Goal: Information Seeking & Learning: Learn about a topic

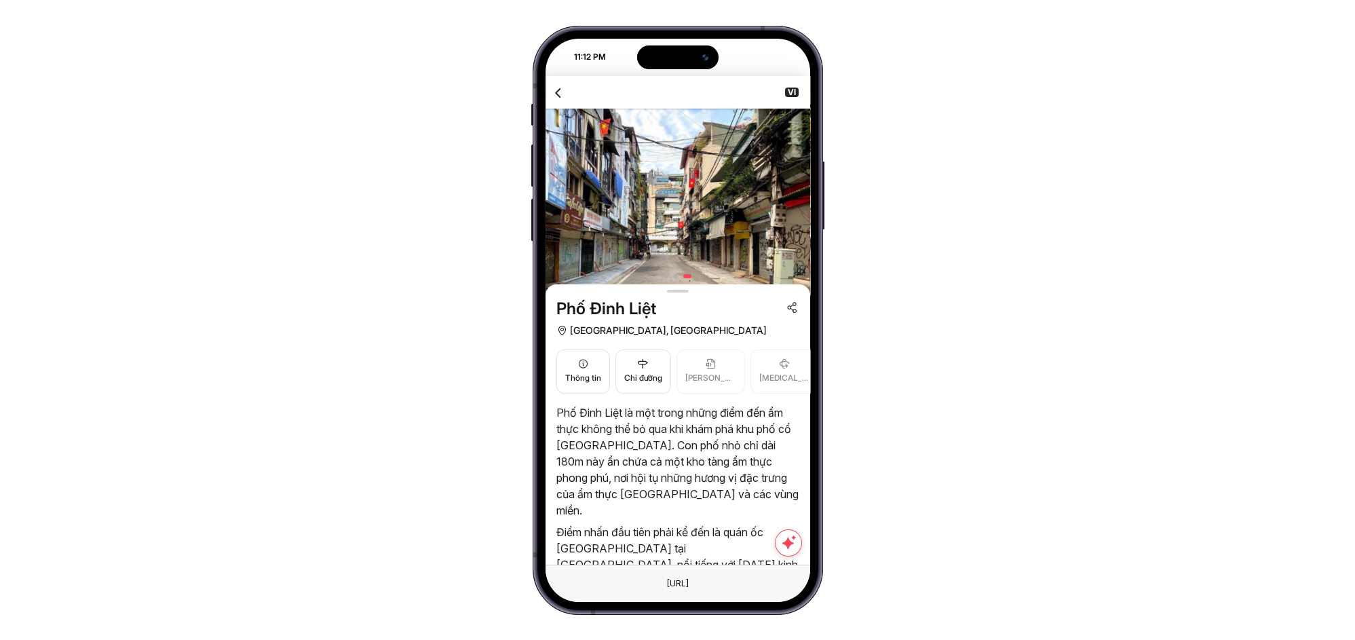
scroll to position [716, 0]
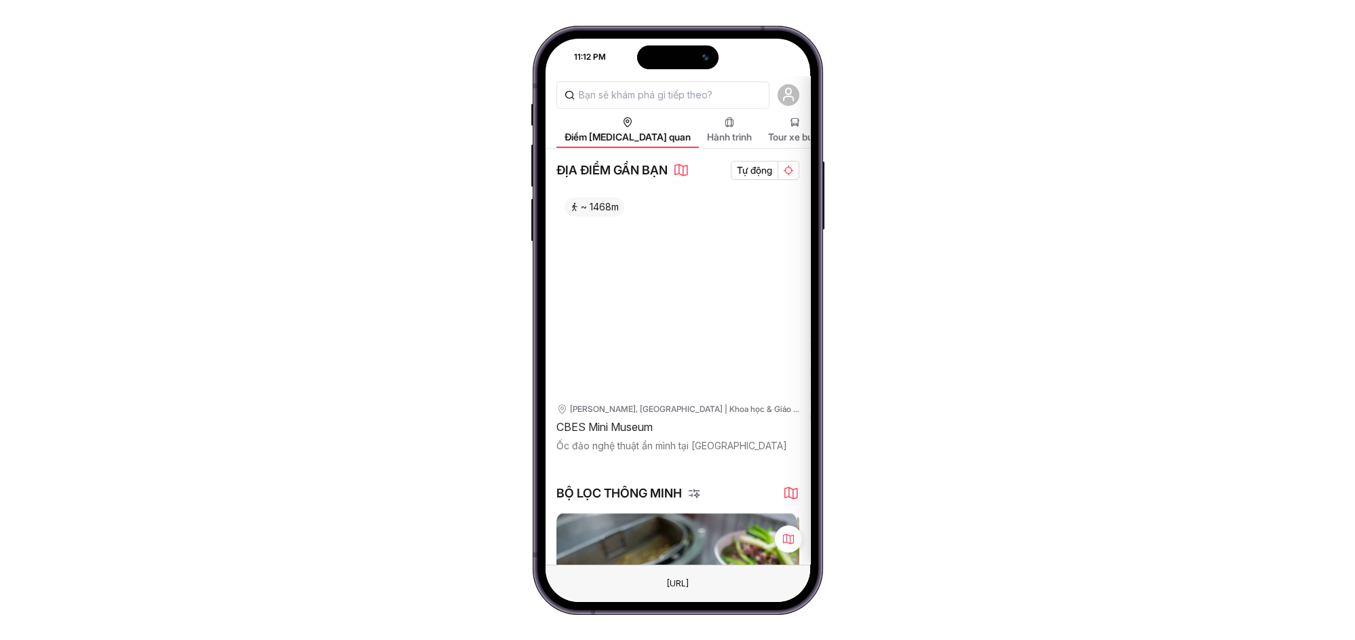
scroll to position [610, 0]
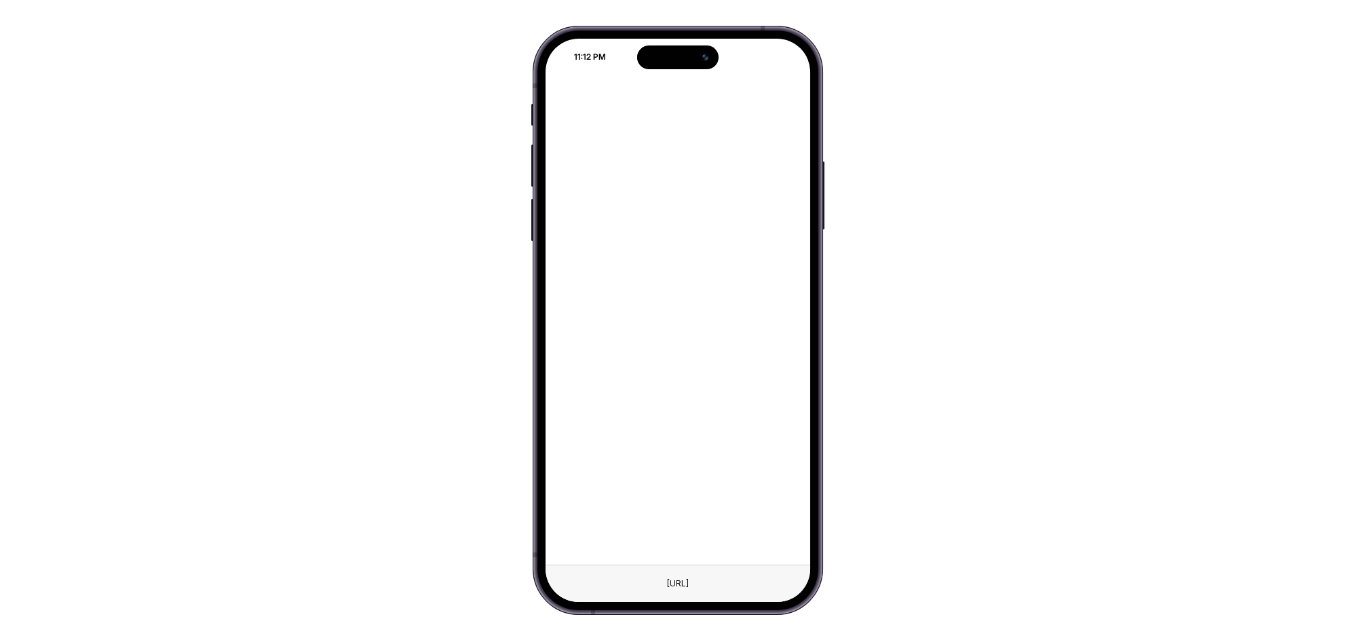
scroll to position [607, 0]
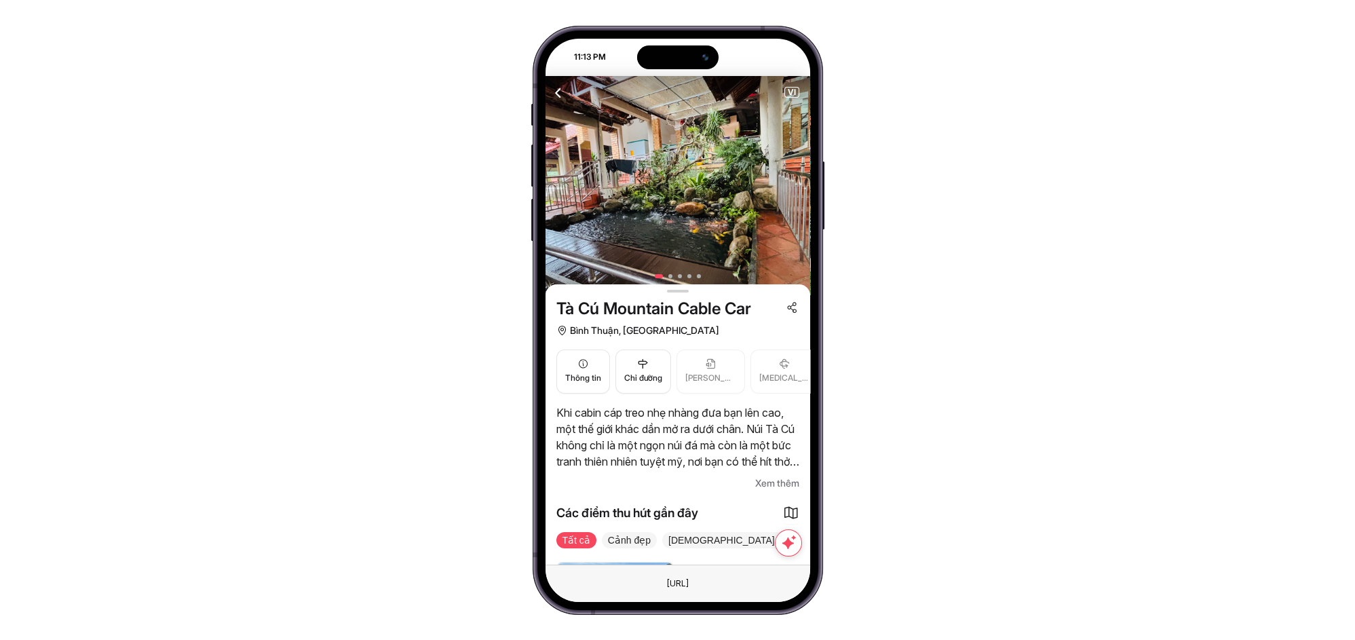
click at [772, 483] on span "Xem thêm" at bounding box center [777, 483] width 44 height 16
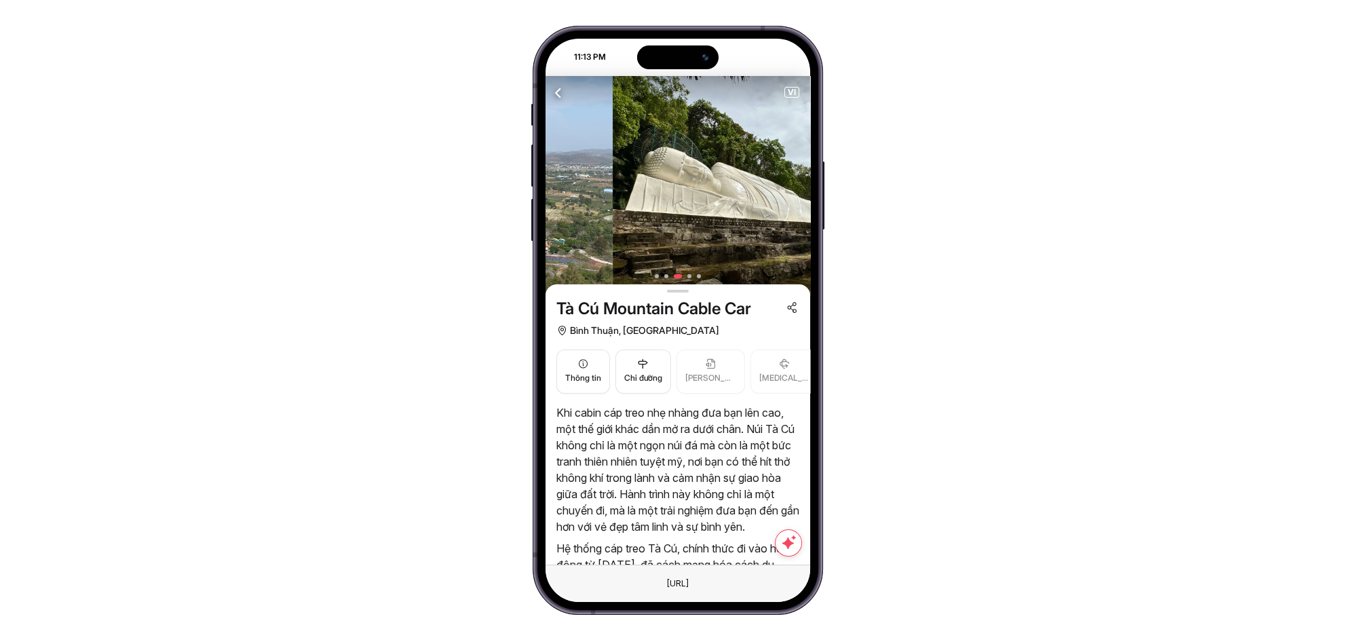
drag, startPoint x: 743, startPoint y: 238, endPoint x: 571, endPoint y: 222, distance: 172.5
click at [540, 219] on div "11:13 PM Điểm [MEDICAL_DATA] quan Hành trình Tour xe buýt Tour thành phố Blog d…" at bounding box center [678, 320] width 290 height 589
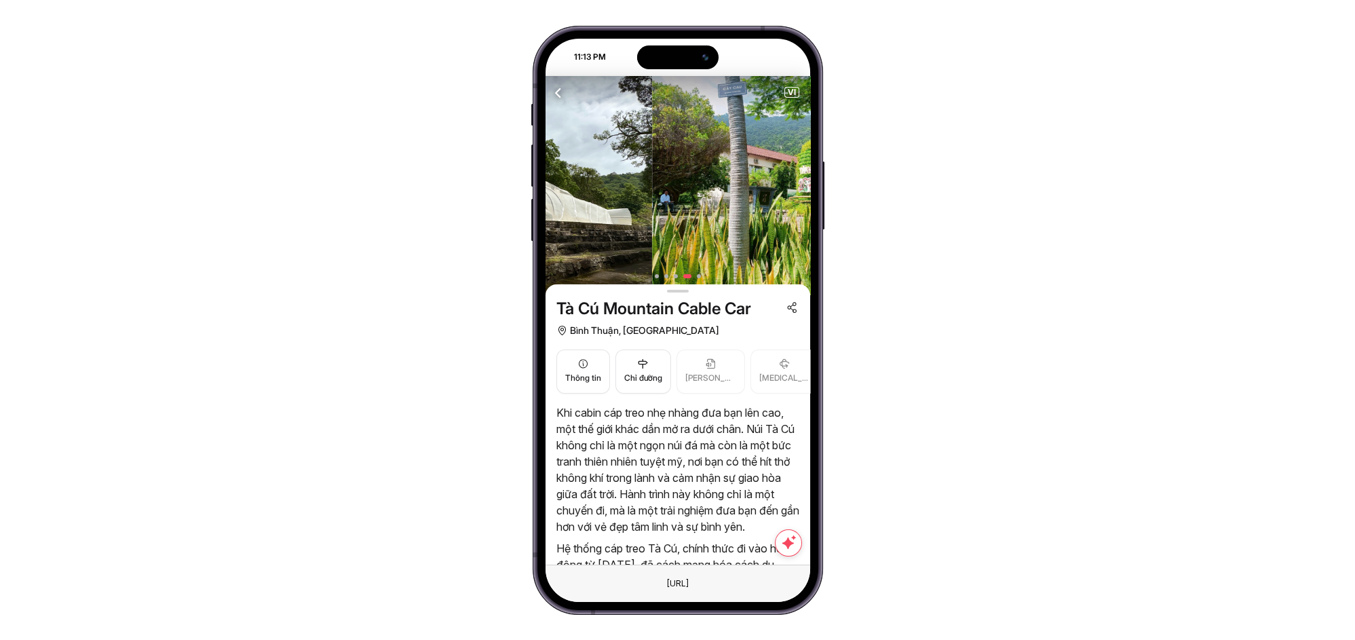
drag, startPoint x: 754, startPoint y: 222, endPoint x: 530, endPoint y: 205, distance: 224.6
click at [530, 205] on div "11:13 PM Điểm [MEDICAL_DATA] quan Hành trình Tour xe buýt Tour thành phố Blog d…" at bounding box center [677, 320] width 1355 height 640
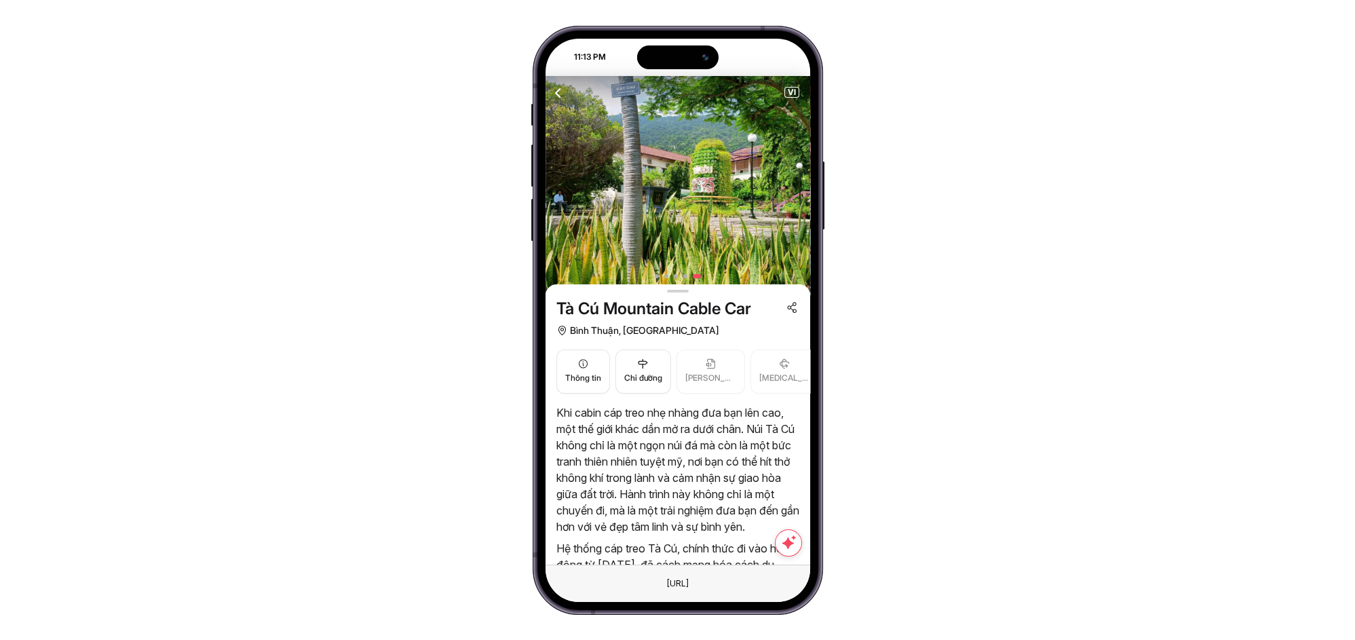
drag, startPoint x: 620, startPoint y: 194, endPoint x: 810, endPoint y: 197, distance: 190.0
click at [809, 197] on img at bounding box center [678, 186] width 265 height 220
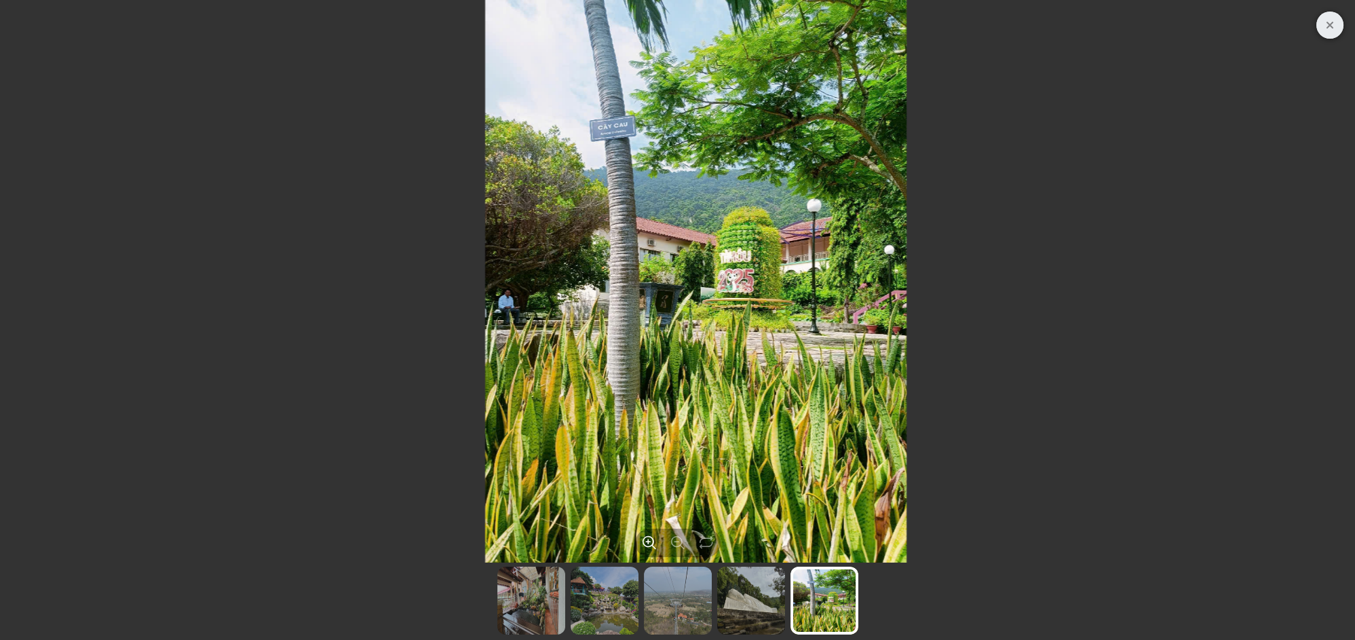
drag, startPoint x: 548, startPoint y: 247, endPoint x: 759, endPoint y: 265, distance: 212.5
click at [763, 259] on div at bounding box center [696, 281] width 1344 height 563
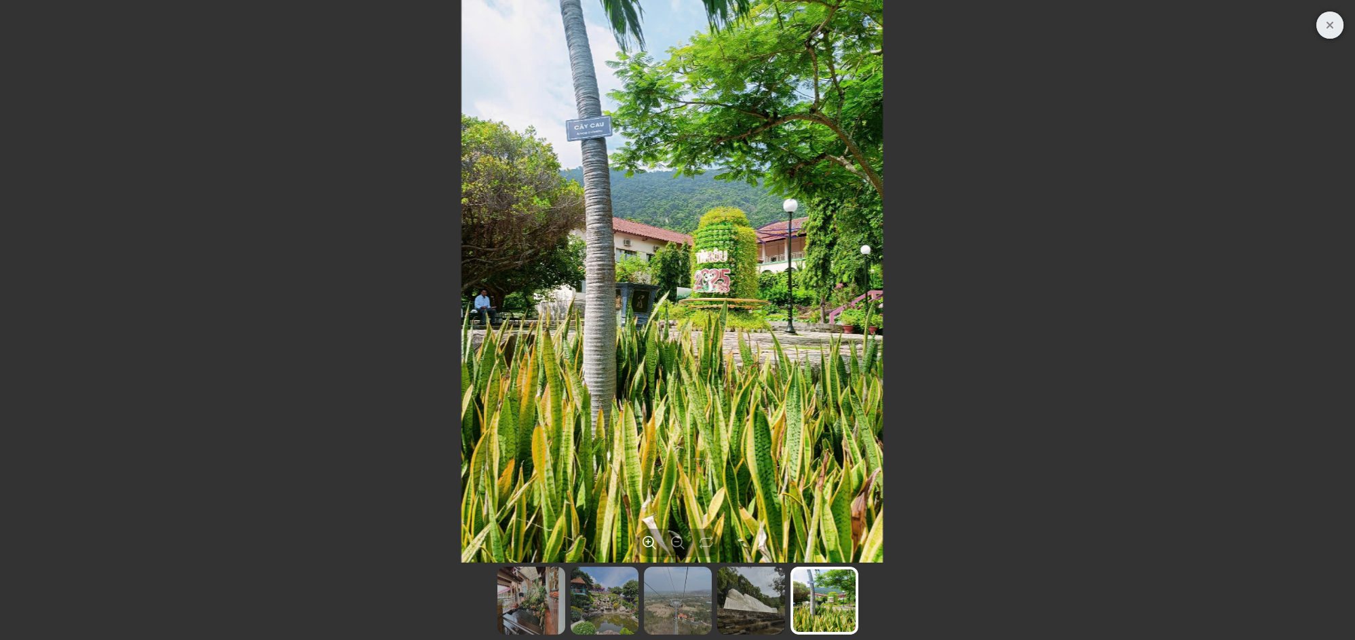
click at [526, 594] on img at bounding box center [531, 601] width 68 height 68
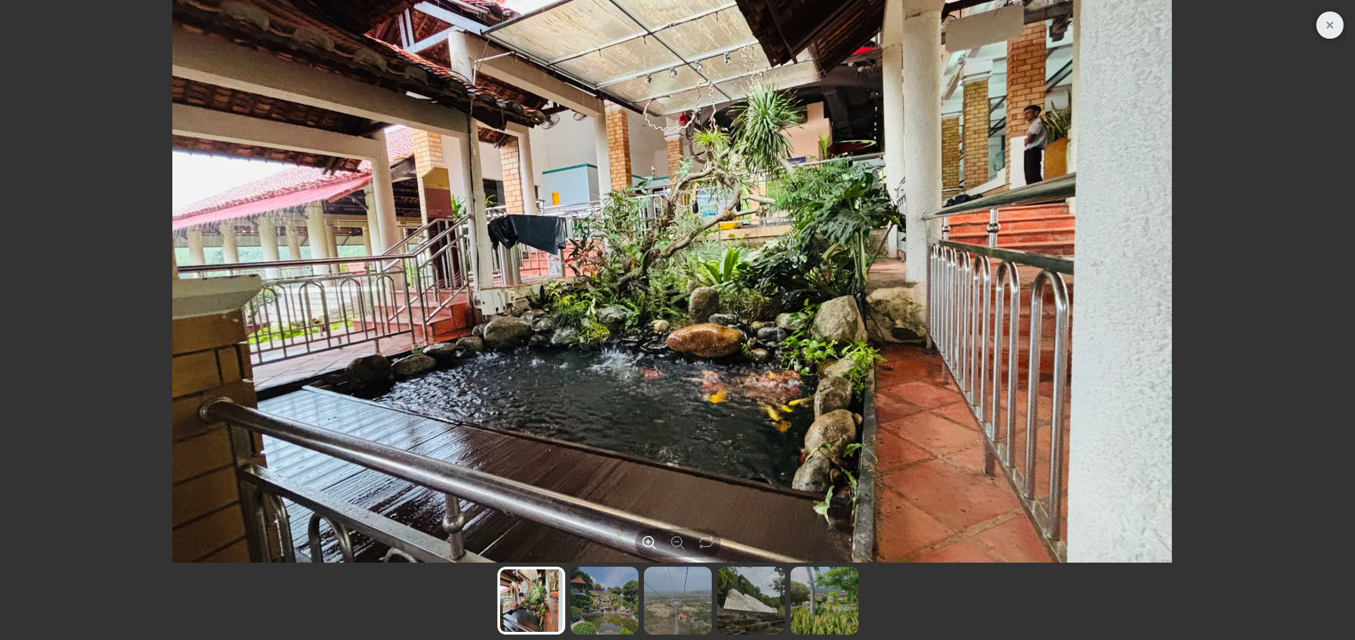
click at [584, 609] on img at bounding box center [605, 601] width 68 height 68
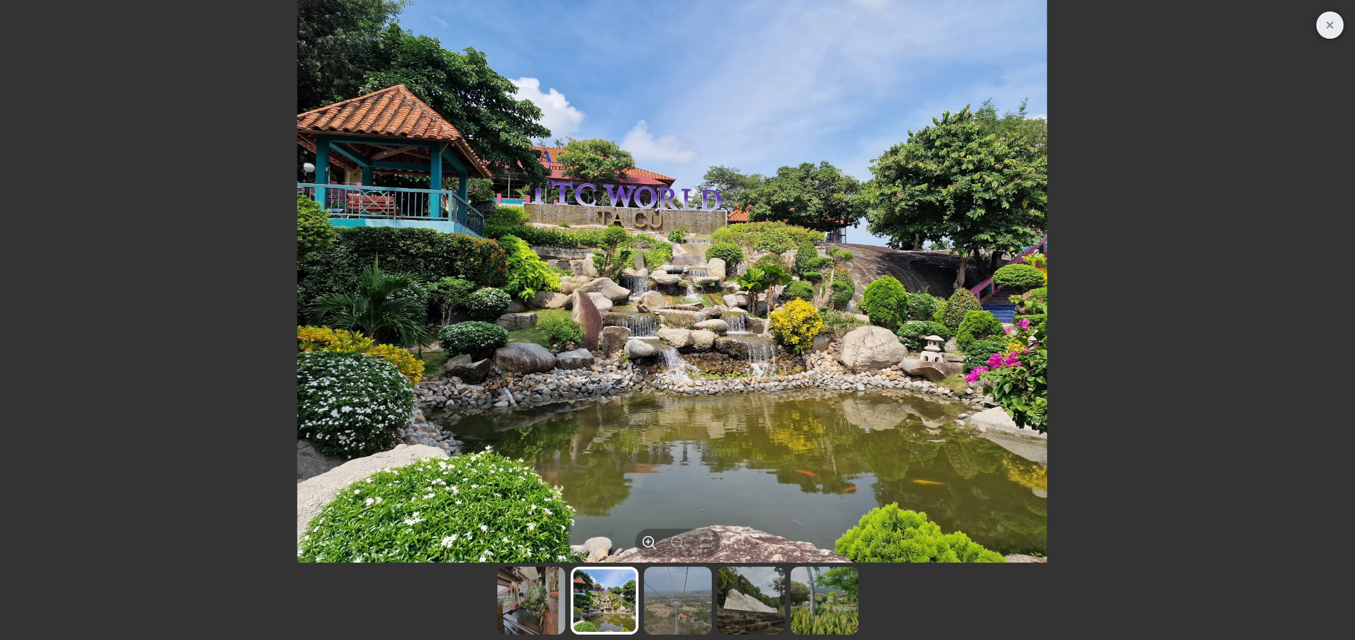
click at [670, 611] on img at bounding box center [678, 601] width 68 height 68
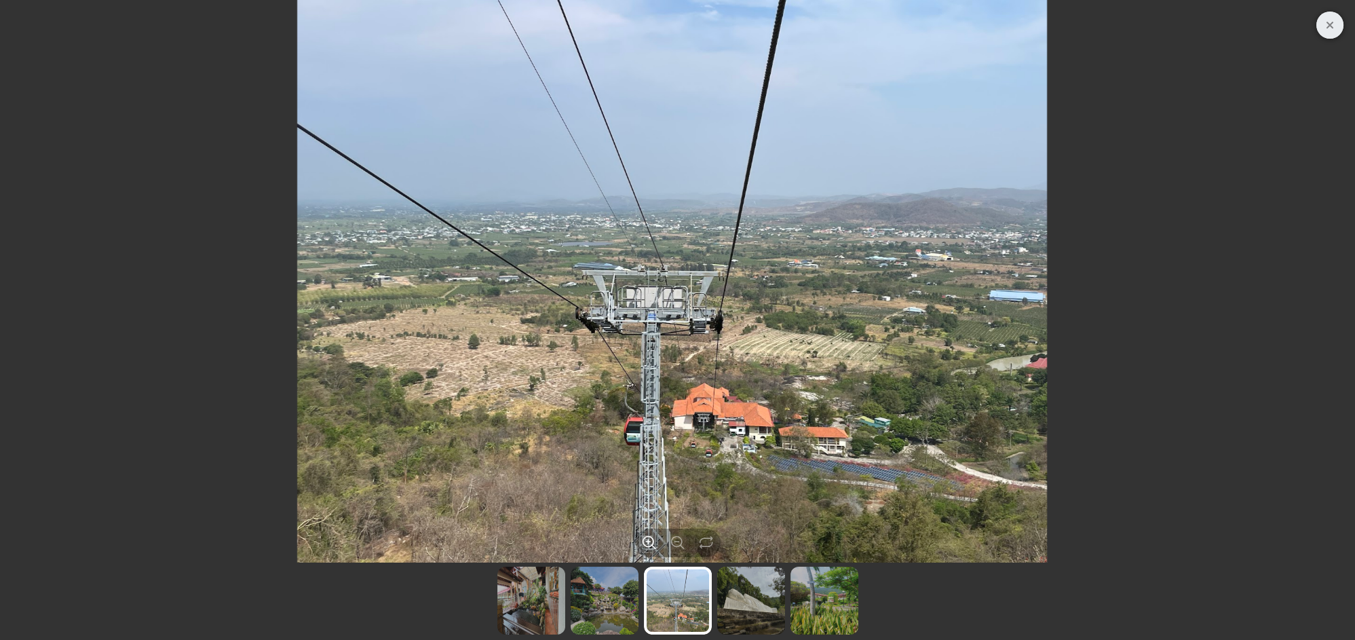
click at [497, 618] on img at bounding box center [531, 601] width 68 height 68
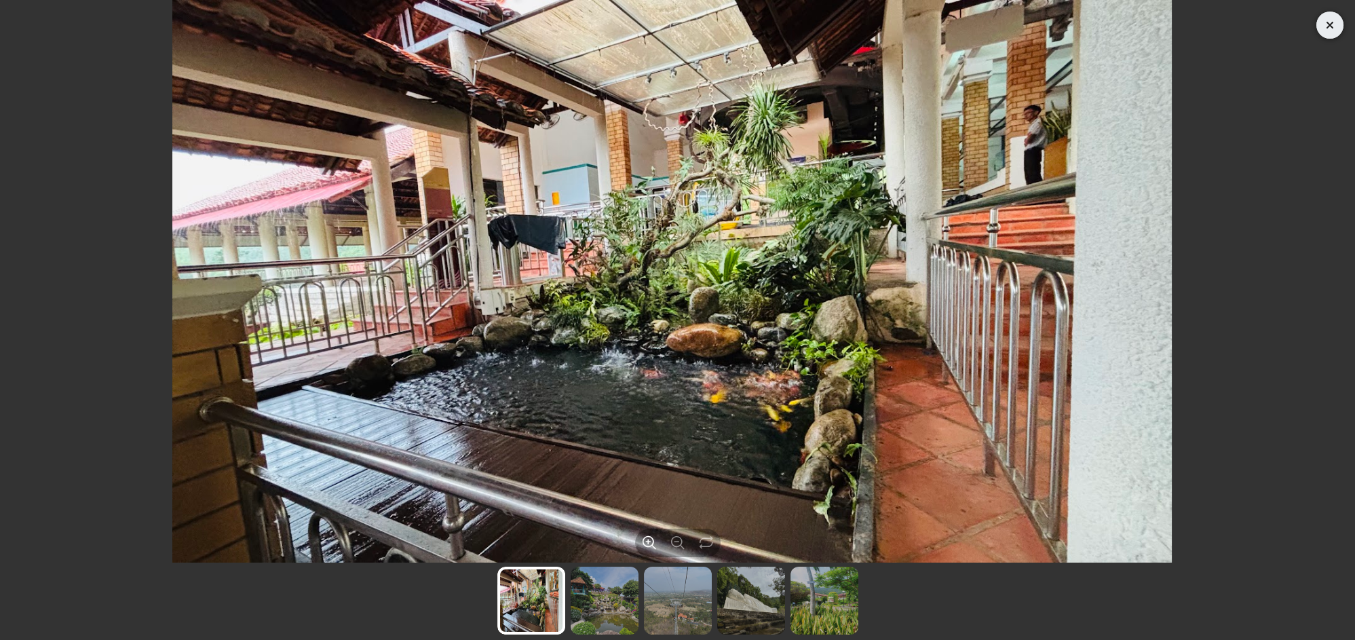
click at [1317, 24] on span "Close" at bounding box center [1330, 25] width 27 height 27
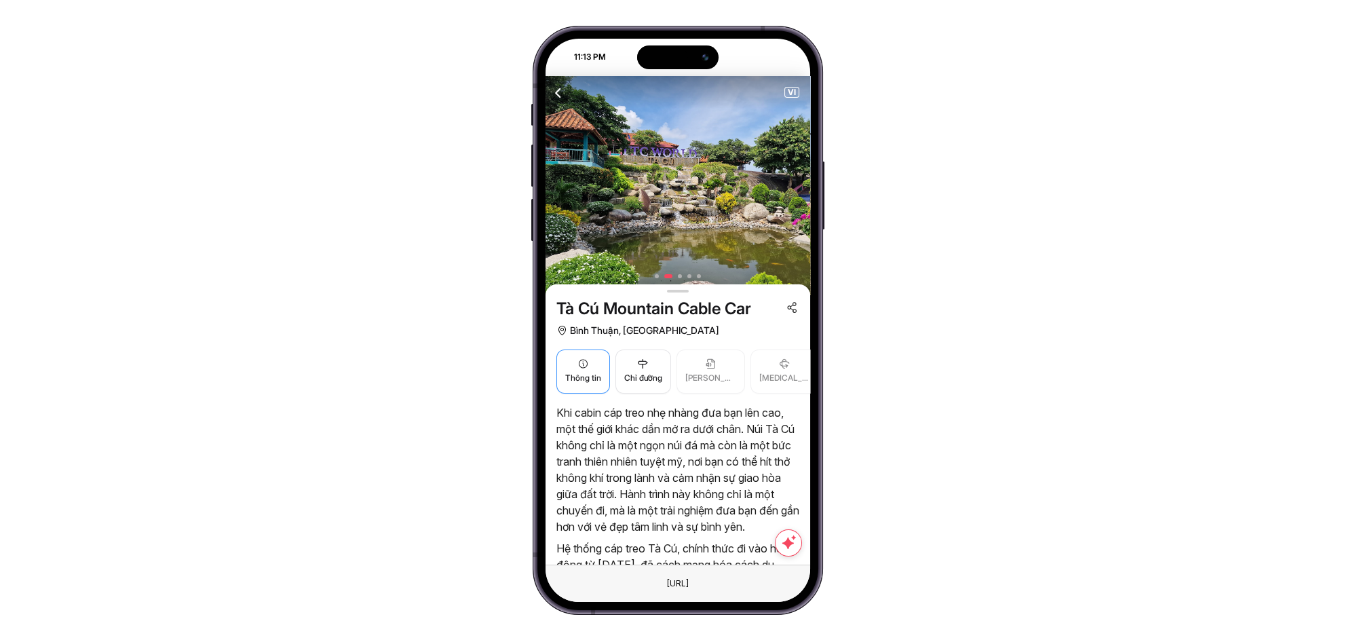
click at [590, 372] on span "Thông tin" at bounding box center [583, 378] width 36 height 13
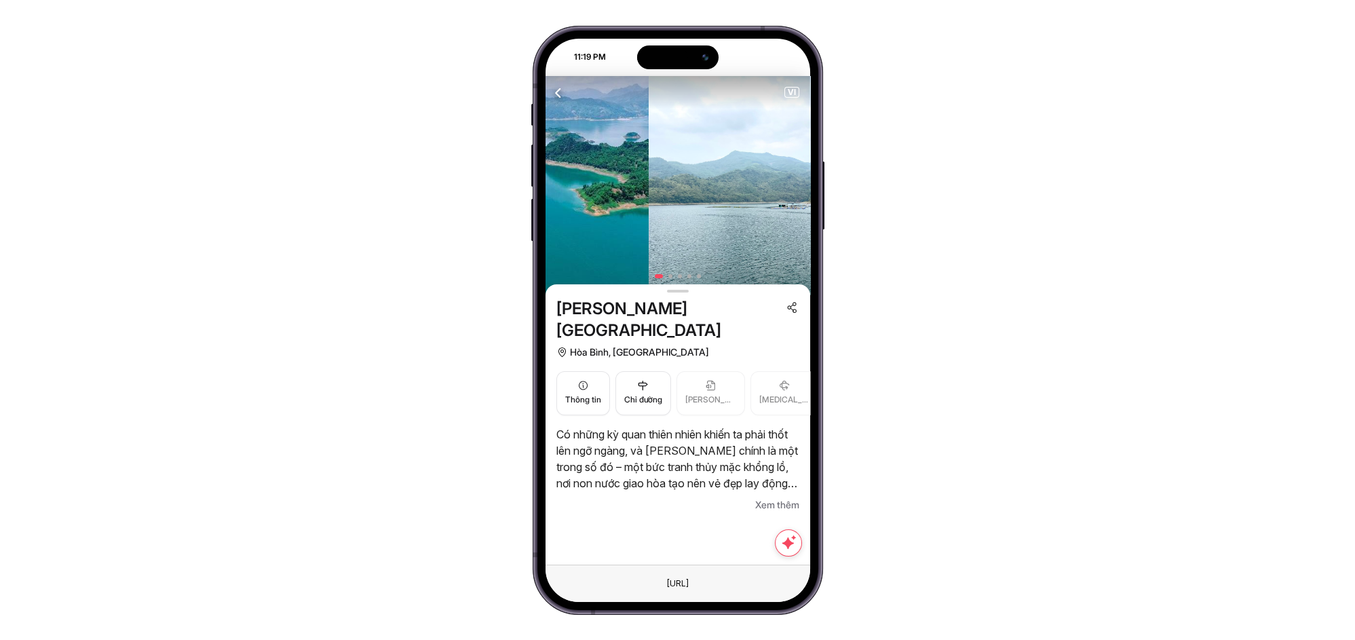
drag, startPoint x: 753, startPoint y: 235, endPoint x: 509, endPoint y: 210, distance: 244.9
click at [538, 212] on div "11:19 PM Điểm tham quan Hành trình Tour xe buýt Tour thành phố Blog du lịch ĐỊA…" at bounding box center [678, 320] width 290 height 589
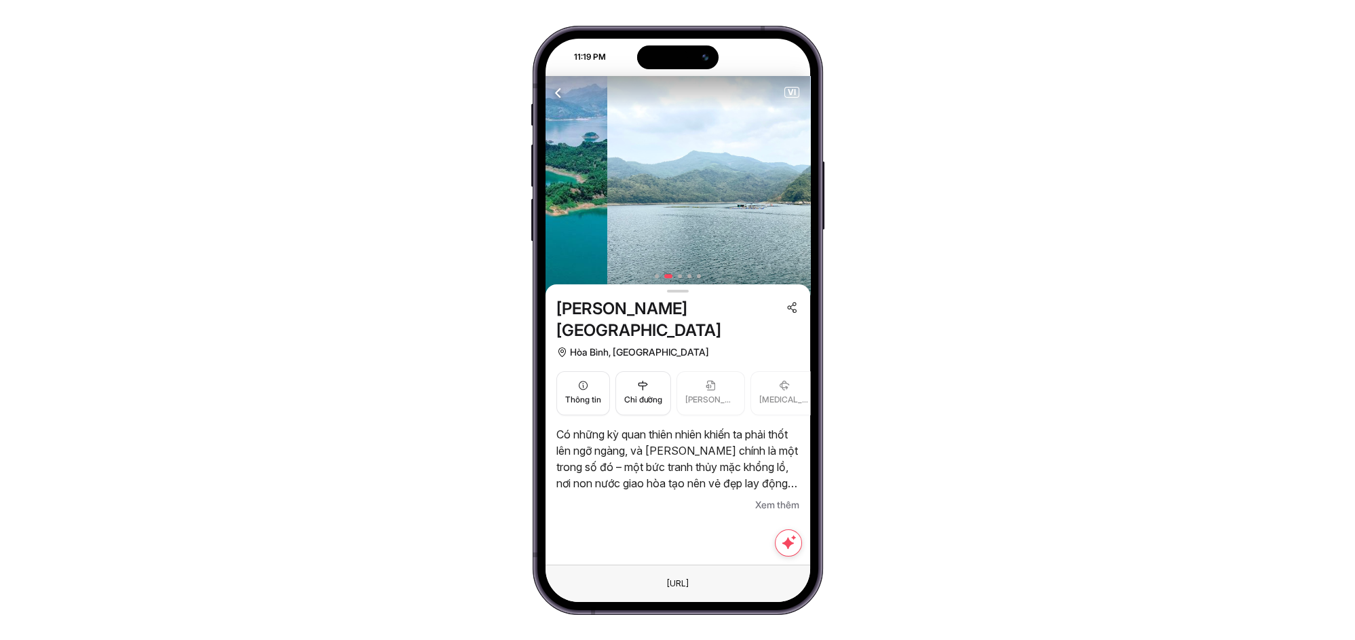
drag, startPoint x: 689, startPoint y: 205, endPoint x: 961, endPoint y: 221, distance: 272.6
click at [896, 214] on div "11:19 PM Điểm tham quan Hành trình Tour xe buýt Tour thành phố Blog du lịch ĐỊA…" at bounding box center [677, 320] width 1355 height 640
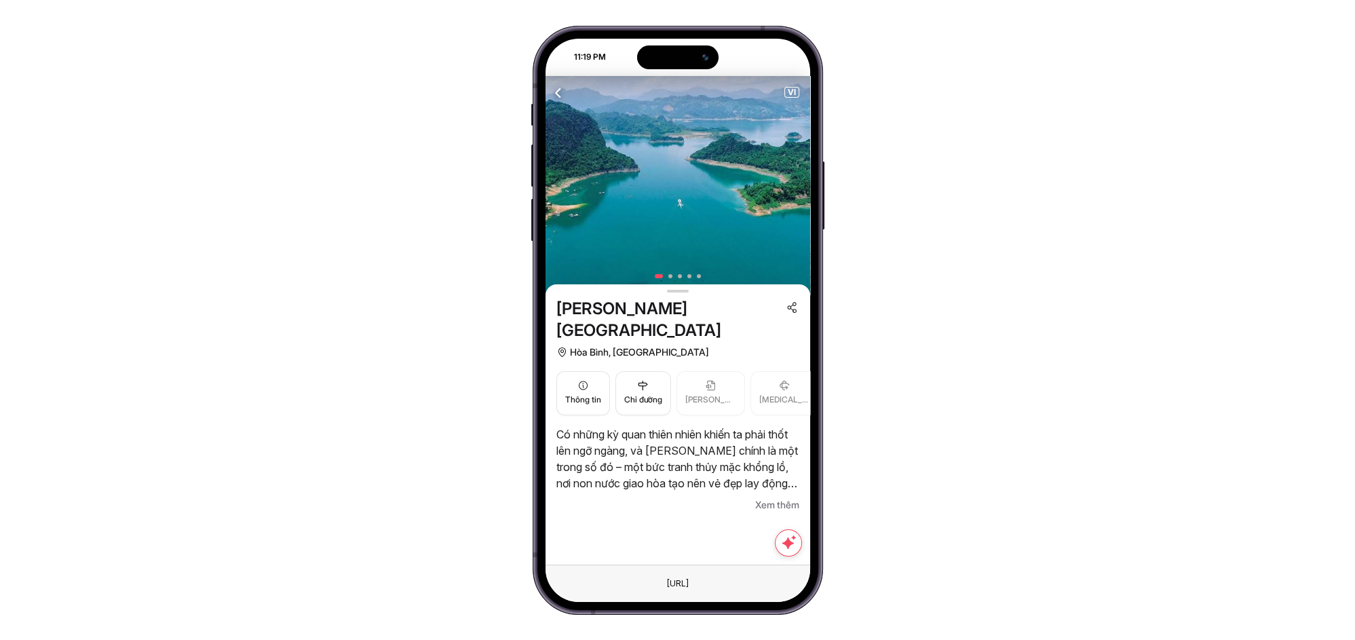
drag, startPoint x: 767, startPoint y: 217, endPoint x: 638, endPoint y: 210, distance: 129.2
click at [646, 210] on img at bounding box center [678, 186] width 265 height 220
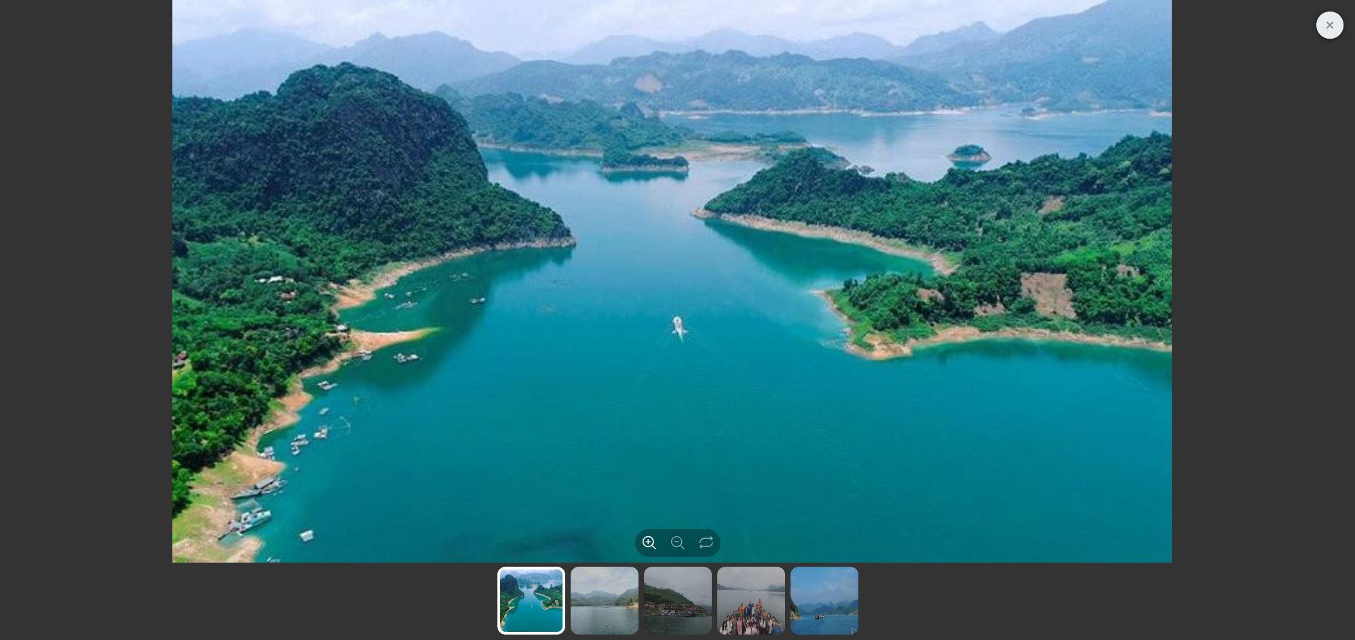
click at [616, 611] on img at bounding box center [605, 601] width 68 height 68
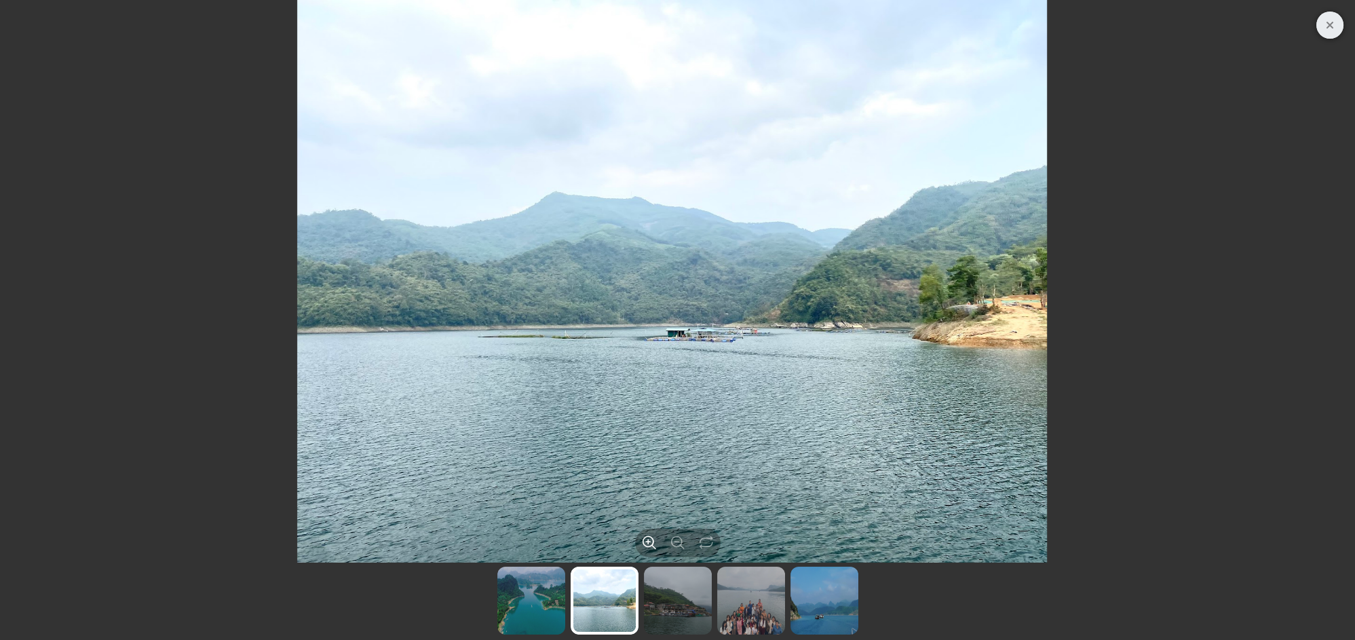
click at [675, 607] on img at bounding box center [678, 601] width 68 height 68
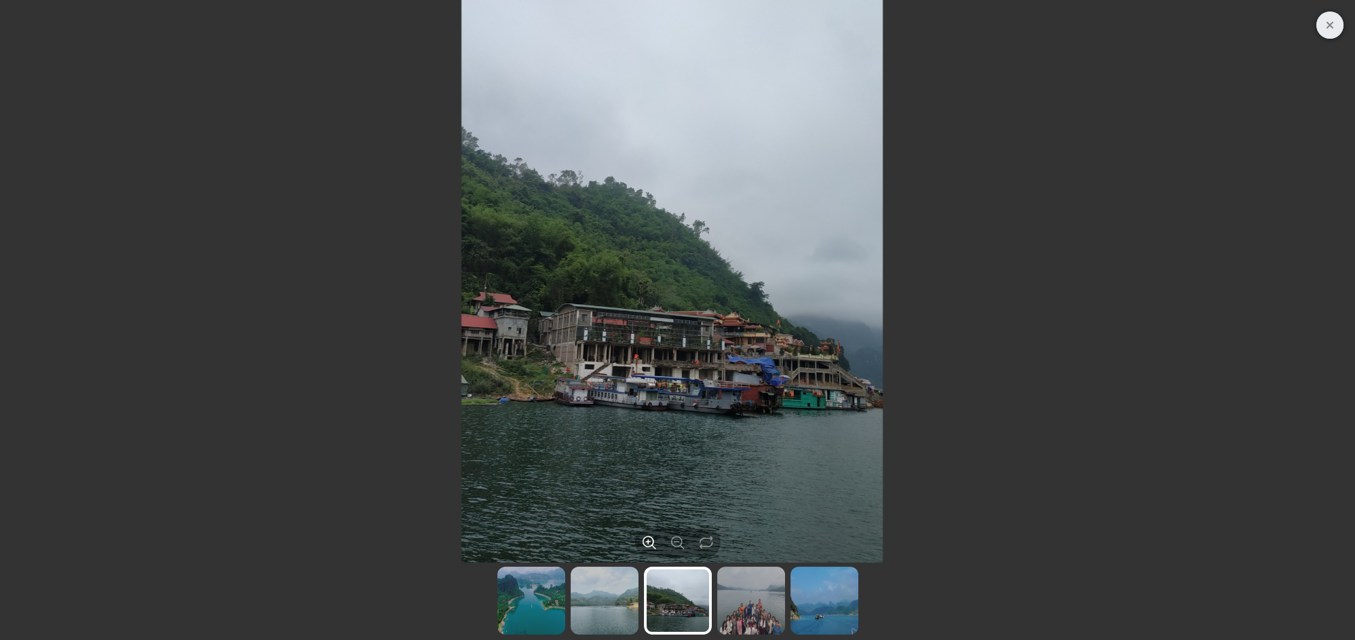
click at [742, 606] on img at bounding box center [751, 601] width 68 height 68
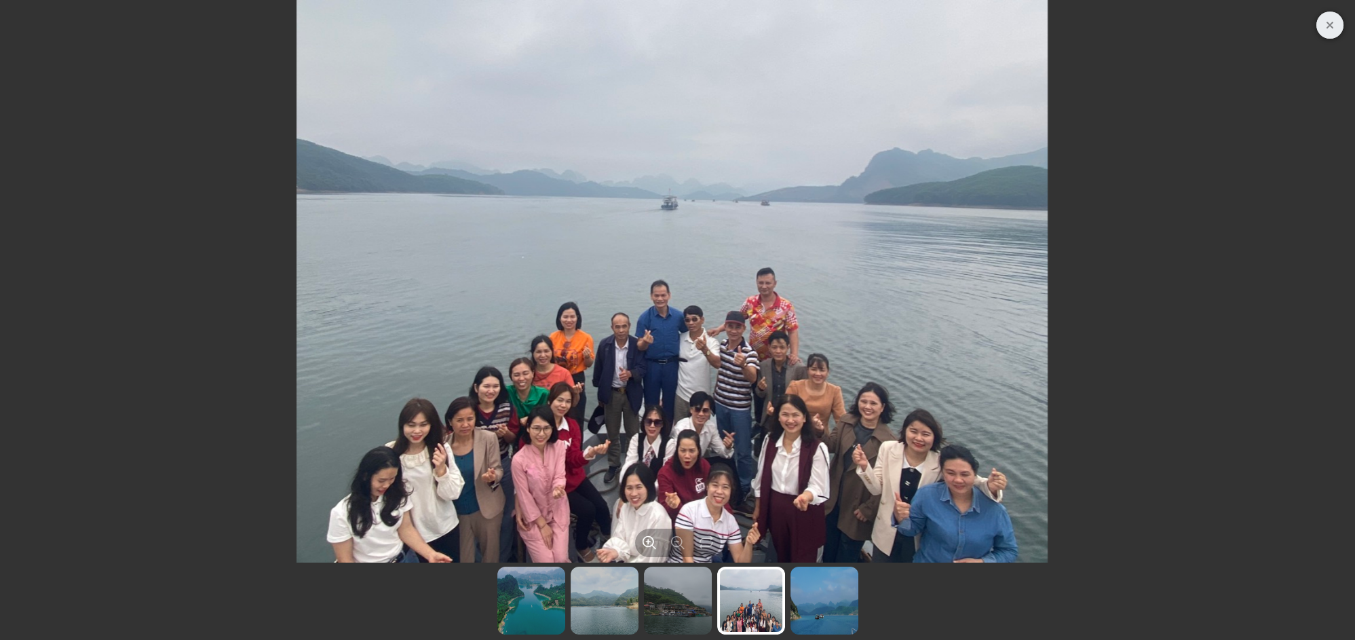
click at [801, 609] on img at bounding box center [825, 601] width 68 height 68
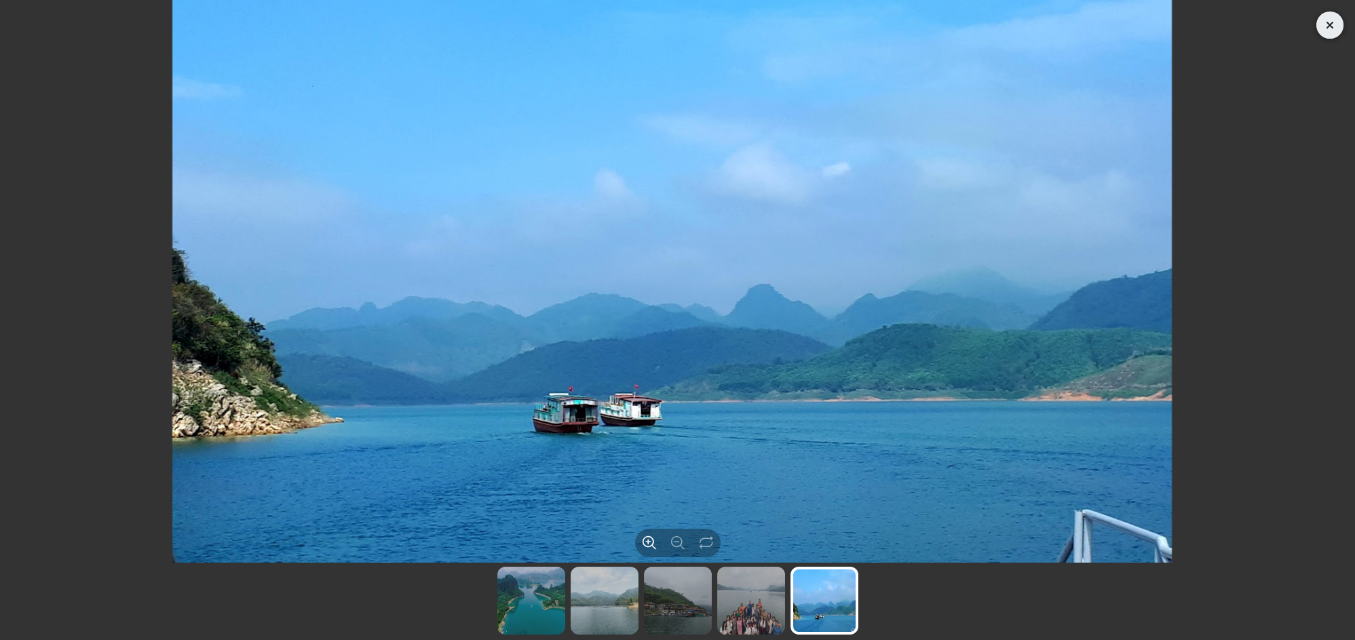
click at [1322, 17] on icon "Close" at bounding box center [1330, 25] width 17 height 16
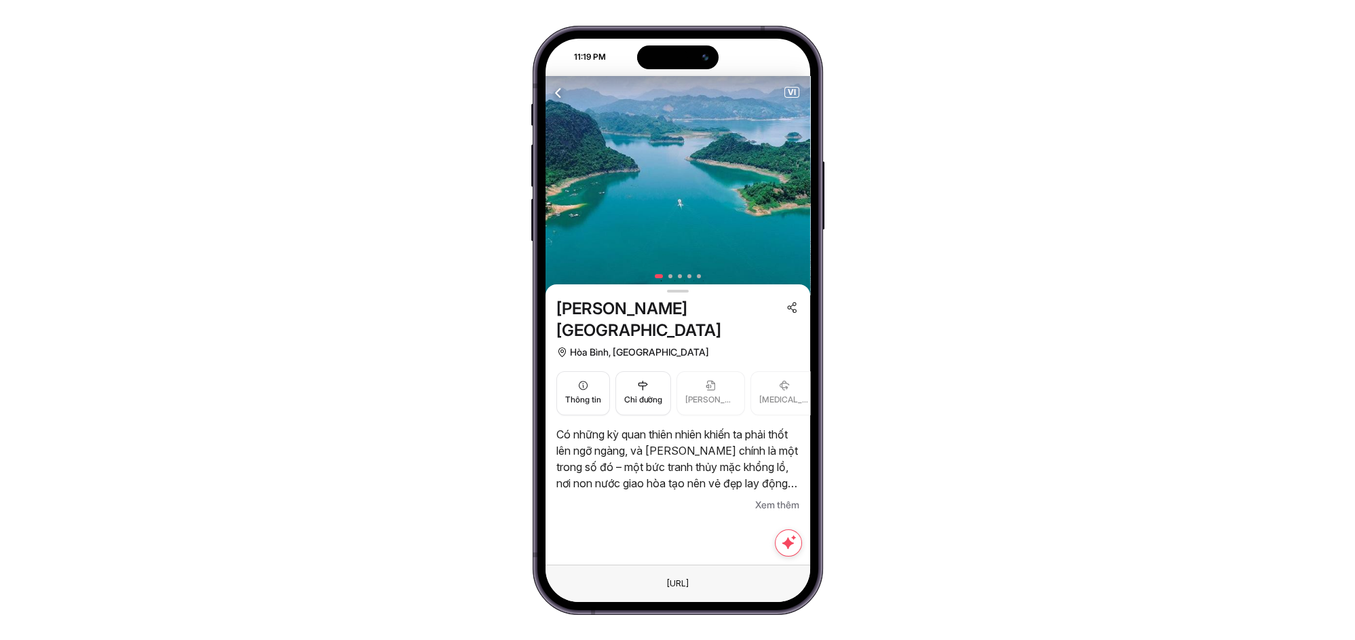
click at [776, 497] on span "Xem thêm" at bounding box center [777, 505] width 44 height 16
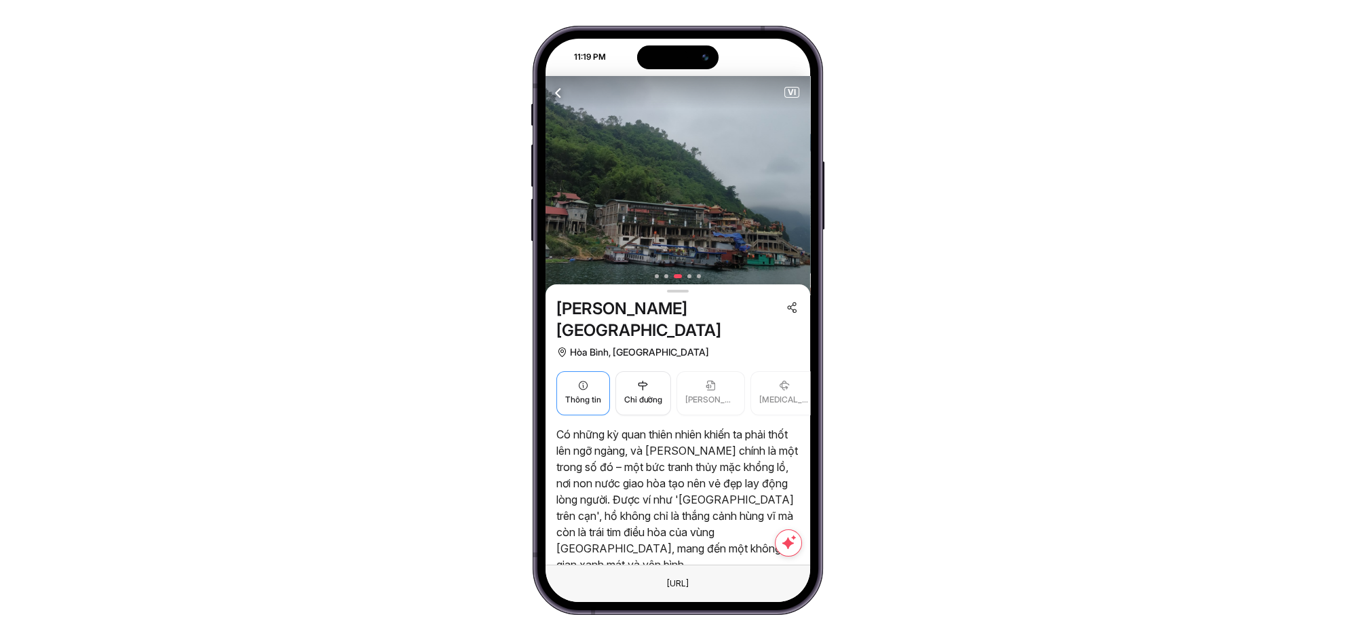
click at [592, 371] on button "Thông tin" at bounding box center [583, 393] width 54 height 44
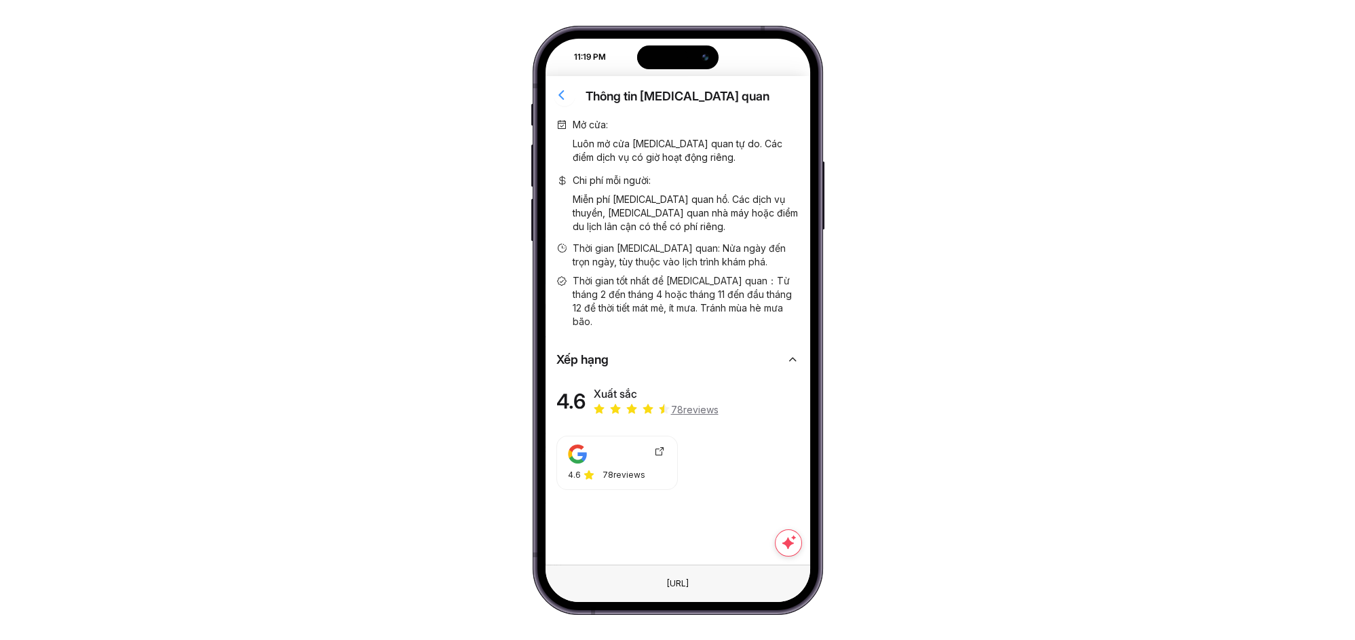
click at [563, 94] on icon "button" at bounding box center [562, 94] width 17 height 17
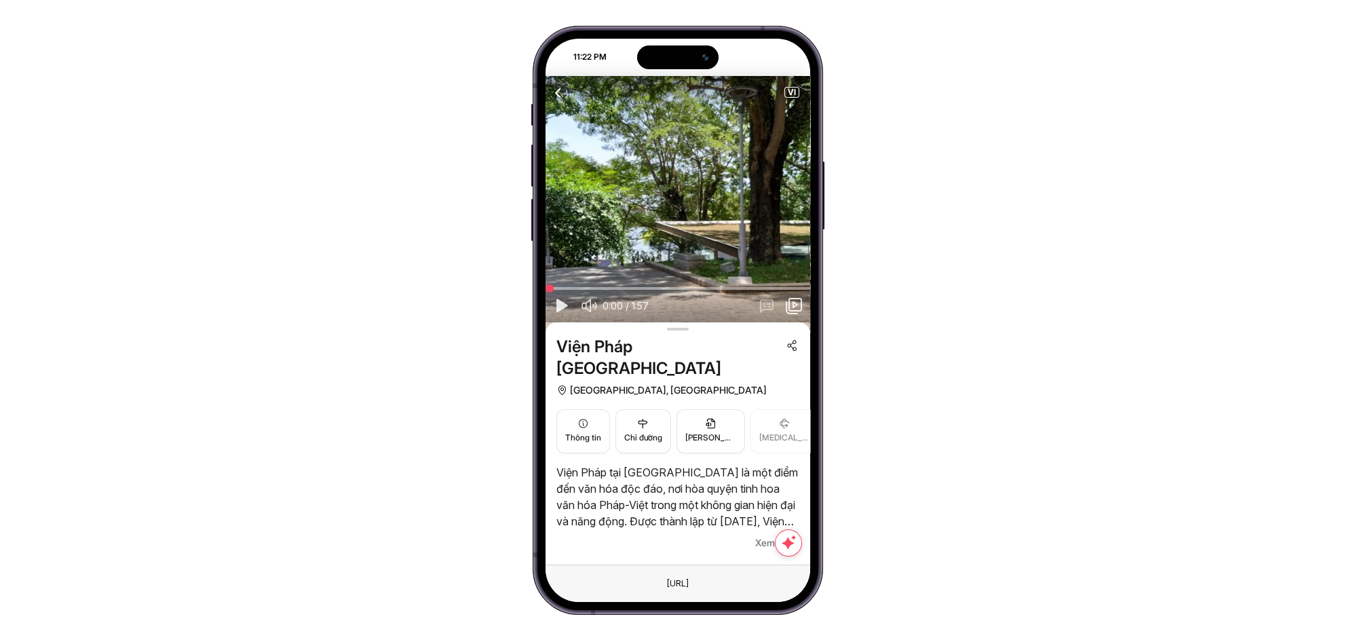
click at [761, 535] on span "Xem thêm" at bounding box center [777, 543] width 44 height 16
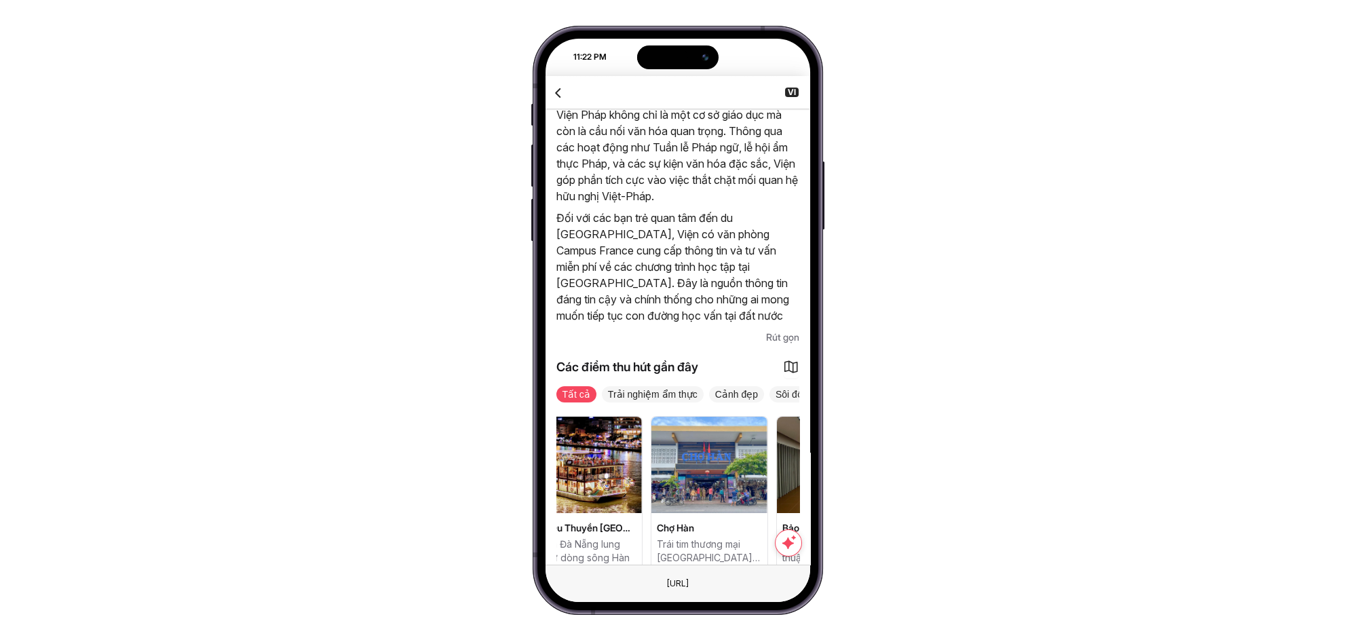
scroll to position [0, 343]
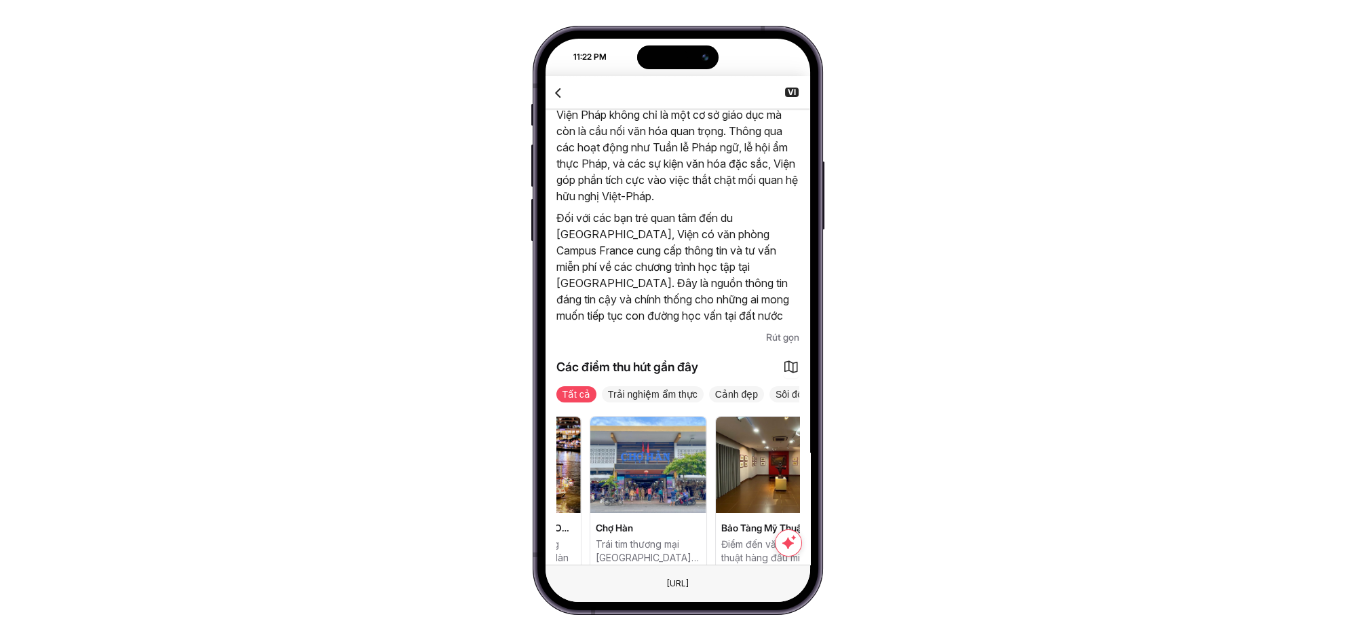
drag, startPoint x: 766, startPoint y: 476, endPoint x: 594, endPoint y: 487, distance: 172.0
click at [456, 487] on div "Cầu Sông Hàn Cây cầu xoay đầu tiên và duy nhất tại [GEOGRAPHIC_DATA] Bảo tàng h…" at bounding box center [334, 493] width 243 height 155
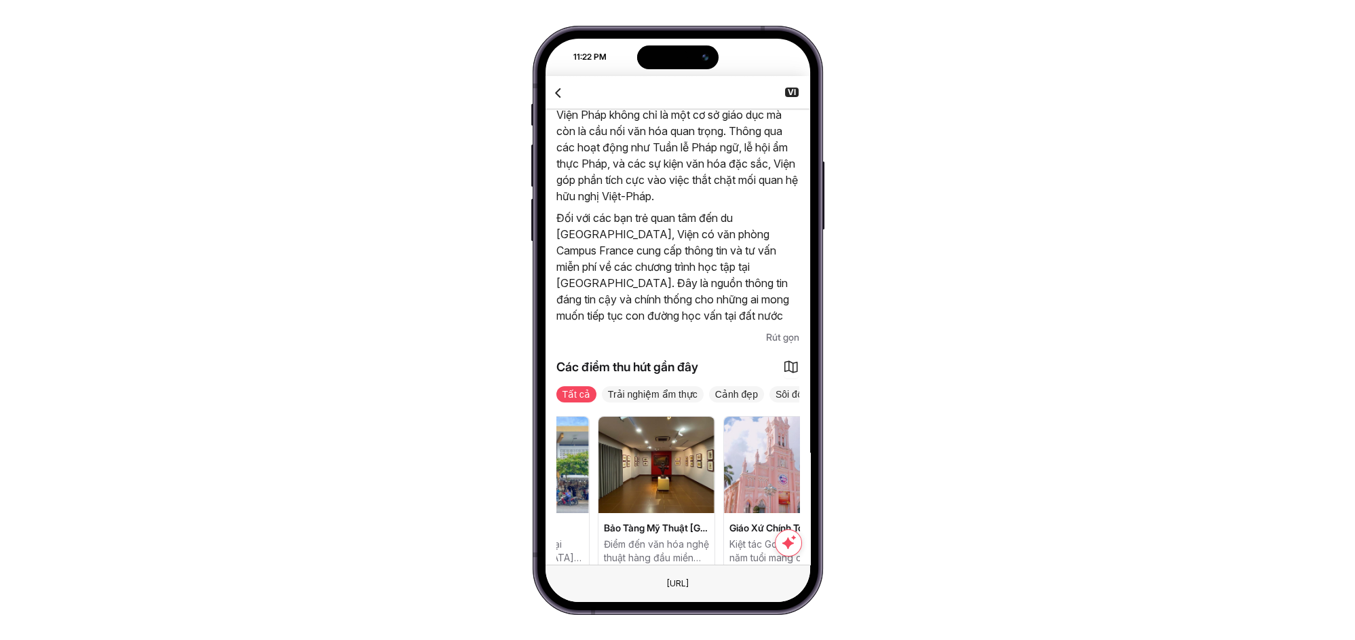
drag, startPoint x: 701, startPoint y: 490, endPoint x: 642, endPoint y: 494, distance: 59.2
click at [339, 494] on div "Cầu Sông Hàn Cây cầu xoay đầu tiên và duy nhất tại [GEOGRAPHIC_DATA] Bảo tàng h…" at bounding box center [217, 493] width 243 height 155
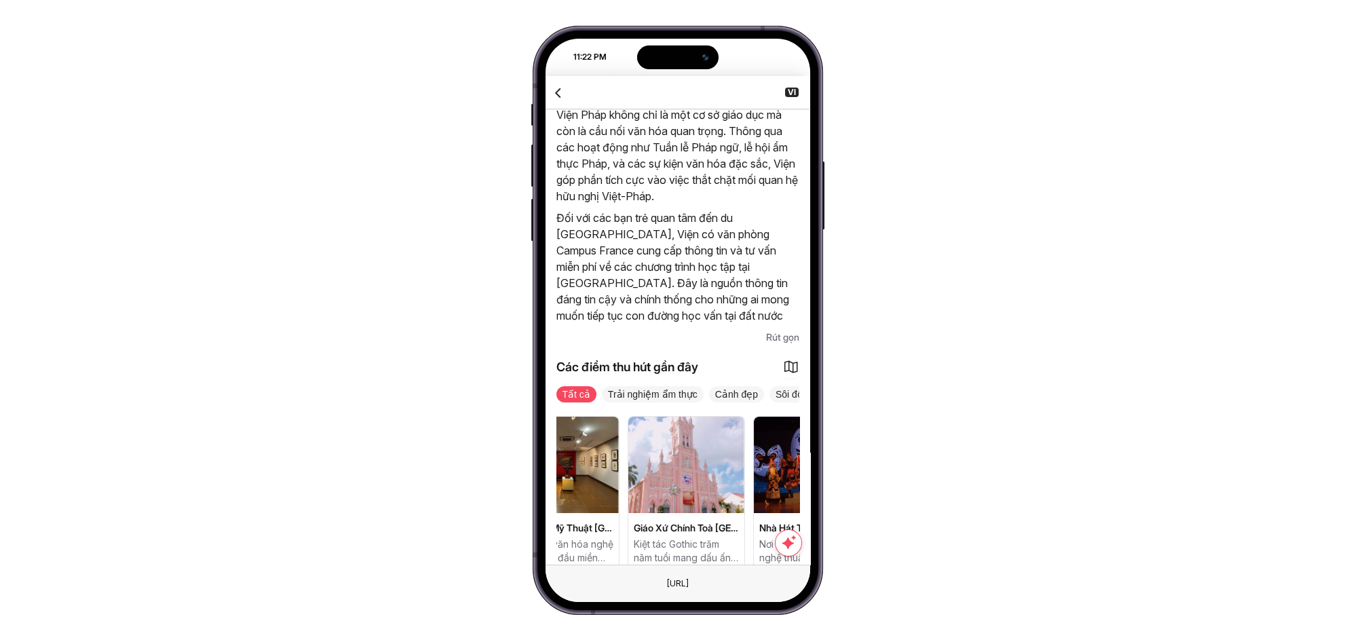
drag, startPoint x: 706, startPoint y: 493, endPoint x: 658, endPoint y: 493, distance: 47.5
click at [243, 493] on div "Cầu Sông Hàn Cây cầu xoay đầu tiên và duy nhất tại [GEOGRAPHIC_DATA] Bảo tàng h…" at bounding box center [121, 493] width 243 height 155
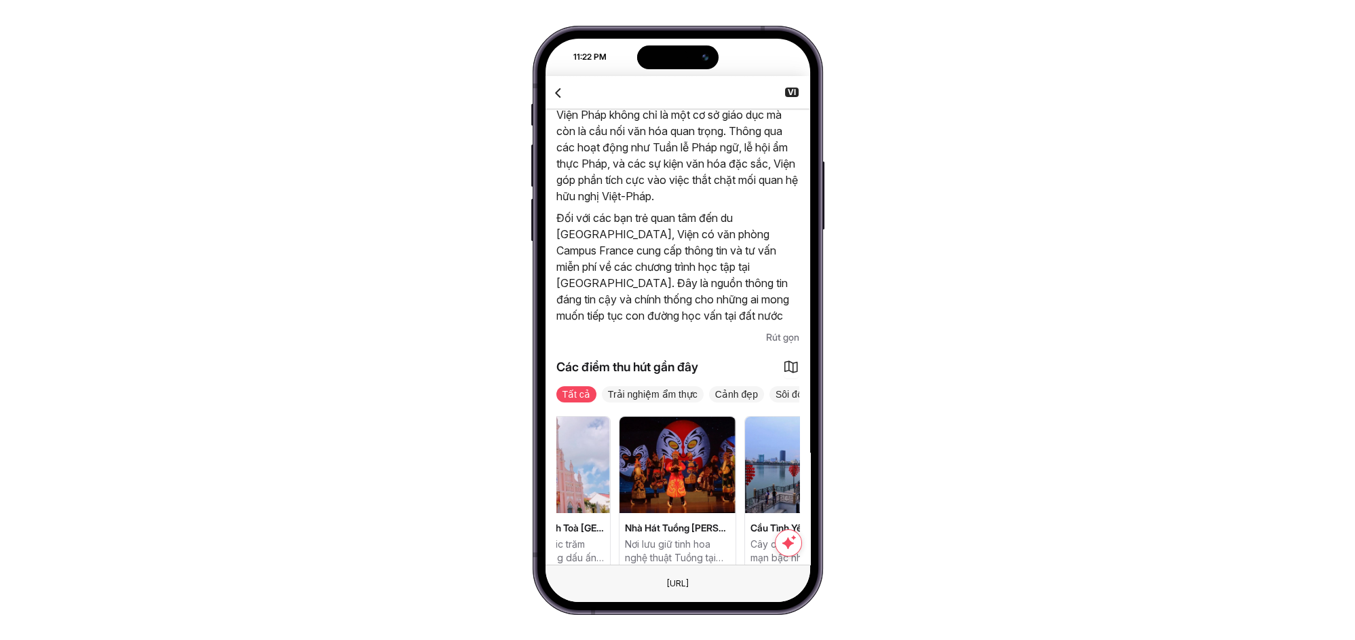
drag, startPoint x: 693, startPoint y: 495, endPoint x: 660, endPoint y: 493, distance: 32.6
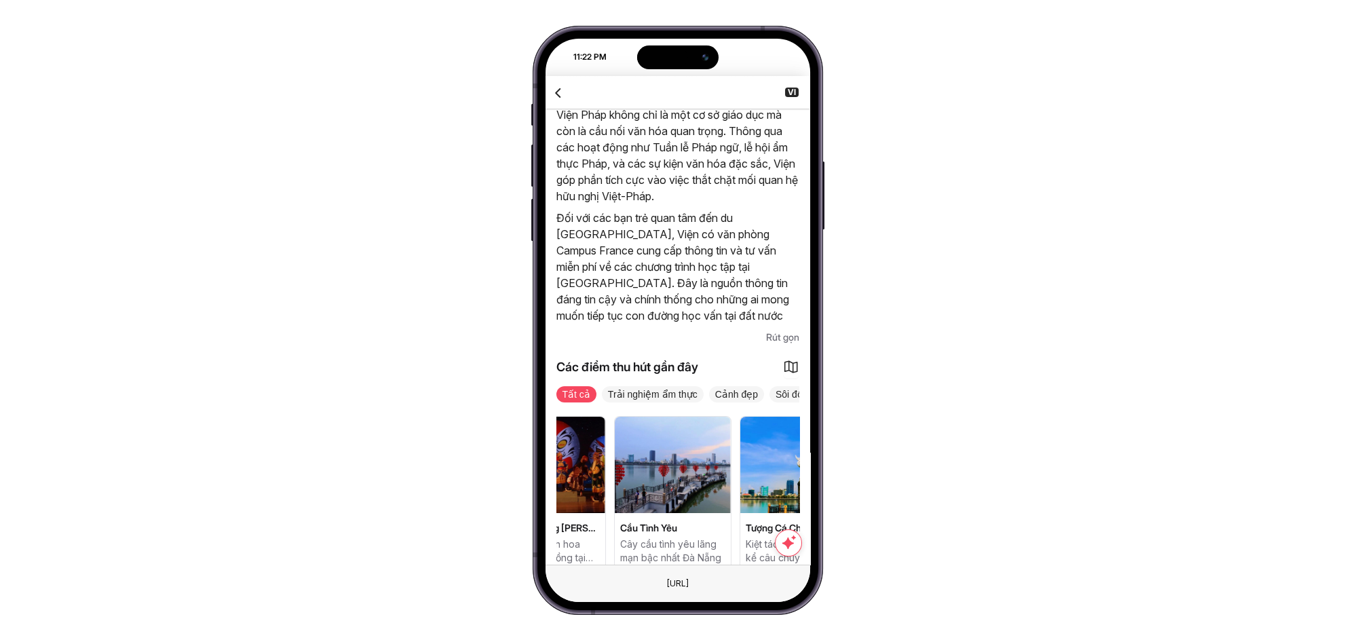
drag, startPoint x: 713, startPoint y: 485, endPoint x: 647, endPoint y: 491, distance: 65.4
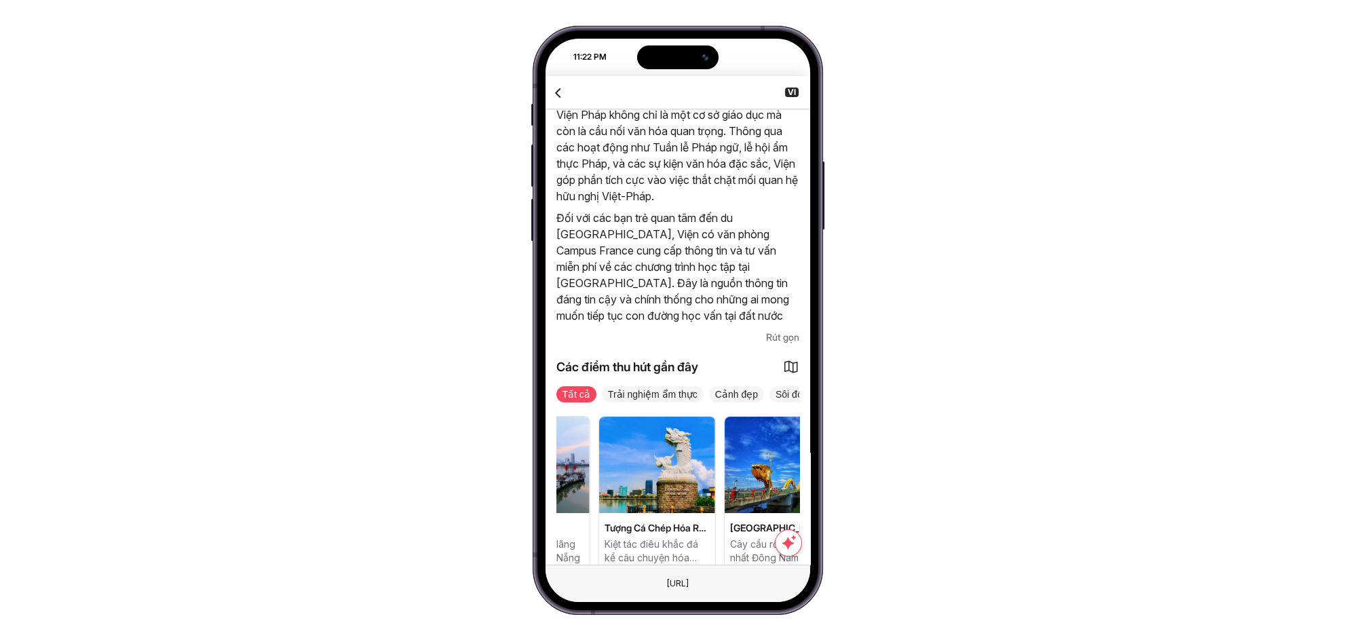
drag, startPoint x: 711, startPoint y: 485, endPoint x: 640, endPoint y: 506, distance: 73.5
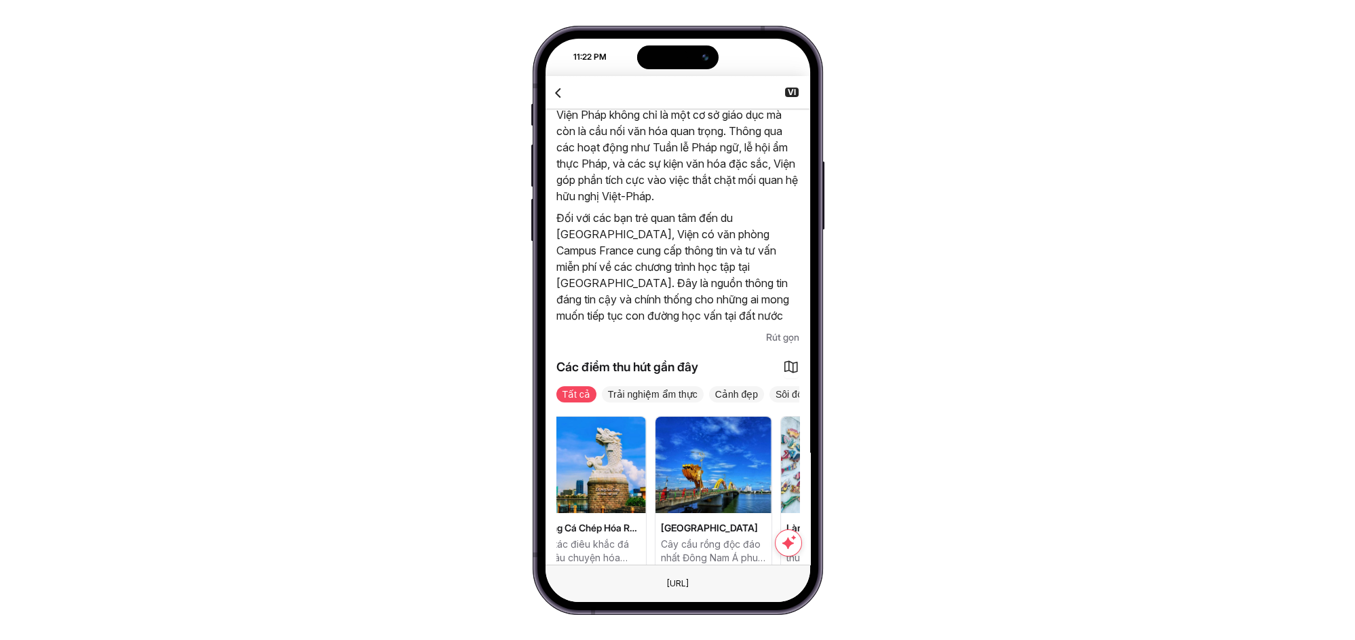
drag, startPoint x: 675, startPoint y: 506, endPoint x: 641, endPoint y: 503, distance: 34.7
click at [641, 521] on div "Tượng Cá Chép Hóa Rồng Kiệt tác điêu khắc đá kể câu chuyện hóa rồng huyền thoại" at bounding box center [588, 545] width 116 height 49
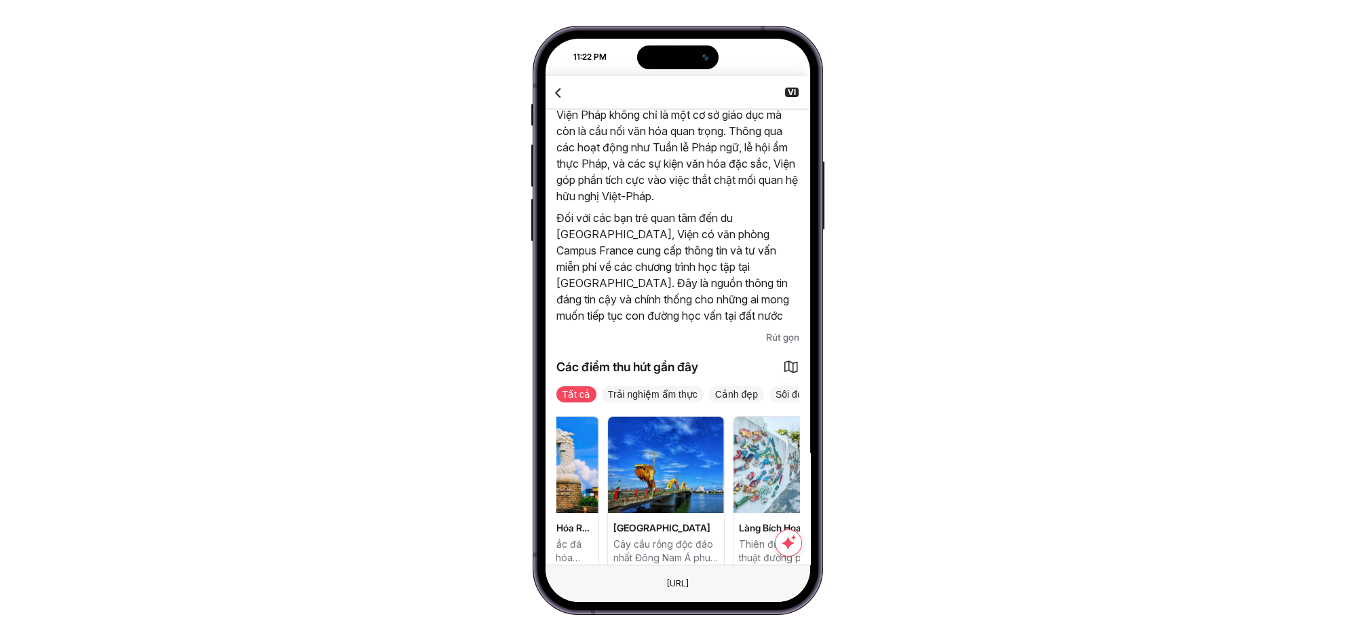
drag, startPoint x: 707, startPoint y: 501, endPoint x: 684, endPoint y: 504, distance: 23.2
click at [684, 521] on span "Cầu Rồng Đà Nẵng" at bounding box center [665, 528] width 105 height 14
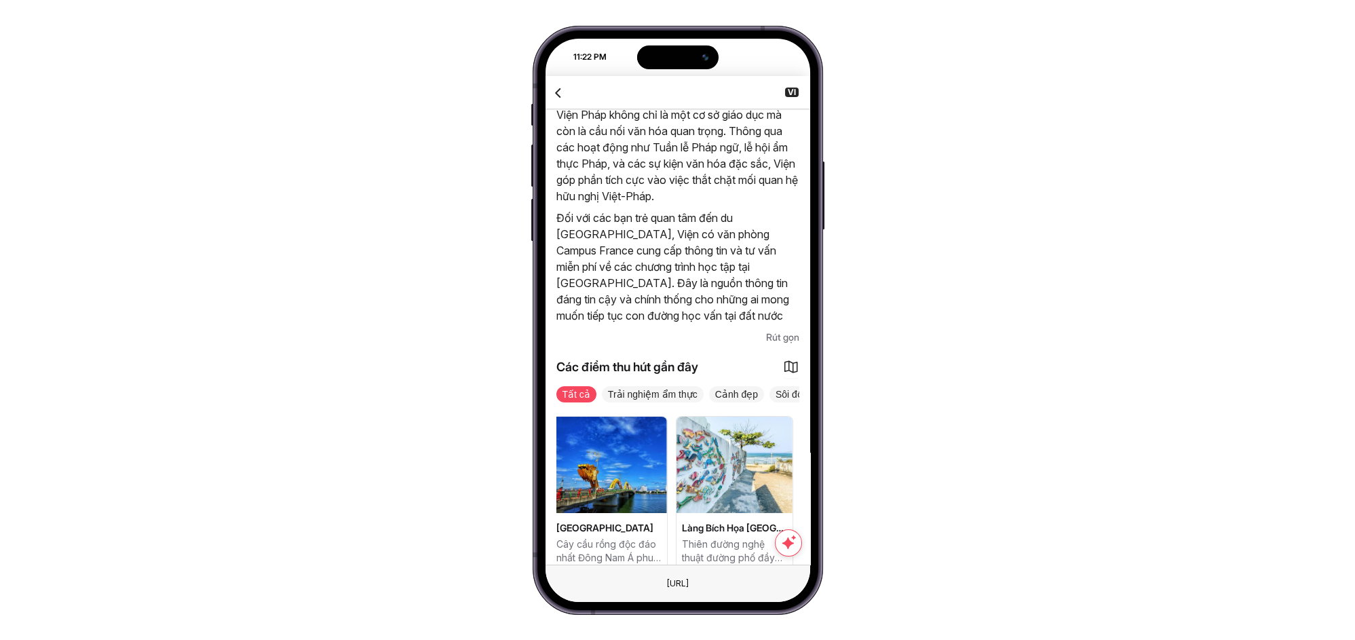
drag, startPoint x: 701, startPoint y: 516, endPoint x: 673, endPoint y: 514, distance: 28.5
click at [673, 514] on div "Cầu Sông Hàn Cây cầu xoay đầu tiên và duy nhất tại Việt Nam Bảo Tàng Đà Nẵng Bả…" at bounding box center [677, 493] width 243 height 155
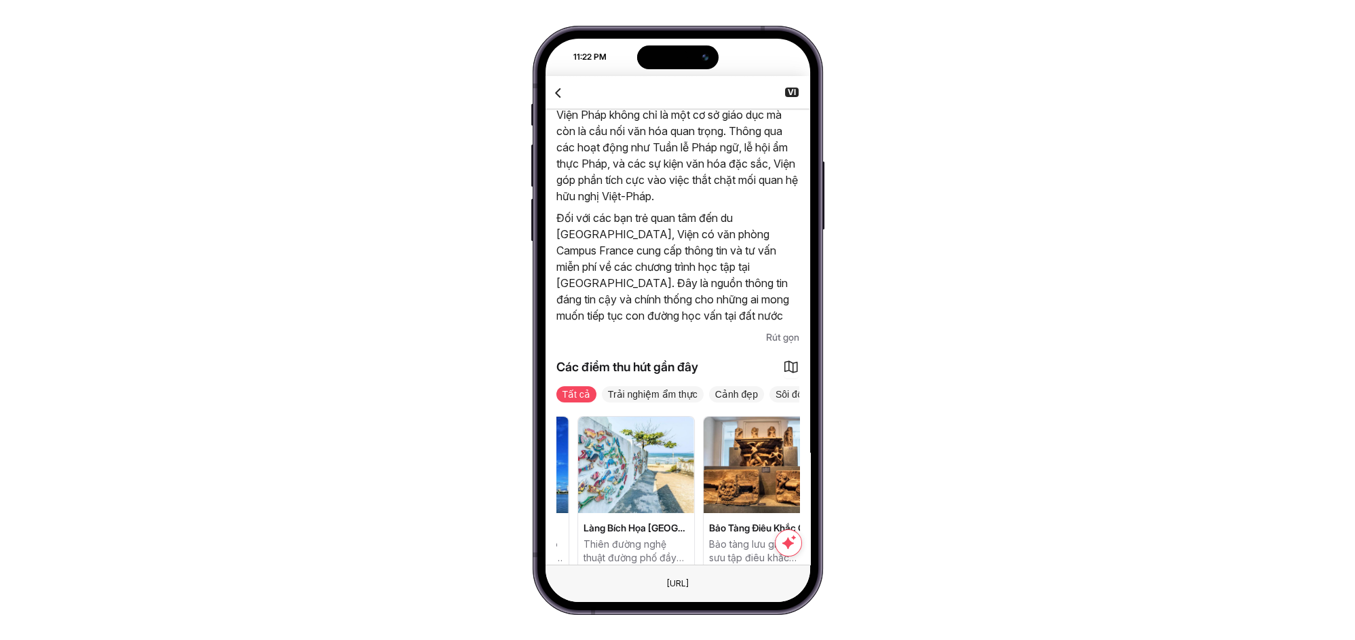
drag, startPoint x: 711, startPoint y: 509, endPoint x: 665, endPoint y: 512, distance: 45.6
click at [656, 521] on div "Làng Bích Họa Đà Nẵng Thiên đường nghệ thuật đường phố đầy màu sắc tại Đà Nẵng" at bounding box center [636, 545] width 116 height 49
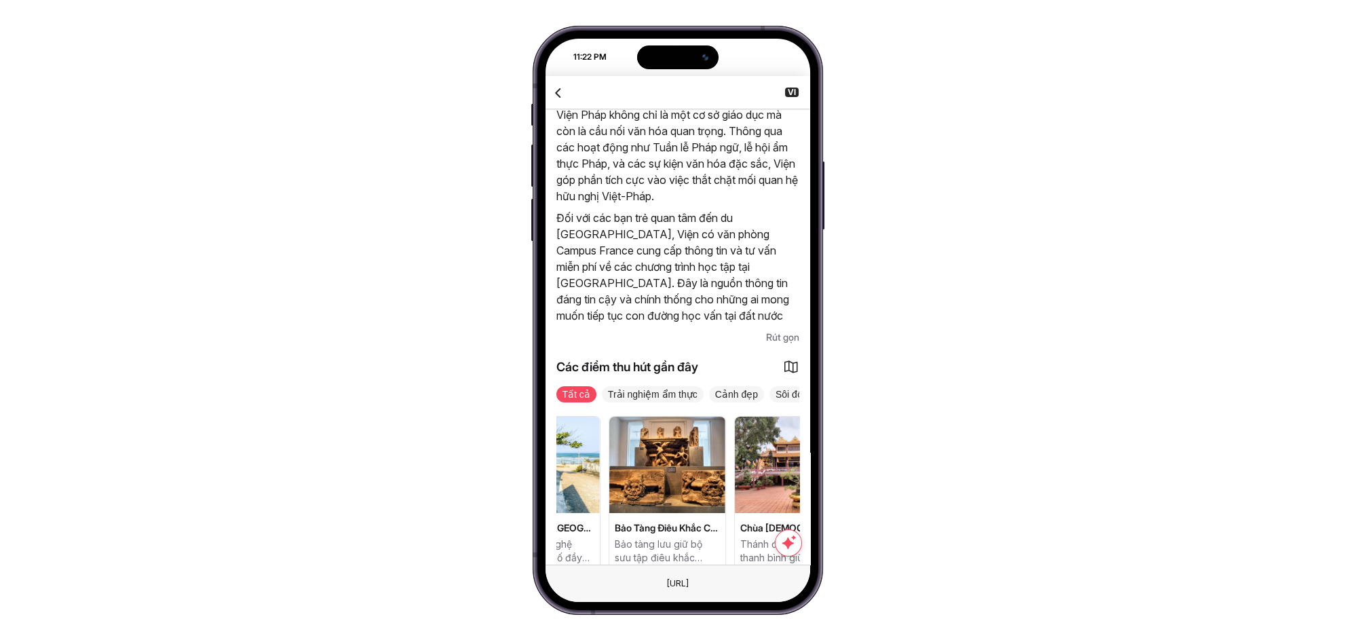
scroll to position [0, 1356]
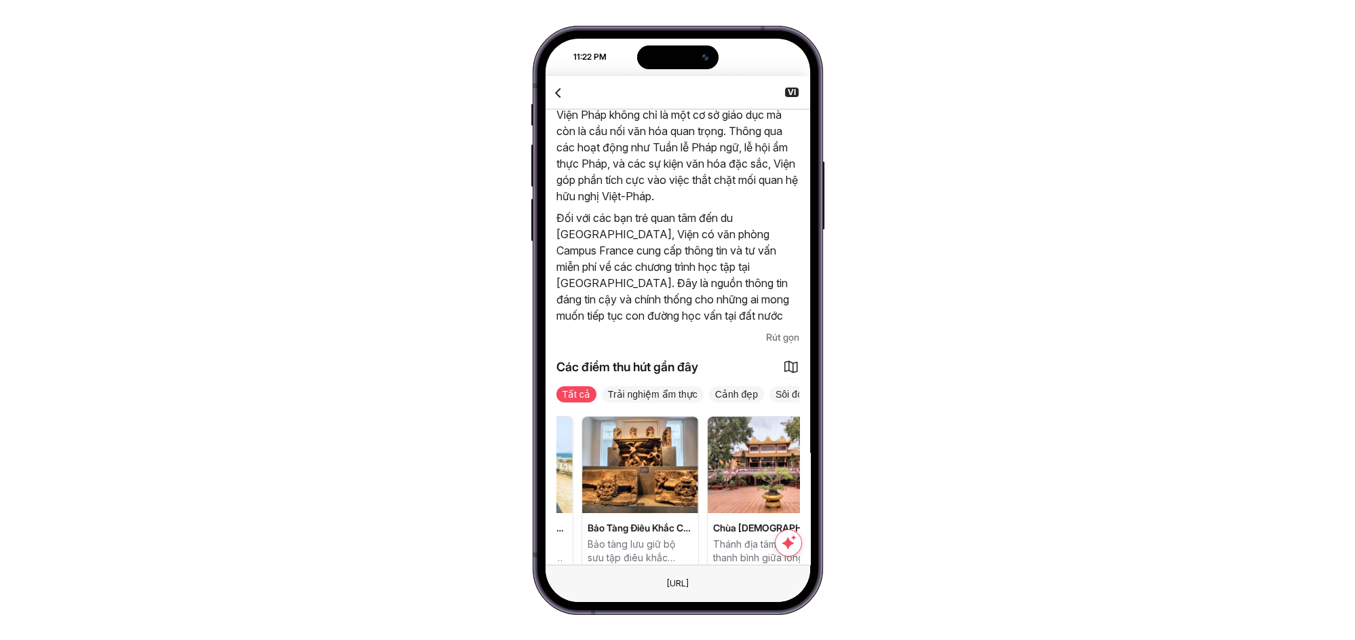
drag, startPoint x: 699, startPoint y: 513, endPoint x: 661, endPoint y: 508, distance: 38.3
click at [661, 521] on span "Bảo Tàng Điêu Khắc Chăm Đà Nẵng" at bounding box center [640, 528] width 105 height 14
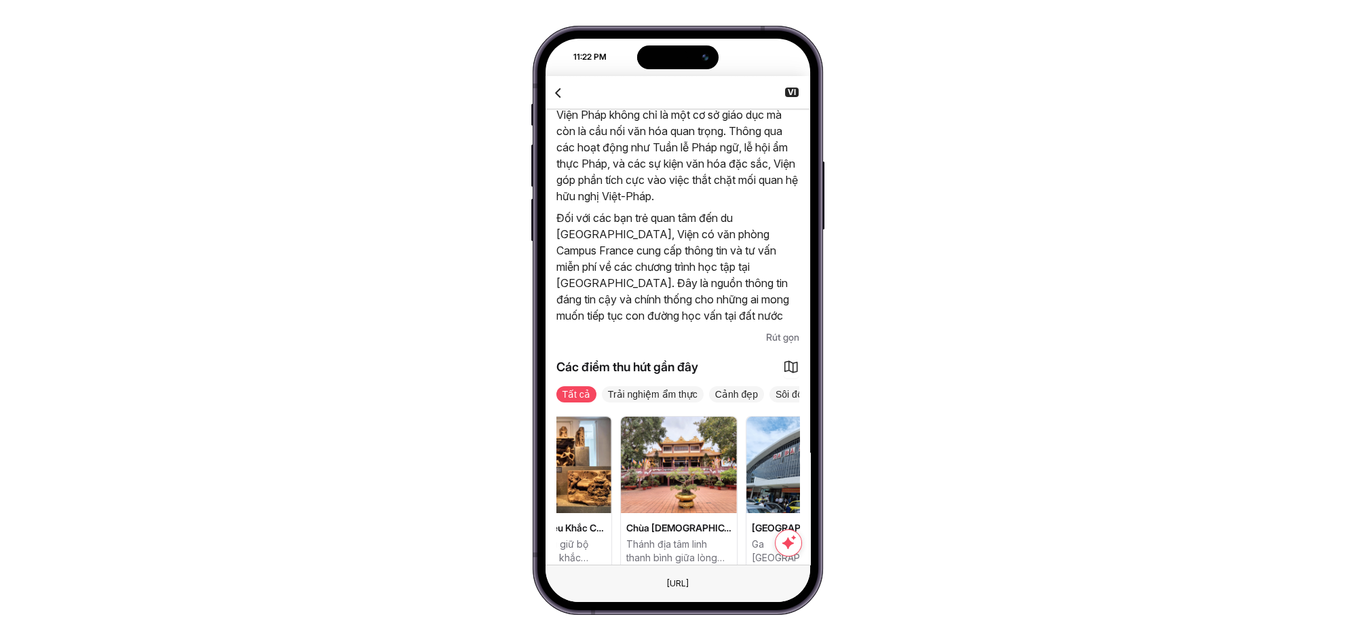
drag, startPoint x: 711, startPoint y: 507, endPoint x: 667, endPoint y: 507, distance: 43.4
click at [667, 521] on div "Chùa Pháp Lâm Thánh địa tâm linh thanh bình giữa lòng Đà Nẵng" at bounding box center [679, 545] width 116 height 49
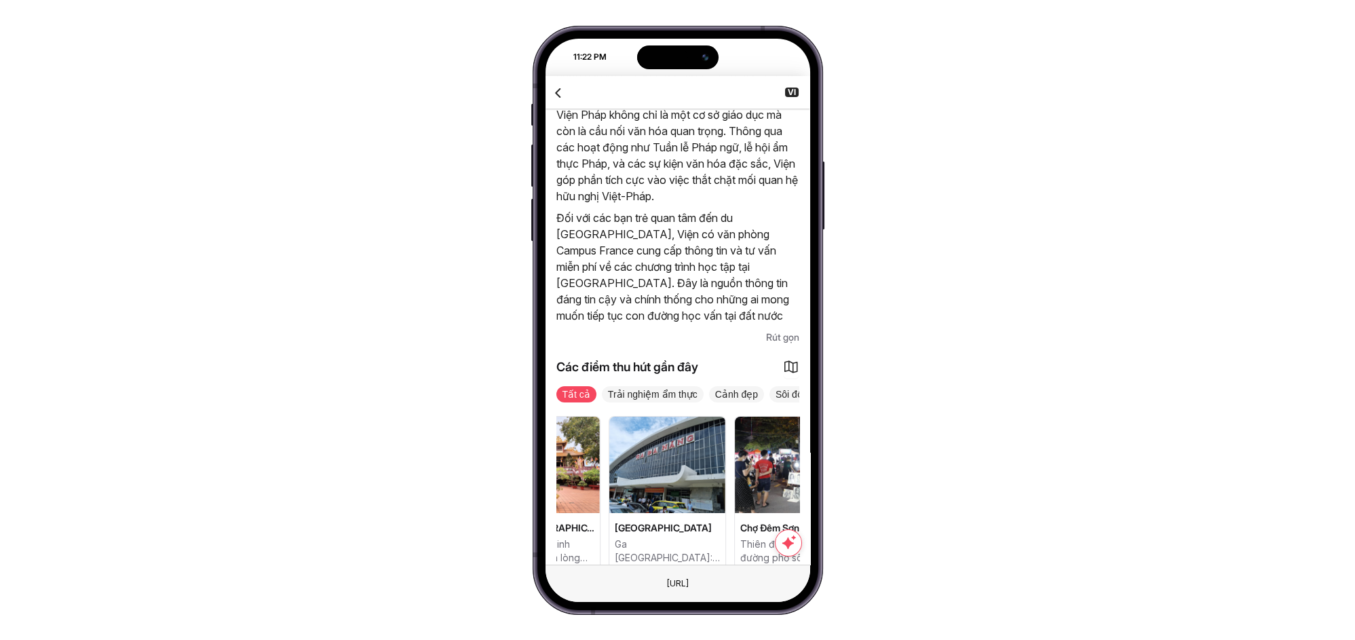
scroll to position [0, 1587]
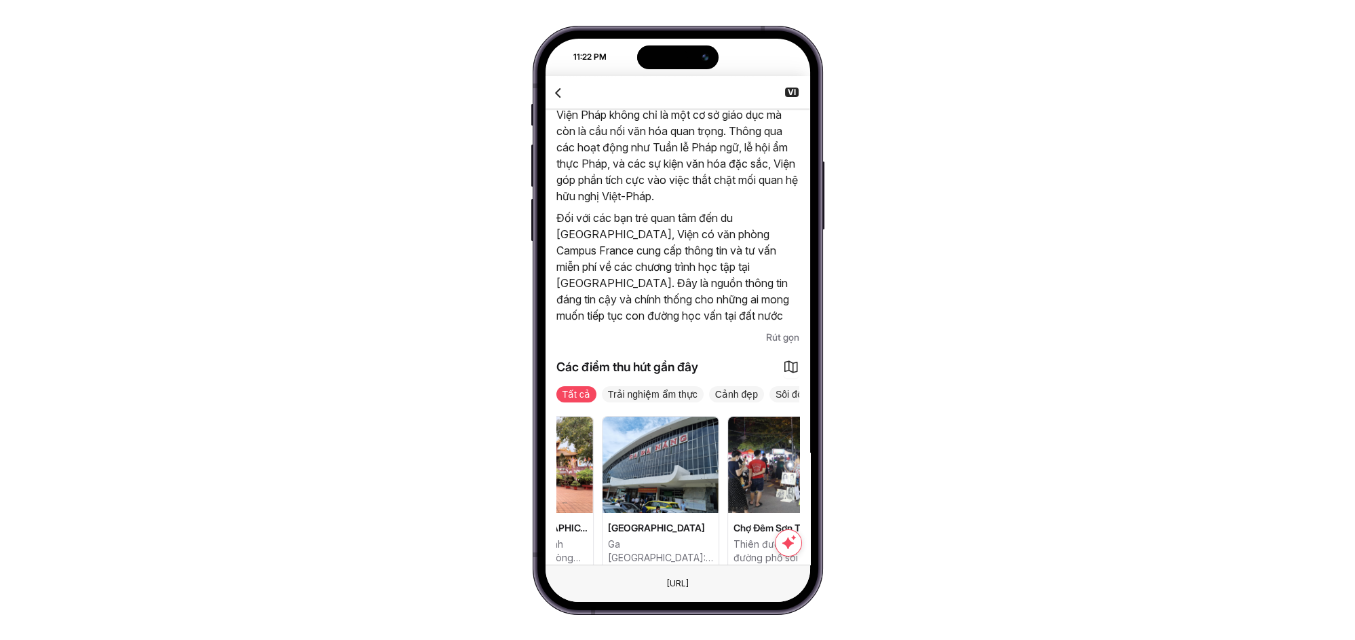
drag, startPoint x: 714, startPoint y: 506, endPoint x: 642, endPoint y: 523, distance: 74.1
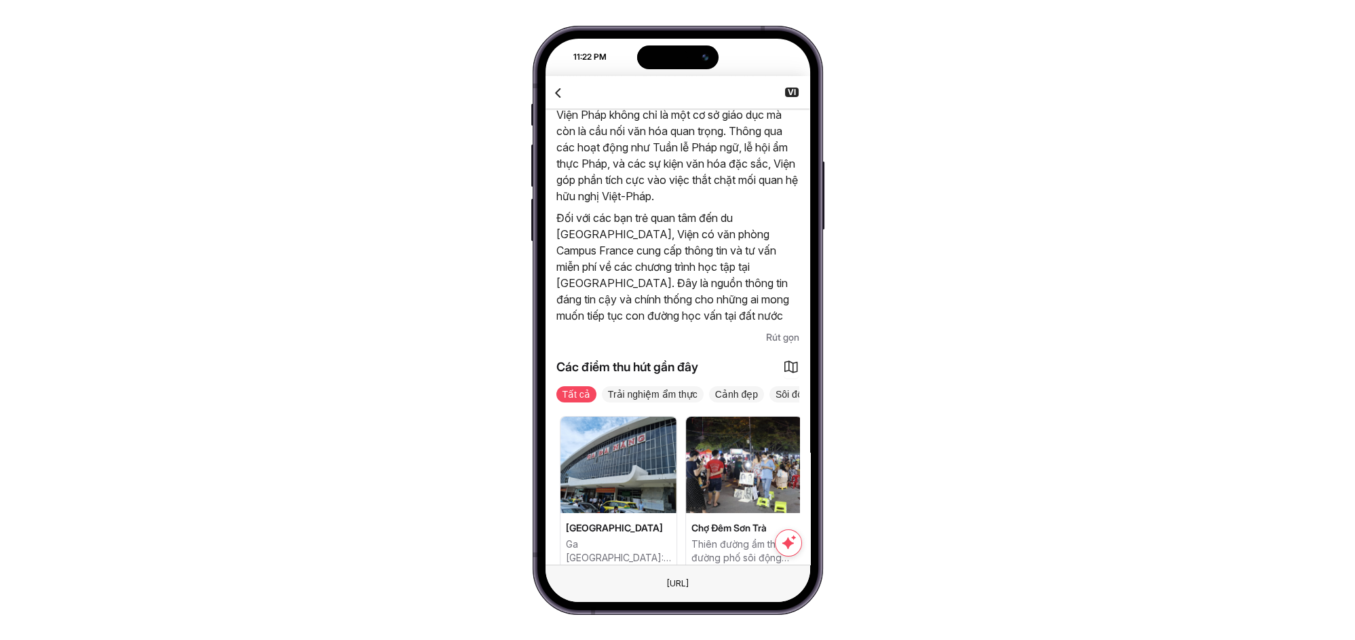
scroll to position [0, 1631]
drag, startPoint x: 717, startPoint y: 510, endPoint x: 662, endPoint y: 514, distance: 55.8
click at [662, 521] on div "Da Nang Railway Station Ga Đà Nẵng: Nơi bắt đầu hành trình khám phá Việt Nam." at bounding box center [616, 545] width 116 height 49
drag, startPoint x: 751, startPoint y: 371, endPoint x: 618, endPoint y: 373, distance: 132.3
click at [535, 383] on div "Tất cả Trải nghiệm ẩm thực Cảnh đẹp Sôi động & Náo nhiệt Tâm linh & Tôn giáo Ng…" at bounding box center [413, 394] width 243 height 22
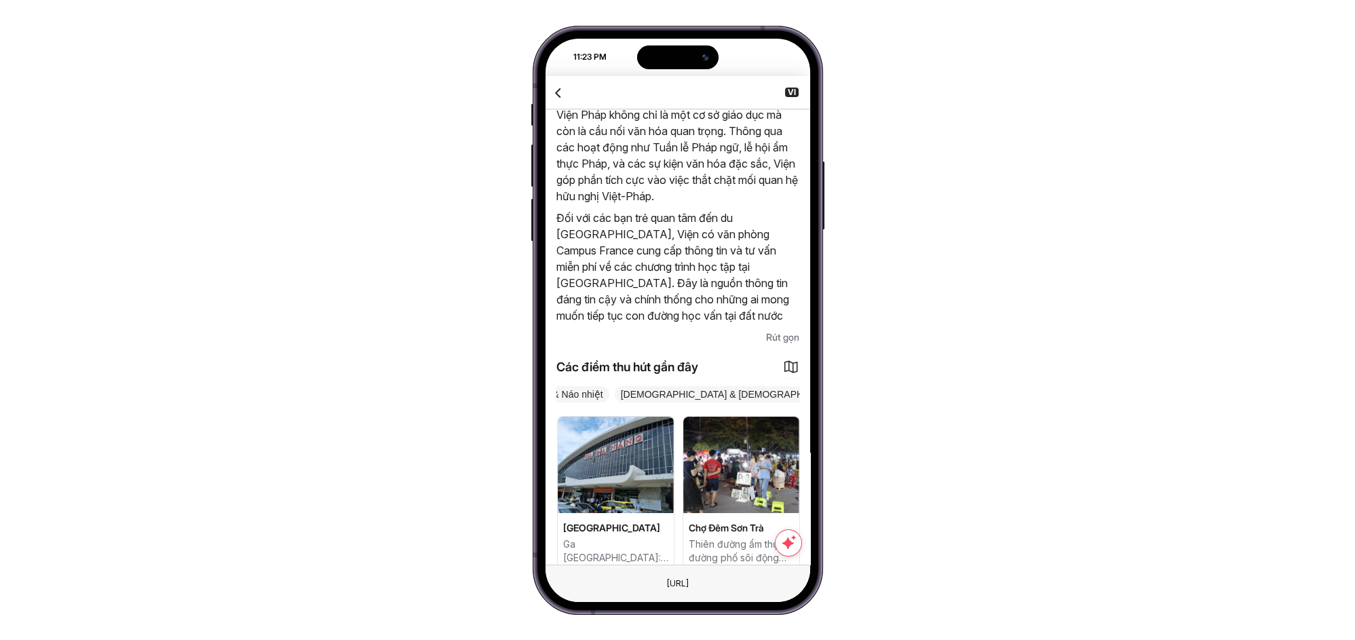
scroll to position [0, 331]
drag, startPoint x: 654, startPoint y: 376, endPoint x: 593, endPoint y: 368, distance: 61.5
click at [590, 386] on span "[DEMOGRAPHIC_DATA] & [DEMOGRAPHIC_DATA]" at bounding box center [666, 394] width 236 height 16
click at [789, 386] on span "Nghệ thuật & Văn hóa" at bounding box center [842, 394] width 107 height 16
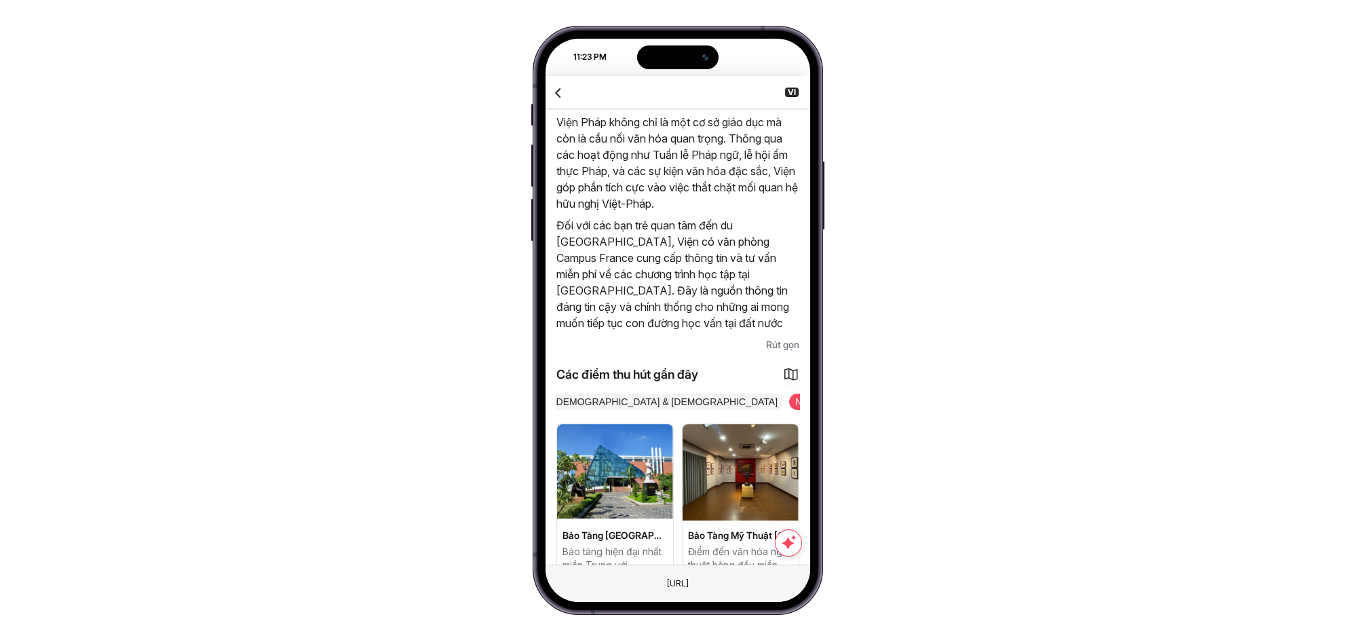
scroll to position [732, 0]
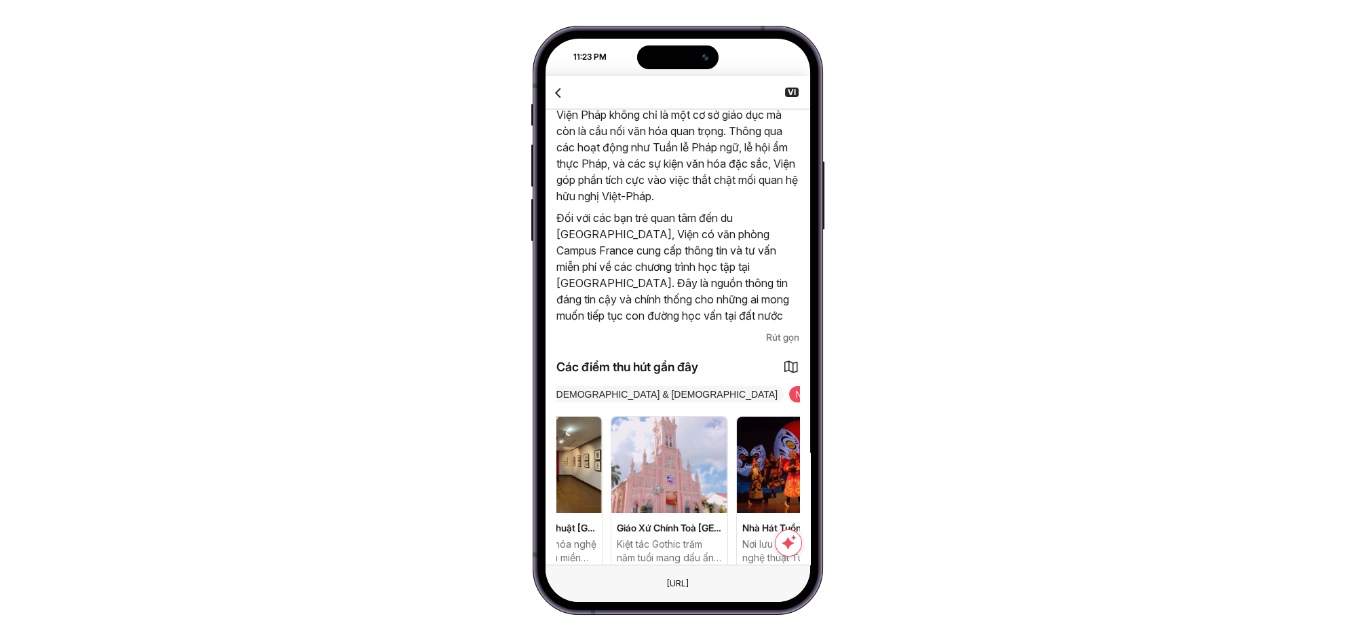
drag, startPoint x: 730, startPoint y: 449, endPoint x: 632, endPoint y: 455, distance: 98.6
click at [603, 455] on div "Bảo Tàng Đà Nẵng Bảo tàng hiện đại nhất miền Trung với 3.000m2 không gian trưng…" at bounding box center [481, 493] width 243 height 155
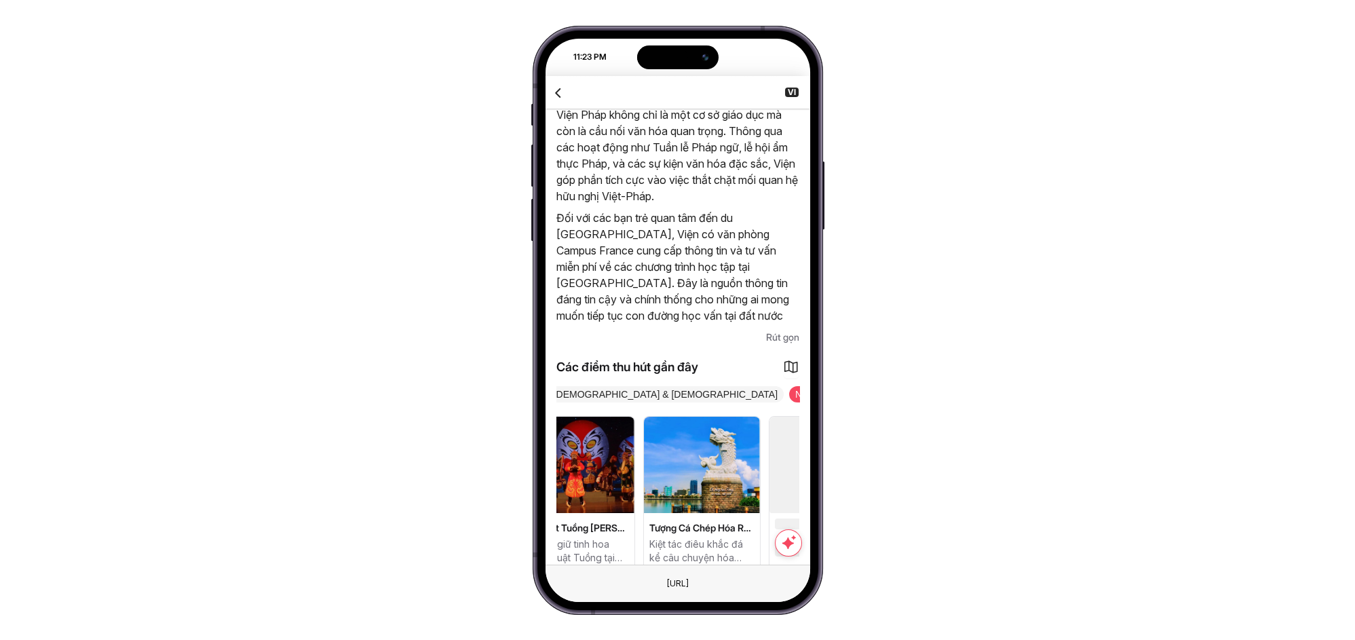
drag, startPoint x: 728, startPoint y: 452, endPoint x: 620, endPoint y: 452, distance: 108.6
click at [620, 452] on div "Bảo Tàng Đà Nẵng Bảo tàng hiện đại nhất miền Trung với 3.000m2 không gian trưng…" at bounding box center [677, 493] width 243 height 155
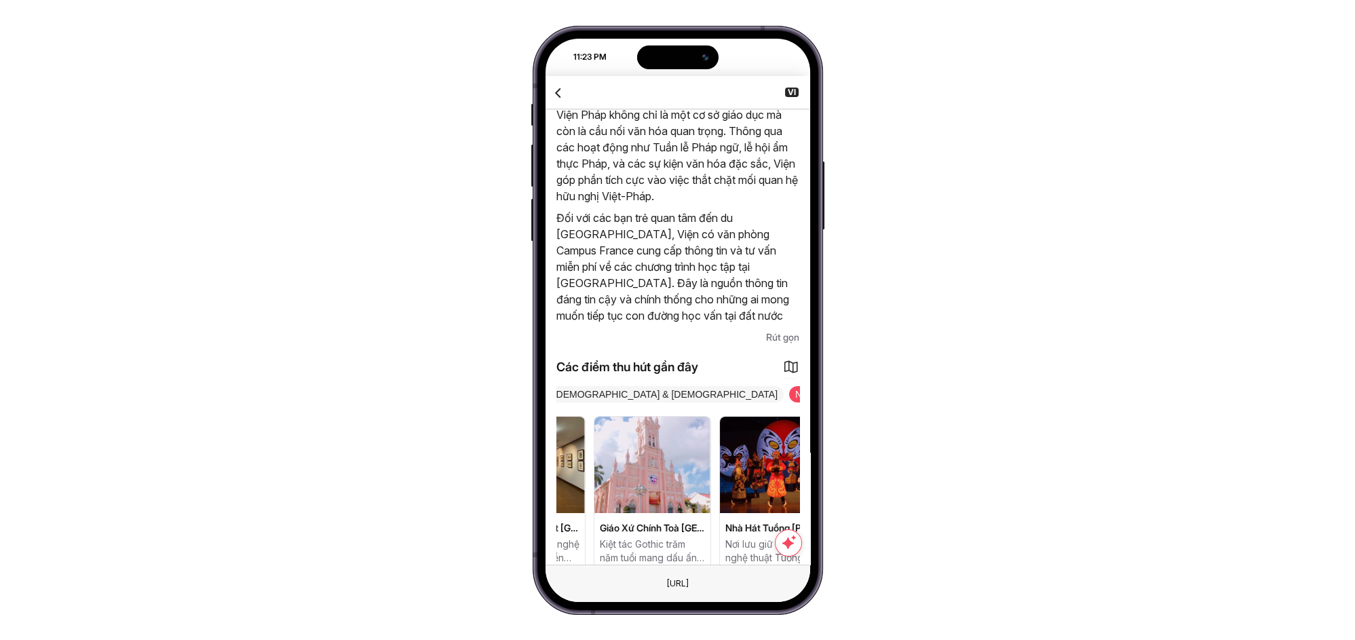
drag, startPoint x: 708, startPoint y: 457, endPoint x: 640, endPoint y: 453, distance: 68.7
click at [209, 447] on div "Cầu Sông Hàn Cây cầu xoay đầu tiên và duy nhất tại Việt Nam Bảo Tàng Đà Nẵng Bả…" at bounding box center [87, 493] width 243 height 155
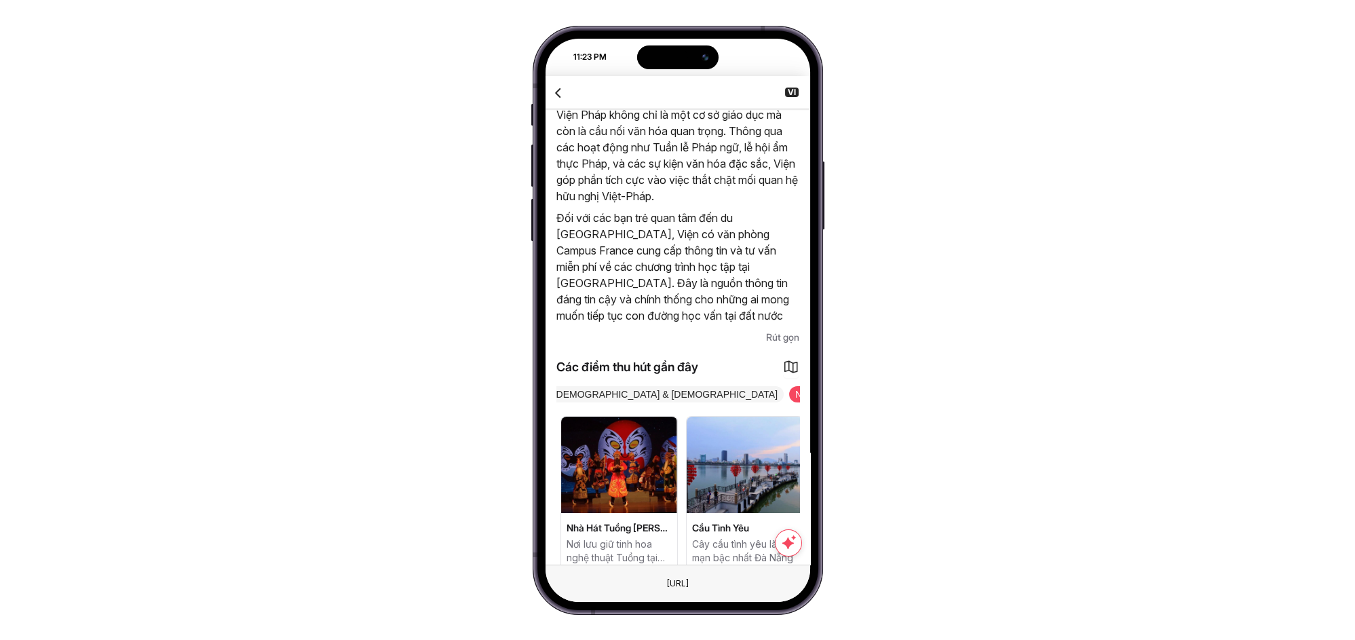
drag, startPoint x: 733, startPoint y: 465, endPoint x: 661, endPoint y: 462, distance: 72.0
click at [647, 458] on img at bounding box center [619, 465] width 116 height 96
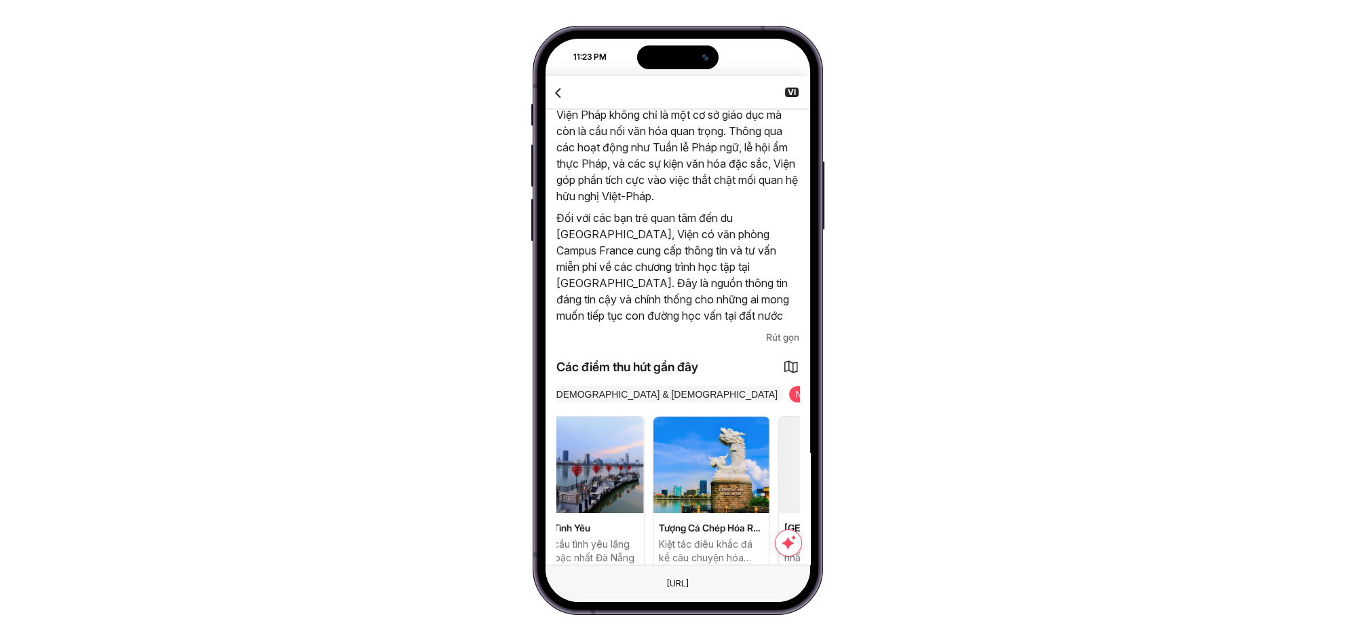
drag, startPoint x: 723, startPoint y: 466, endPoint x: 648, endPoint y: 465, distance: 75.3
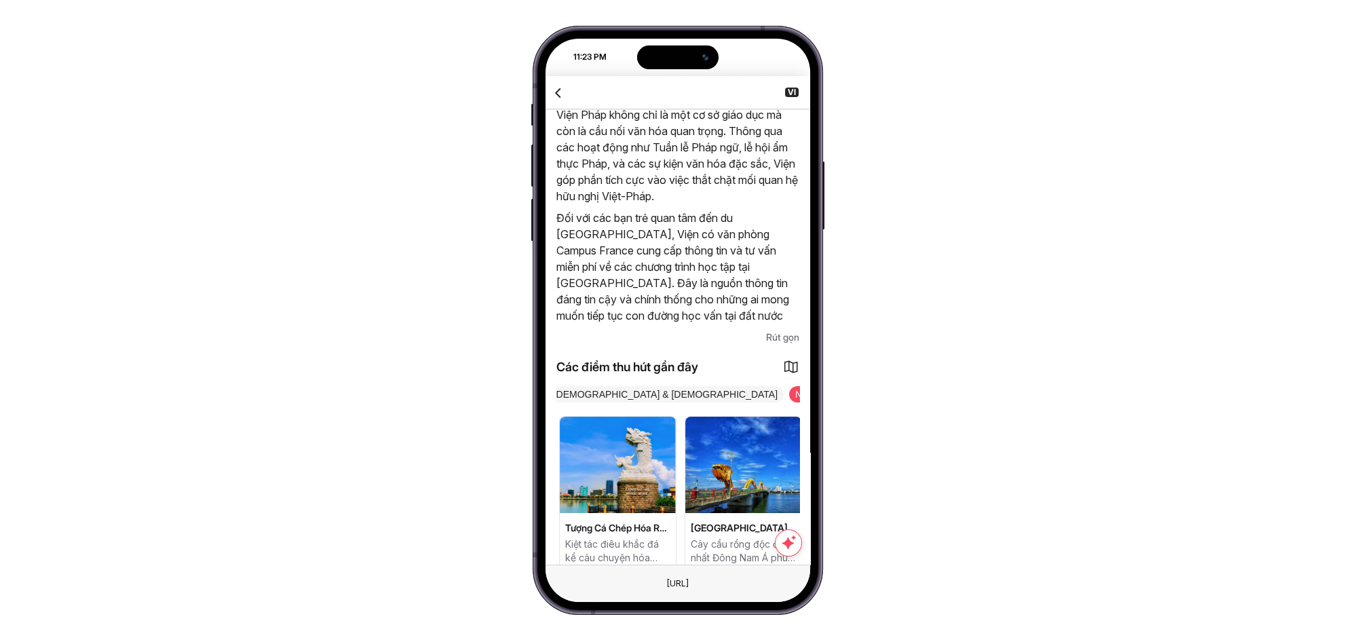
drag, startPoint x: 725, startPoint y: 472, endPoint x: 680, endPoint y: 466, distance: 45.8
click at [680, 466] on div "Cầu Sông Hàn Cây cầu xoay đầu tiên và duy nhất tại Việt Nam Bảo Tàng Đà Nẵng Bả…" at bounding box center [677, 493] width 243 height 155
click at [902, 386] on span "Mua sắm" at bounding box center [928, 394] width 52 height 16
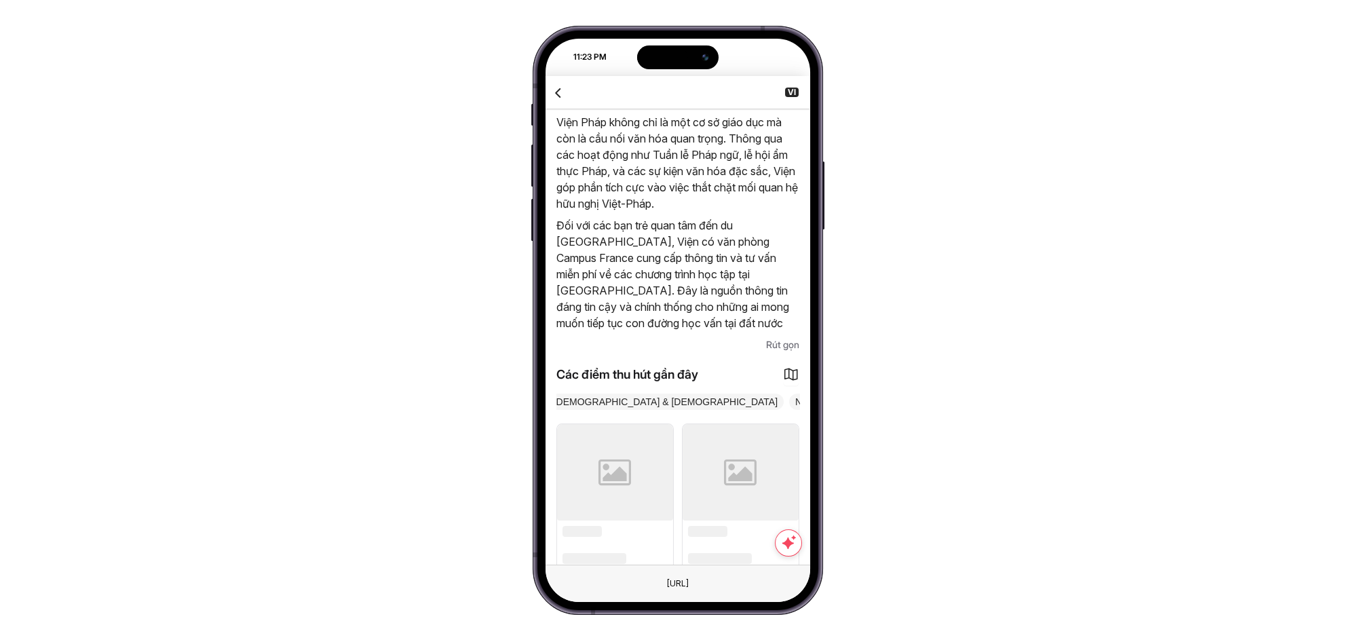
scroll to position [732, 0]
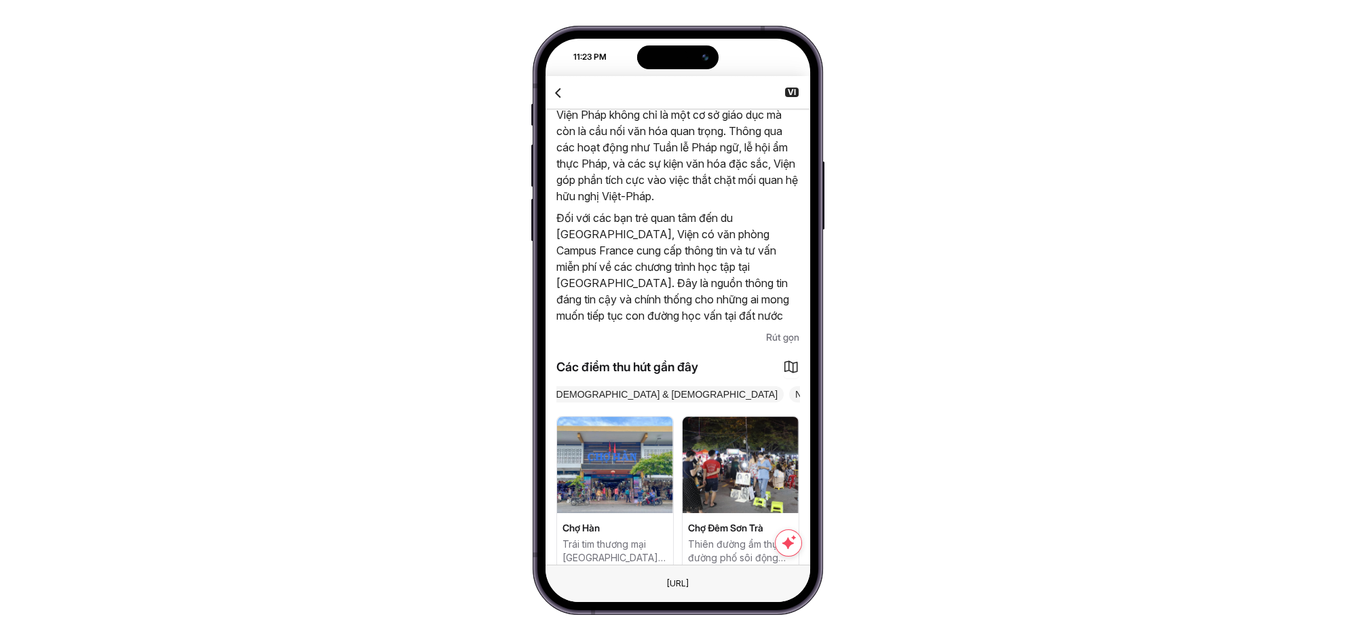
drag, startPoint x: 759, startPoint y: 467, endPoint x: 670, endPoint y: 474, distance: 89.2
click at [670, 474] on div "Chợ Hàn Trái tim thương mại Đà Nẵng, thiên đường đặc sản và ẩm thực. Chợ Đêm Sơ…" at bounding box center [677, 493] width 243 height 155
drag, startPoint x: 730, startPoint y: 490, endPoint x: 660, endPoint y: 486, distance: 70.0
click at [660, 486] on div "Chợ Hàn Trái tim thương mại Đà Nẵng, thiên đường đặc sản và ẩm thực. Chợ Đêm Sơ…" at bounding box center [677, 493] width 243 height 155
drag, startPoint x: 730, startPoint y: 487, endPoint x: 747, endPoint y: 487, distance: 17.0
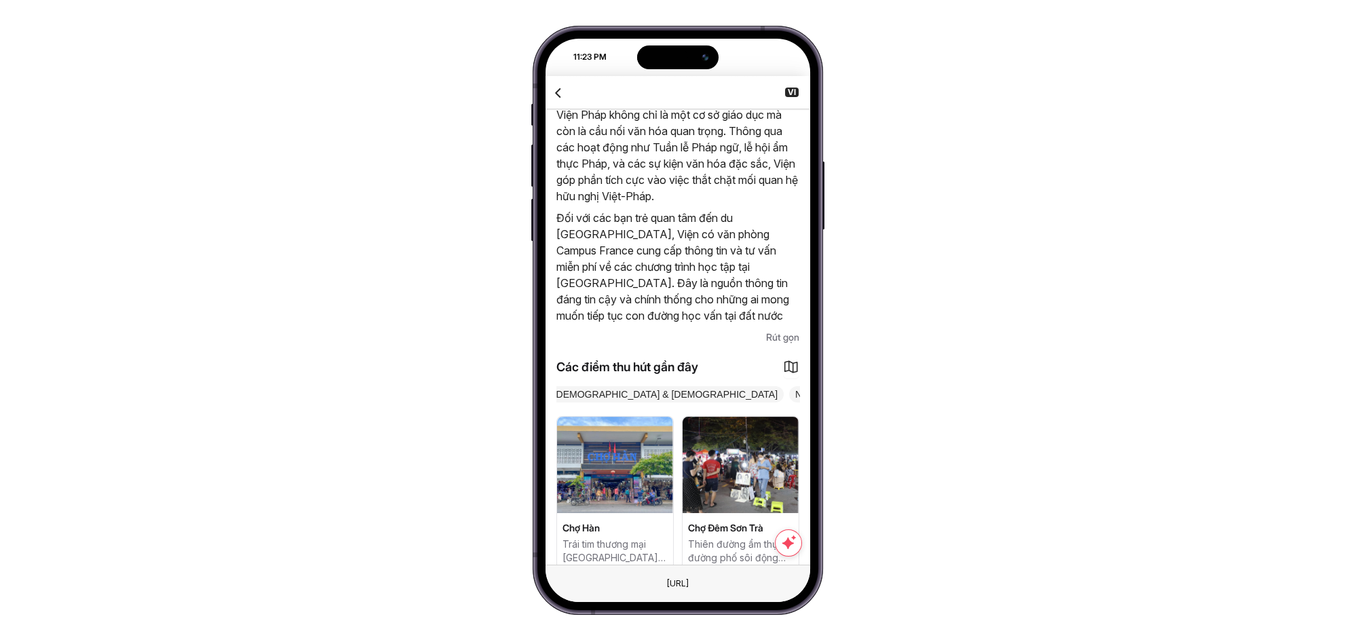
click at [747, 487] on div "Chợ Hàn Trái tim thương mại Đà Nẵng, thiên đường đặc sản và ẩm thực. Chợ Đêm Sơ…" at bounding box center [677, 493] width 243 height 155
click at [627, 462] on img at bounding box center [615, 465] width 116 height 96
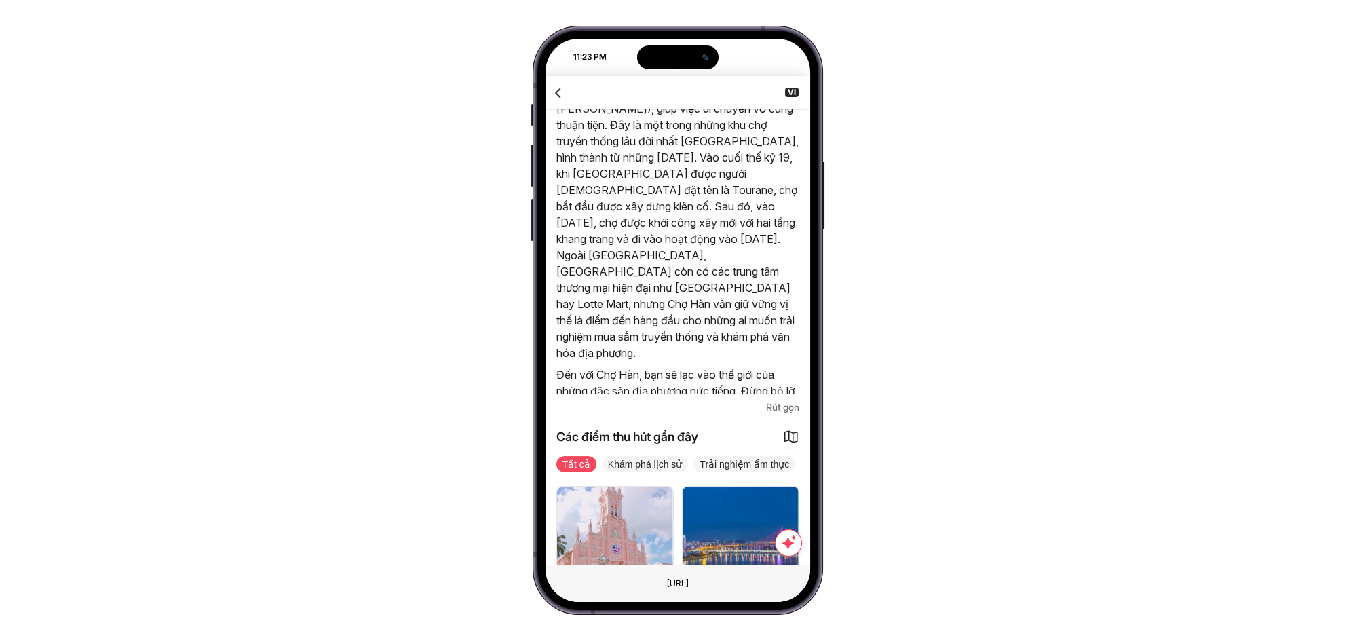
scroll to position [694, 0]
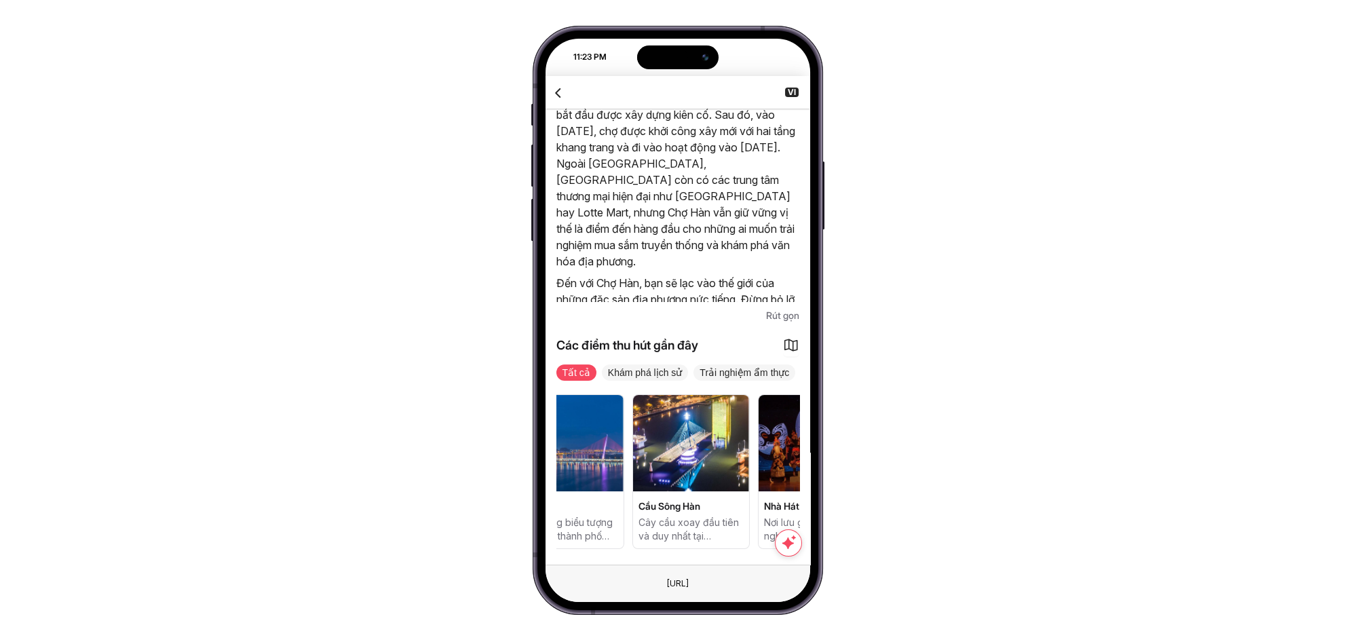
drag, startPoint x: 757, startPoint y: 495, endPoint x: 669, endPoint y: 507, distance: 88.3
click at [624, 507] on div "Giáo Xứ Chính Toà Đà Nẵng Kiệt tác Gothic trăm năm tuổi mang dấu ấn Pháp-Việt S…" at bounding box center [502, 471] width 243 height 155
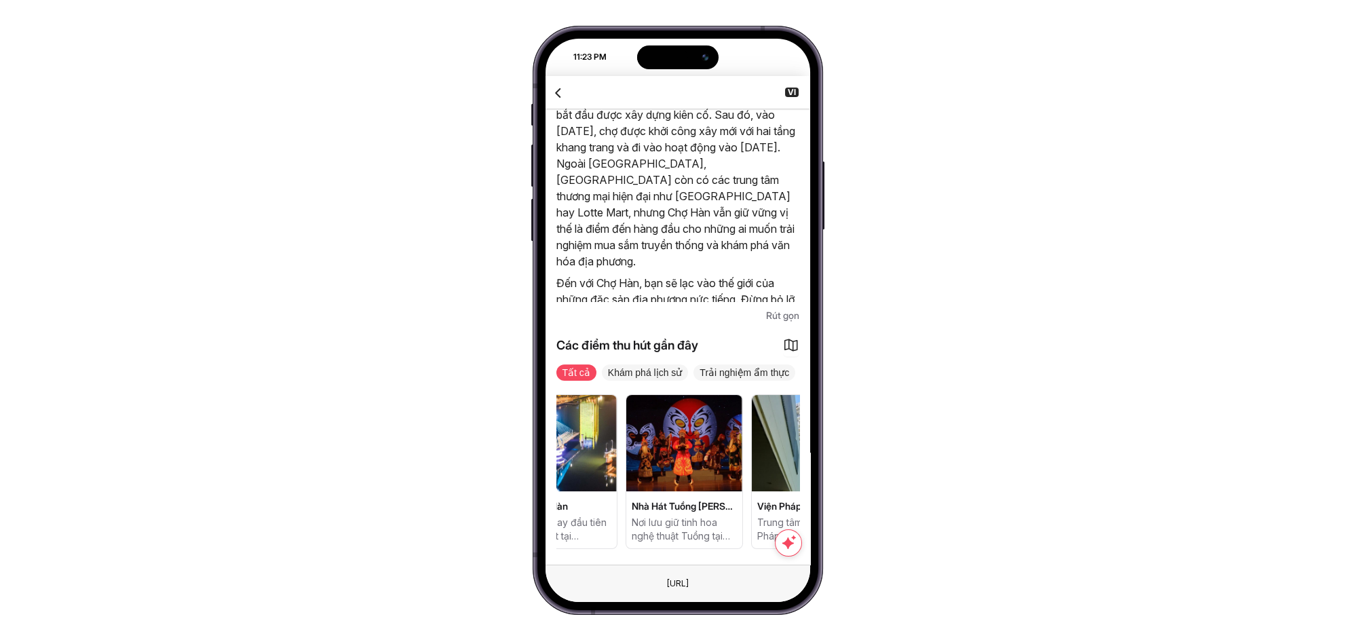
drag, startPoint x: 744, startPoint y: 508, endPoint x: 677, endPoint y: 507, distance: 66.5
click at [492, 507] on div "Giáo Xứ Chính Toà Đà Nẵng Kiệt tác Gothic trăm năm tuổi mang dấu ấn Pháp-Việt S…" at bounding box center [370, 471] width 243 height 155
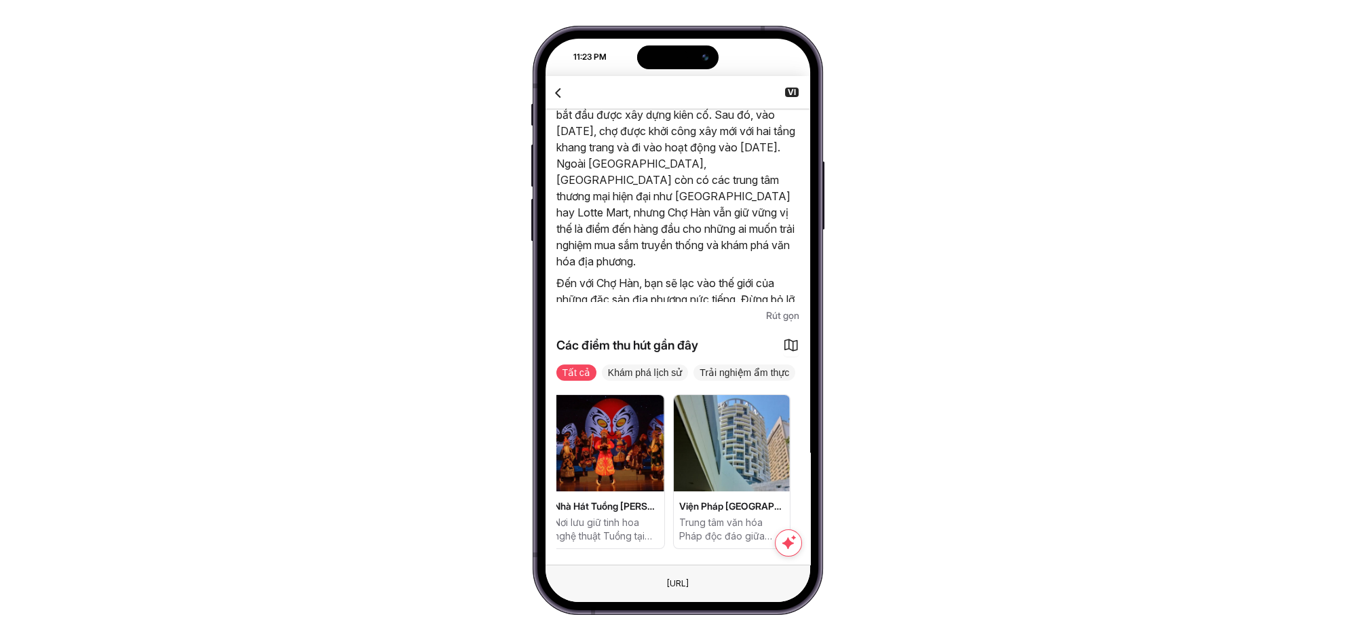
drag, startPoint x: 736, startPoint y: 513, endPoint x: 675, endPoint y: 510, distance: 60.5
click at [414, 510] on div "Giáo Xứ Chính Toà Đà Nẵng Kiệt tác Gothic trăm năm tuổi mang dấu ấn Pháp-Việt S…" at bounding box center [292, 471] width 243 height 155
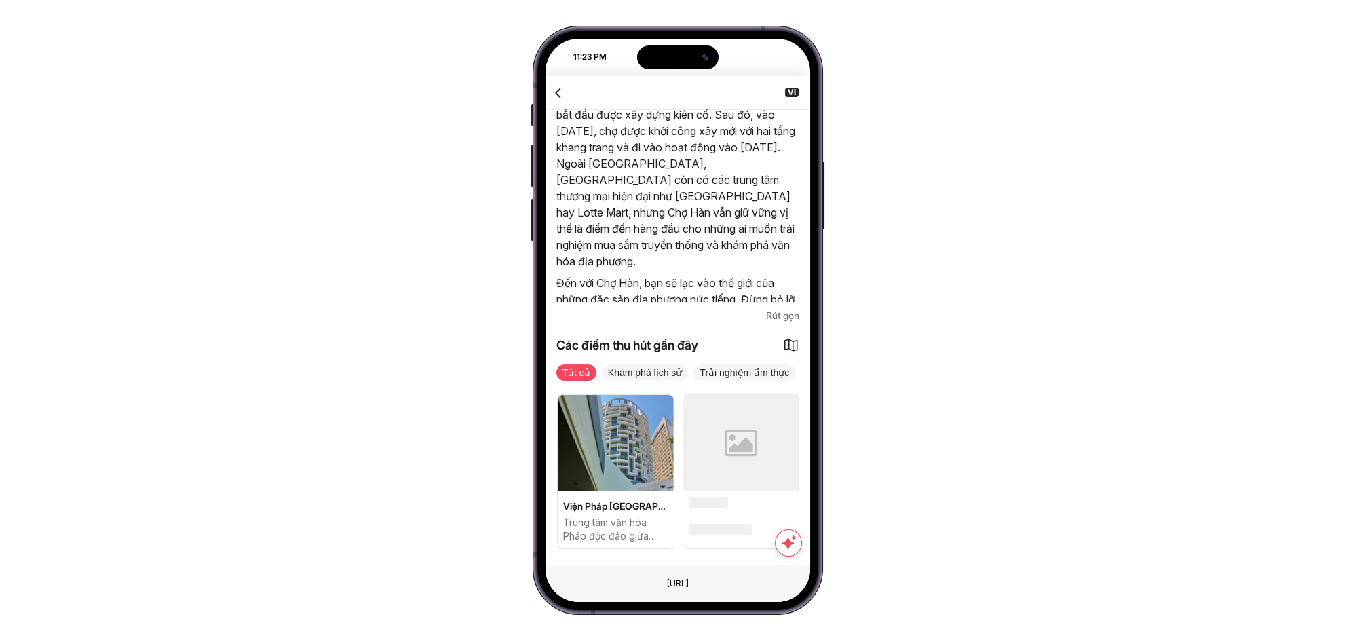
drag, startPoint x: 734, startPoint y: 514, endPoint x: 697, endPoint y: 515, distance: 37.3
click at [298, 515] on div "Giáo Xứ Chính Toà Đà Nẵng Kiệt tác Gothic trăm năm tuổi mang dấu ấn Pháp-Việt S…" at bounding box center [176, 471] width 243 height 155
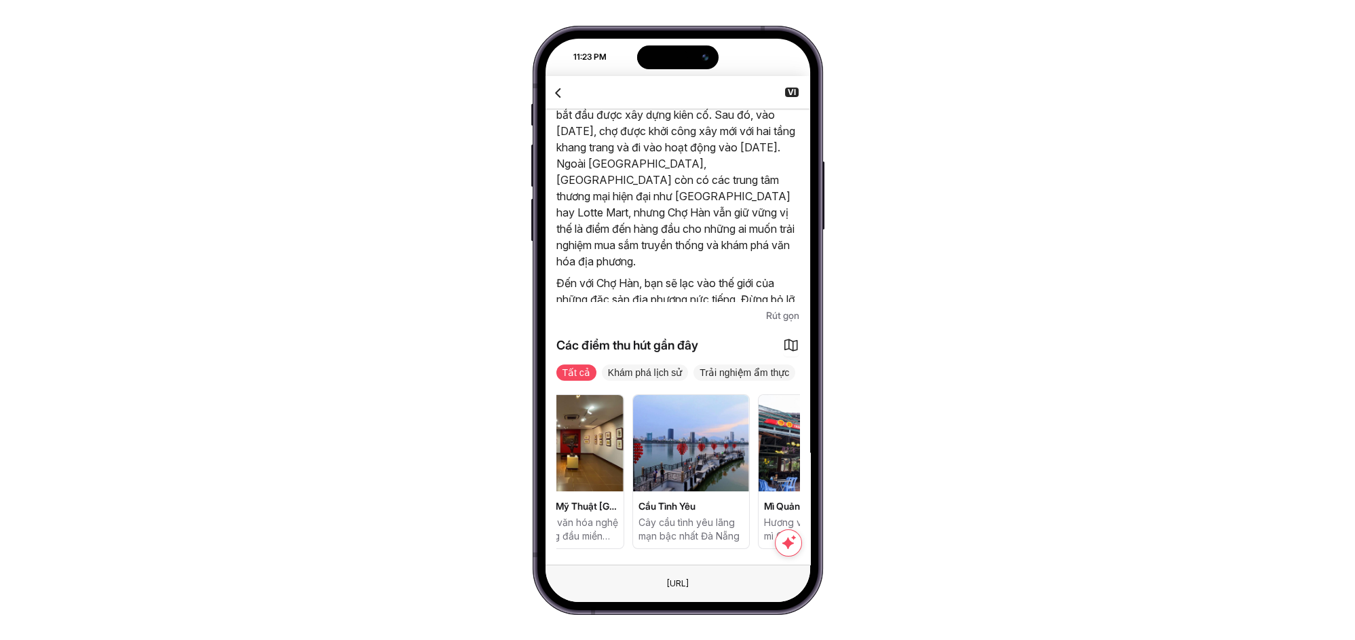
drag, startPoint x: 745, startPoint y: 514, endPoint x: 658, endPoint y: 516, distance: 87.6
click at [122, 516] on div "Giáo Xứ Chính Toà Đà Nẵng Kiệt tác Gothic trăm năm tuổi mang dấu ấn Pháp-Việt S…" at bounding box center [0, 471] width 243 height 155
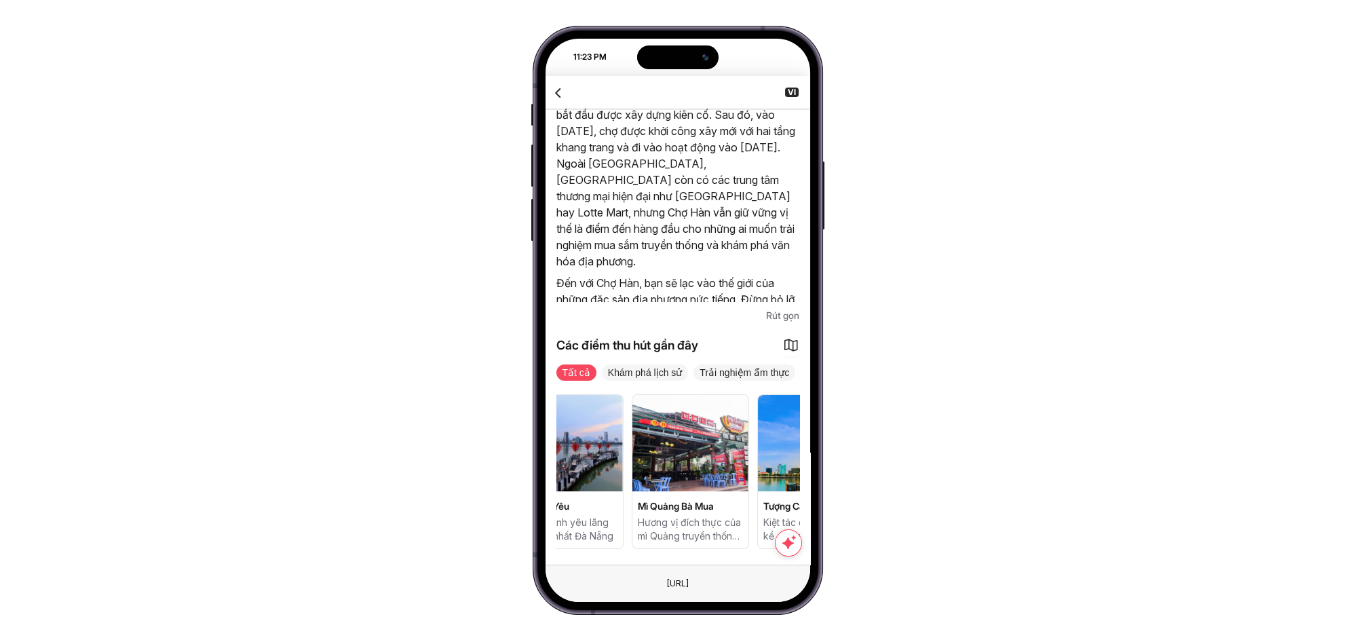
drag, startPoint x: 729, startPoint y: 512, endPoint x: 666, endPoint y: 509, distance: 62.5
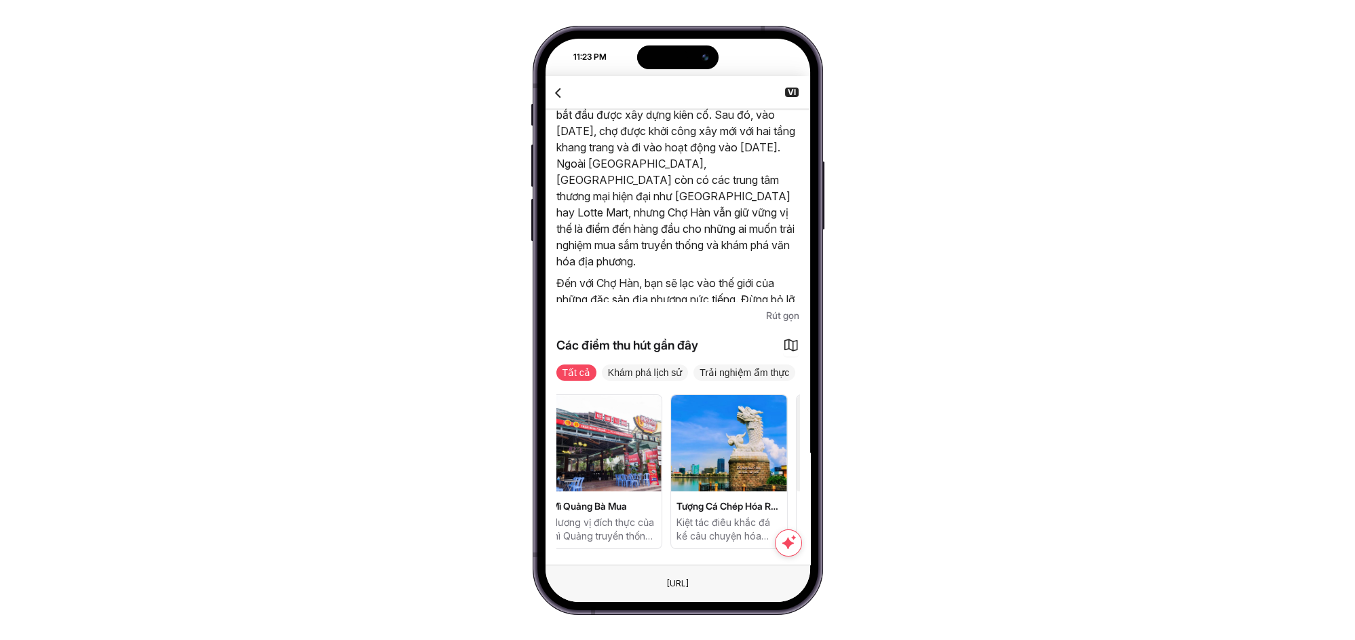
drag, startPoint x: 727, startPoint y: 514, endPoint x: 684, endPoint y: 510, distance: 42.9
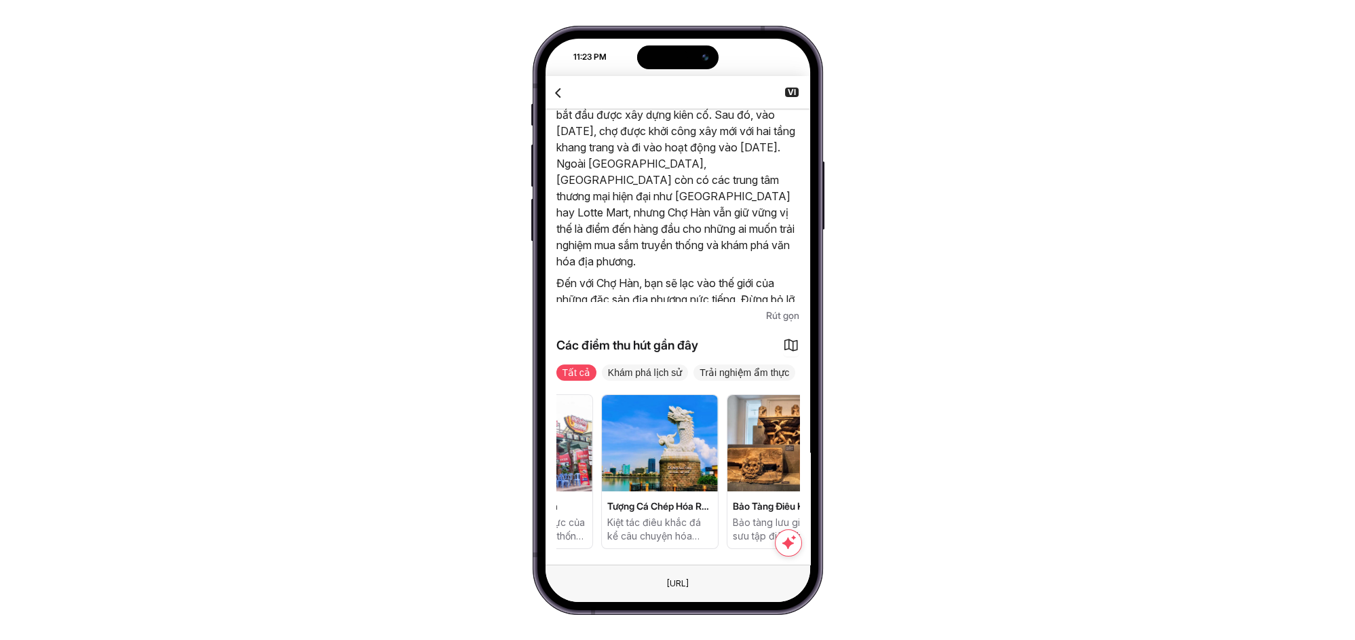
drag, startPoint x: 736, startPoint y: 515, endPoint x: 701, endPoint y: 521, distance: 35.1
click at [701, 521] on p "Kiệt tác điêu khắc đá kể câu chuyện hóa rồng huyền thoại" at bounding box center [659, 529] width 105 height 27
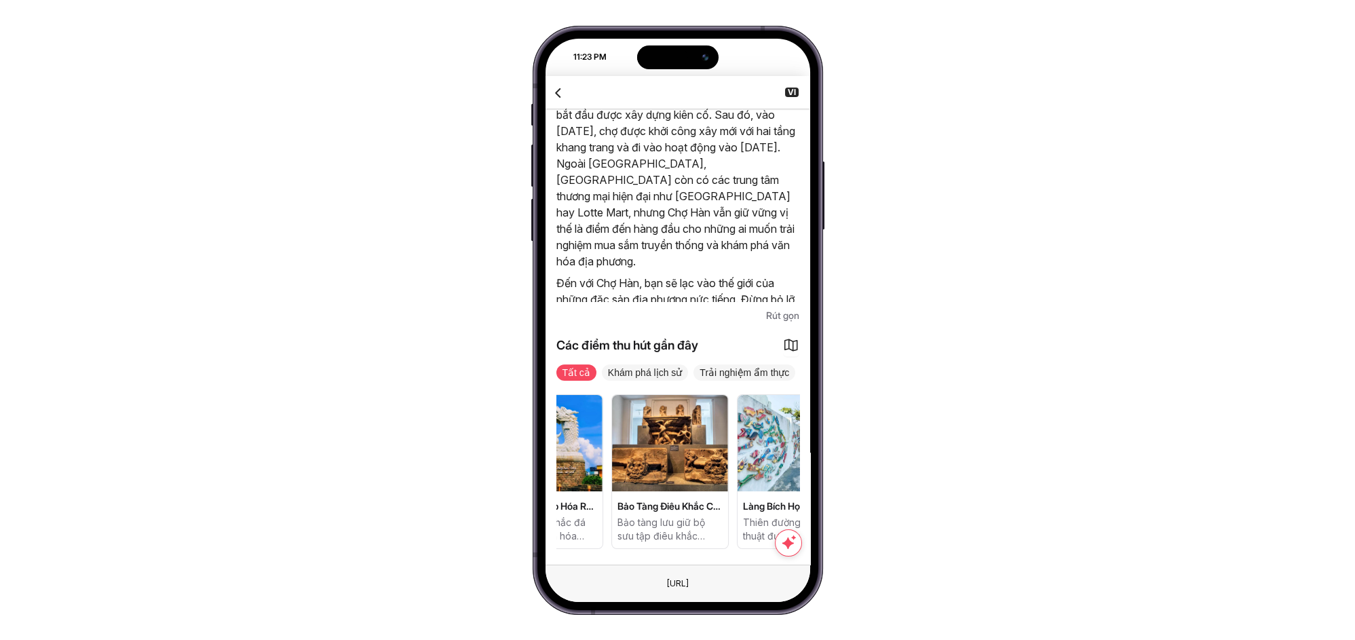
drag
click at [689, 524] on p "Bảo tàng lưu giữ bộ sưu tập điêu khắc Chăm lớn nhất thế giới" at bounding box center [670, 529] width 105 height 27
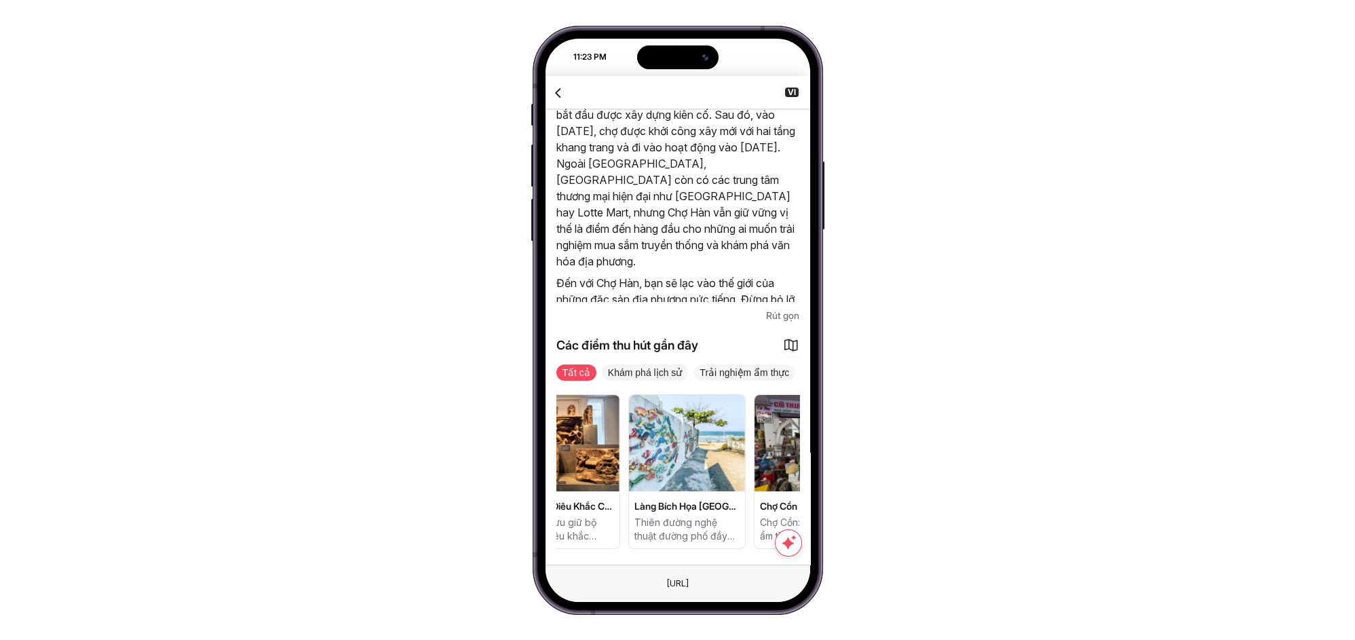
click at [675, 516] on div "Giáo Xứ Chính Toà Đà Nẵng Kiệt tác Gothic trăm năm tuổi mang dấu ấn Pháp-Việt S…" at bounding box center [677, 471] width 243 height 155
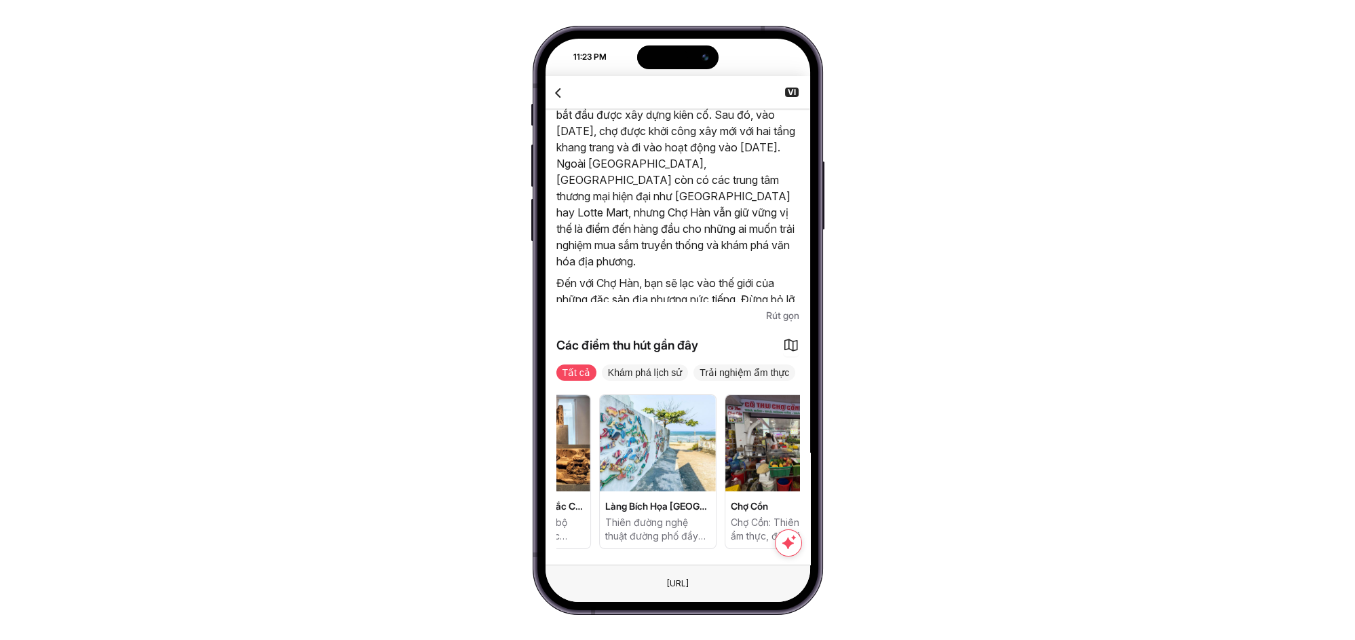
scroll to position [0, 1232]
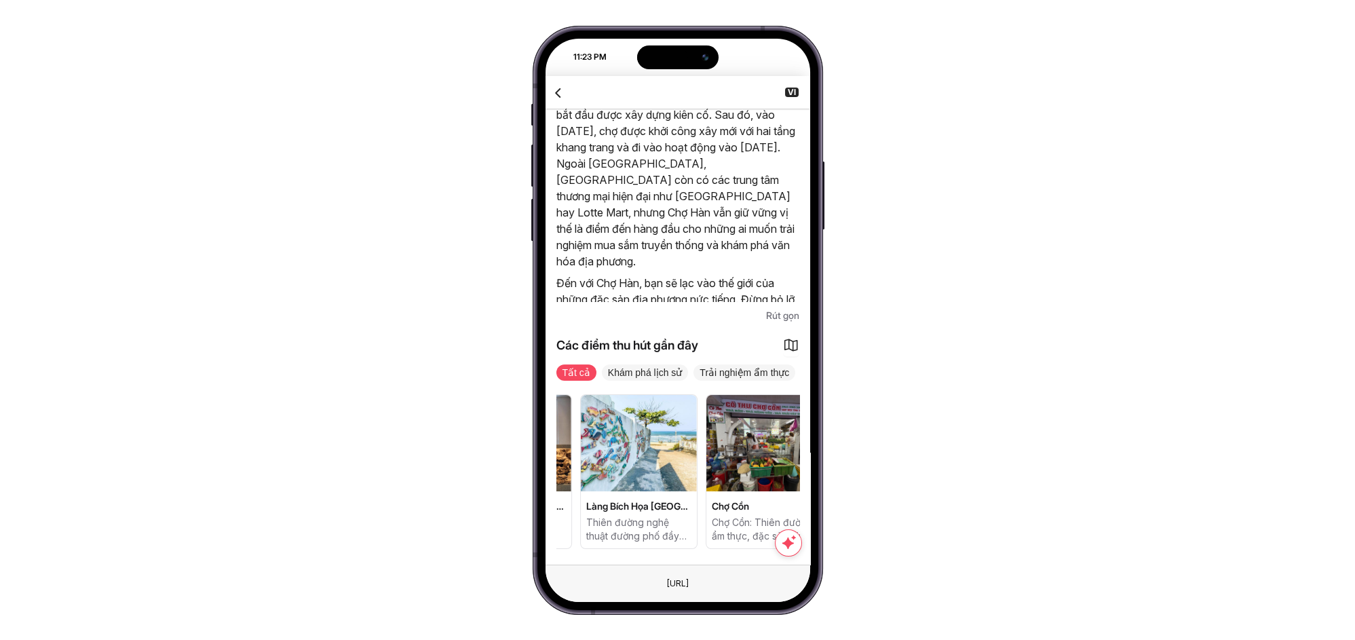
click at [689, 527] on p "Thiên đường nghệ thuật đường phố đầy màu sắc tại Đà Nẵng" at bounding box center [638, 529] width 105 height 27
click at [677, 509] on span "Làng Bích Họa Đà Nẵng" at bounding box center [638, 506] width 105 height 14
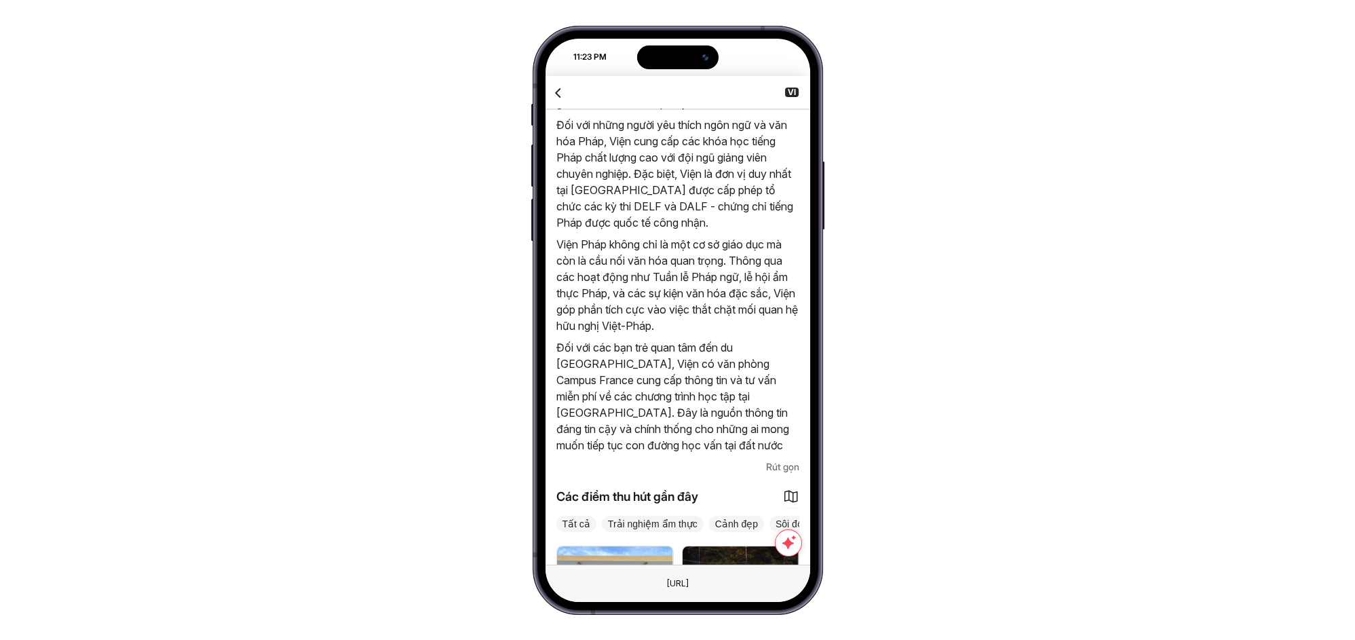
scroll to position [732, 0]
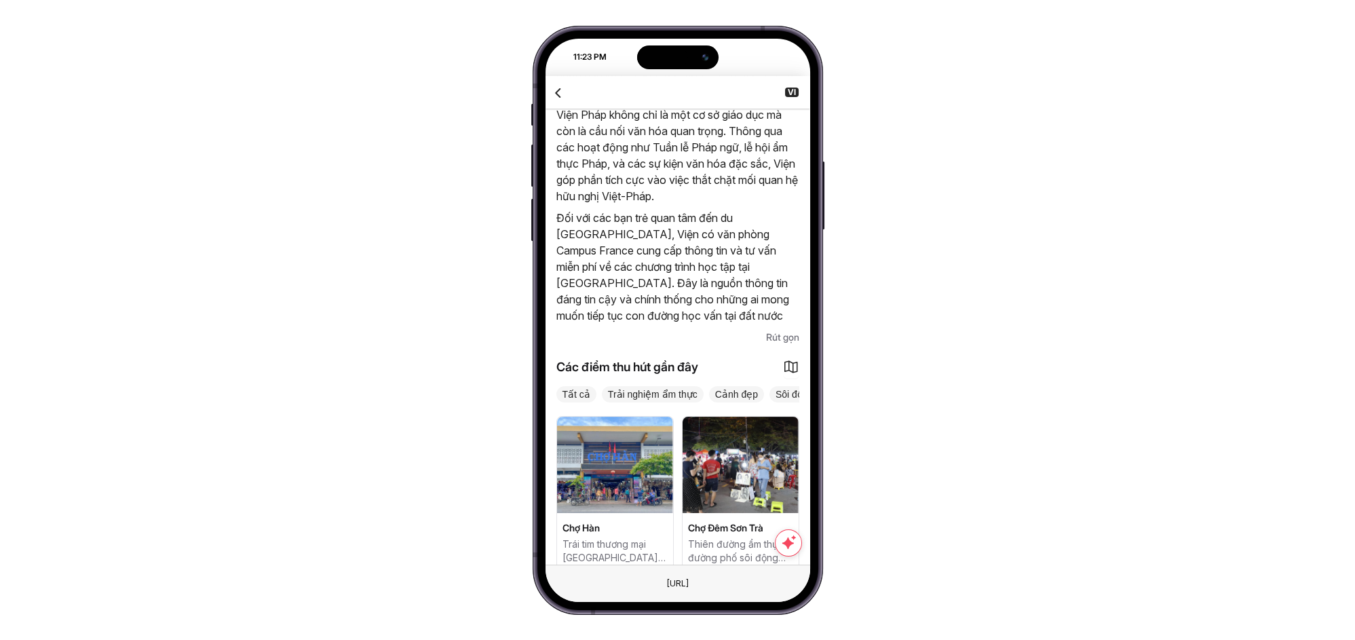
drag, startPoint x: 732, startPoint y: 496, endPoint x: 619, endPoint y: 500, distance: 112.7
click at [619, 500] on div "Chợ Hàn Trái tim thương mại Đà Nẵng, thiên đường đặc sản và ẩm thực. Chợ Đêm Sơ…" at bounding box center [677, 493] width 243 height 155
click at [752, 521] on span "Chợ Đêm Sơn Trà" at bounding box center [740, 528] width 105 height 14
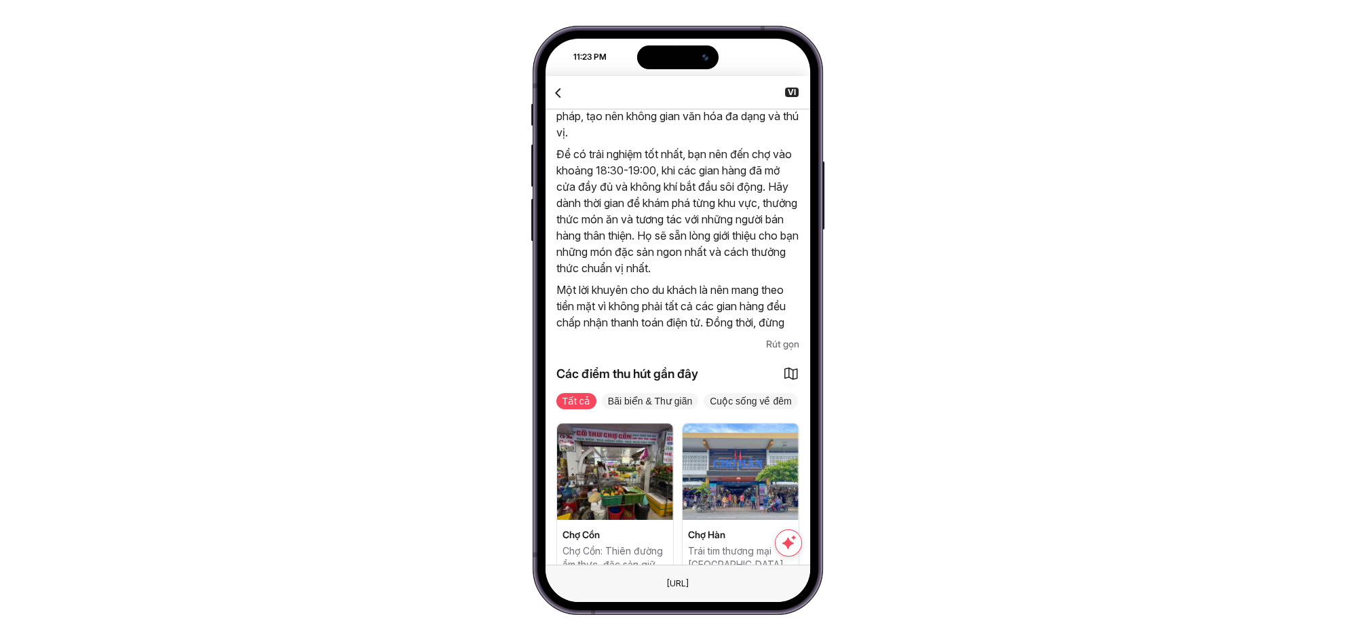
scroll to position [732, 0]
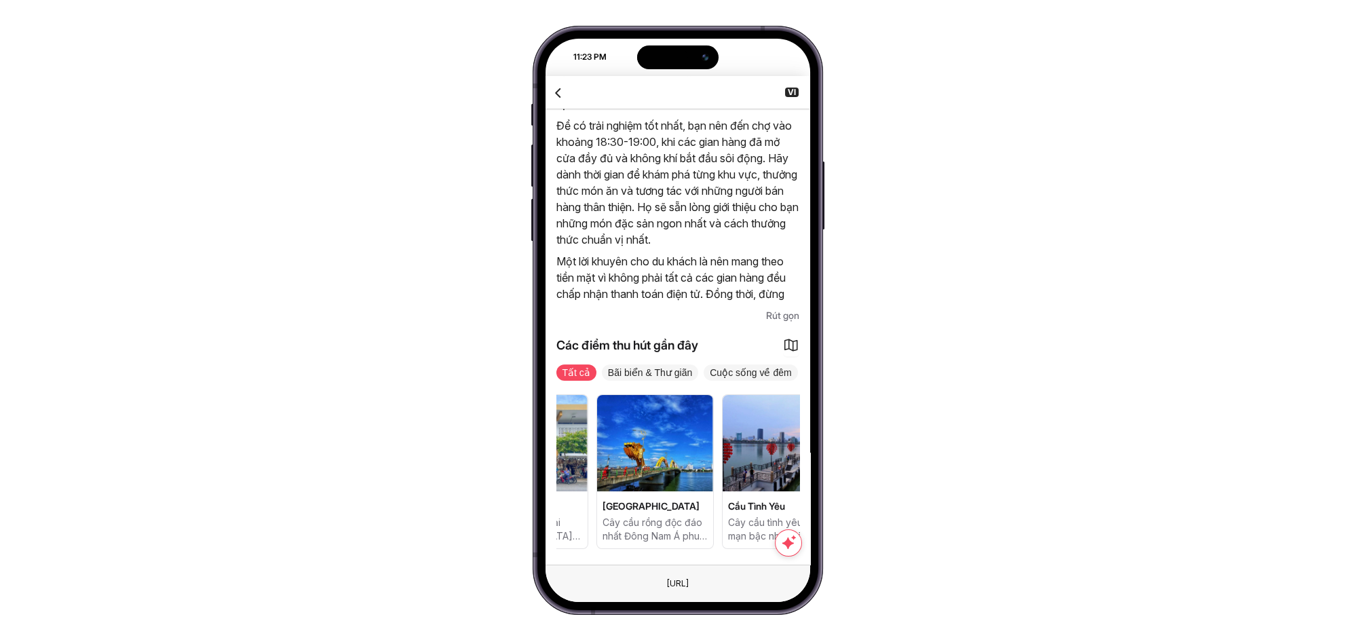
drag, startPoint x: 751, startPoint y: 503, endPoint x: 640, endPoint y: 490, distance: 112.0
click at [588, 490] on div "Chợ Cồn Chợ Cồn: Thiên đường ẩm thực, đặc sản giữa lòng Đà Nẵng. Chợ Hàn Trái t…" at bounding box center [466, 471] width 243 height 155
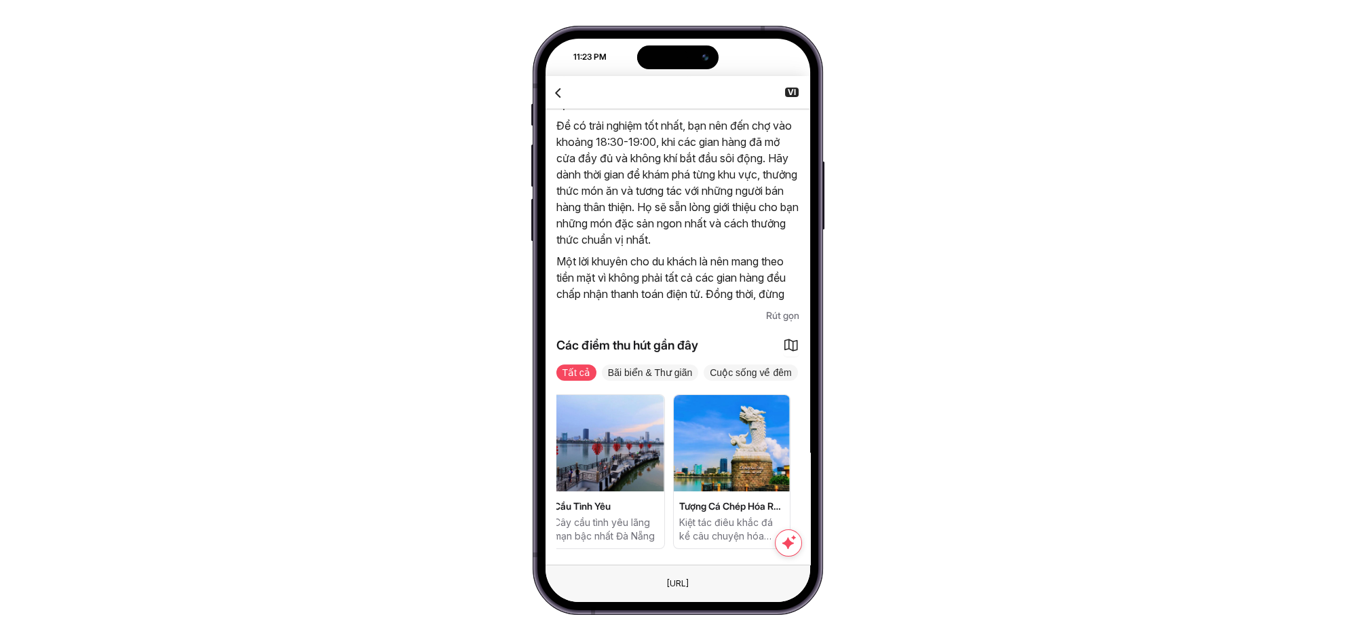
drag, startPoint x: 749, startPoint y: 482, endPoint x: 666, endPoint y: 478, distance: 82.9
click at [666, 478] on div "Chợ Cồn Chợ Cồn: Thiên đường ẩm thực, đặc sản giữa lòng Đà Nẵng. Chợ Hàn Trái t…" at bounding box center [677, 471] width 243 height 155
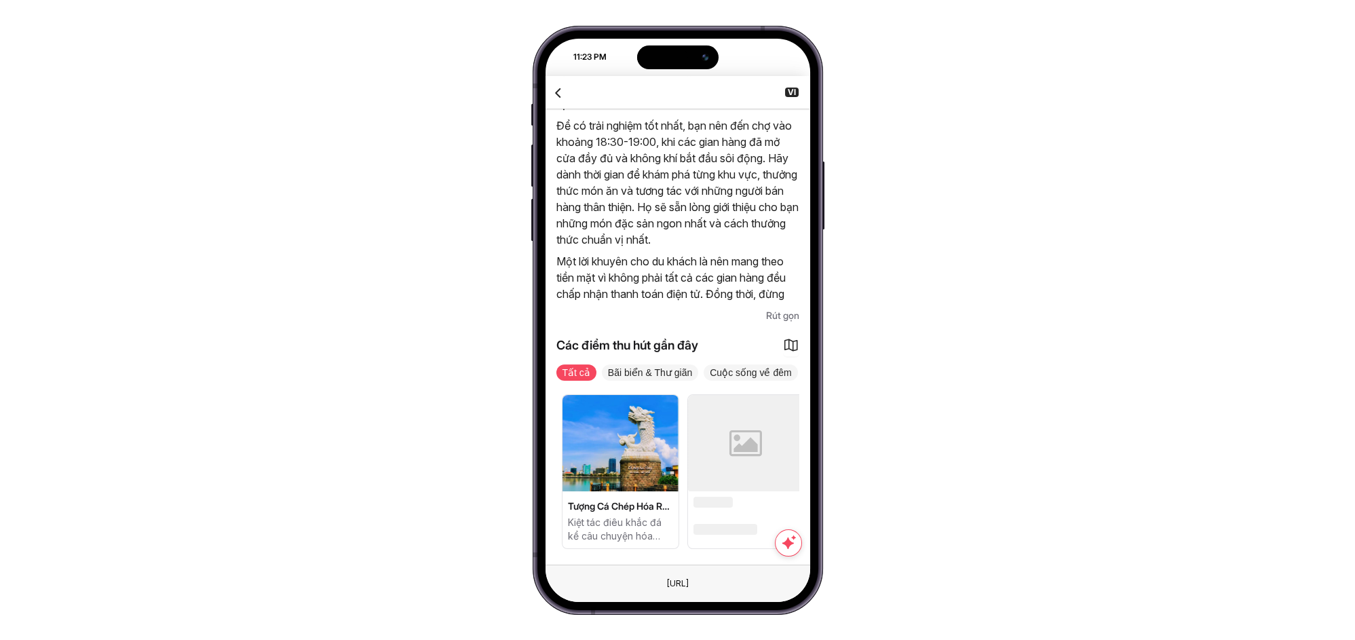
scroll to position [0, 502]
drag, startPoint x: 742, startPoint y: 487, endPoint x: 664, endPoint y: 488, distance: 78.7
click at [664, 488] on img at bounding box center [616, 443] width 116 height 96
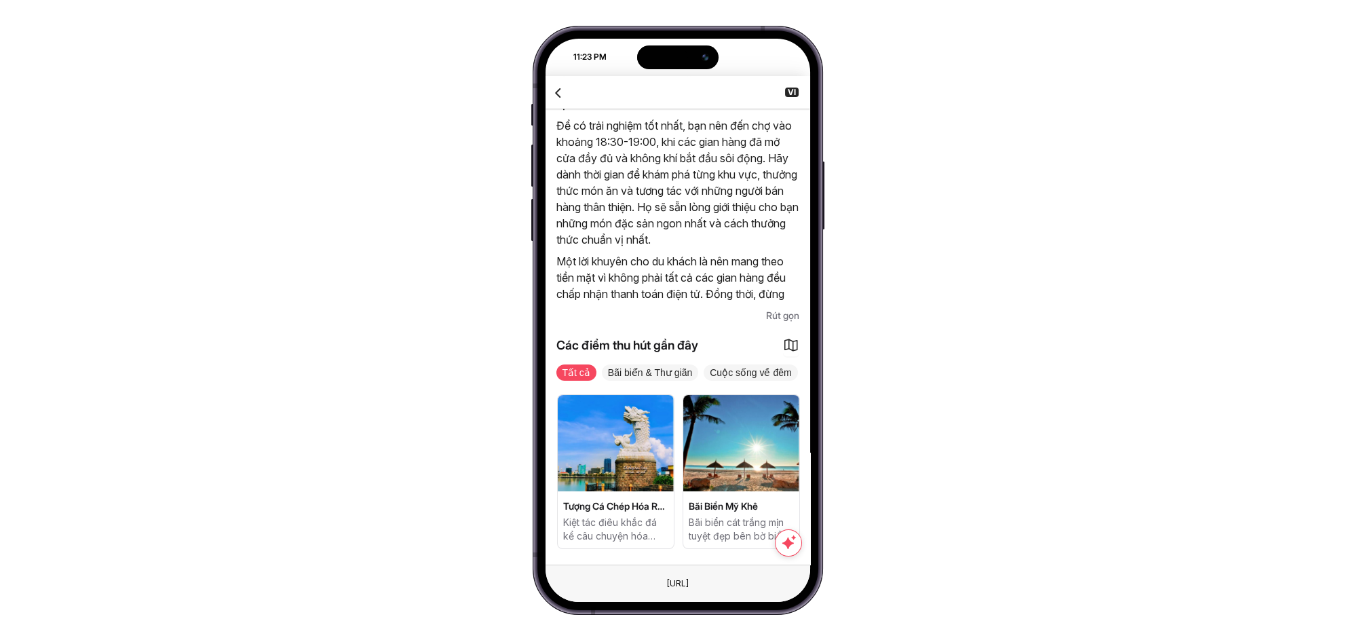
click at [638, 501] on span "Tượng Cá Chép Hóa Rồng" at bounding box center [615, 506] width 105 height 14
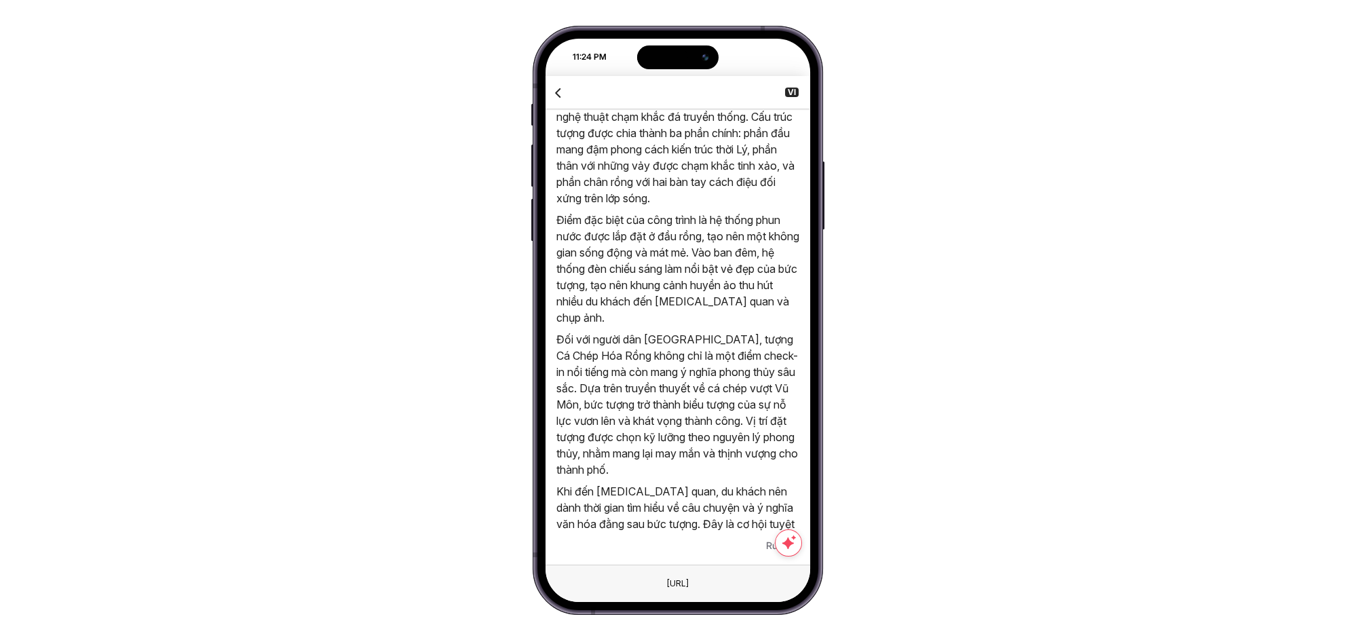
scroll to position [559, 0]
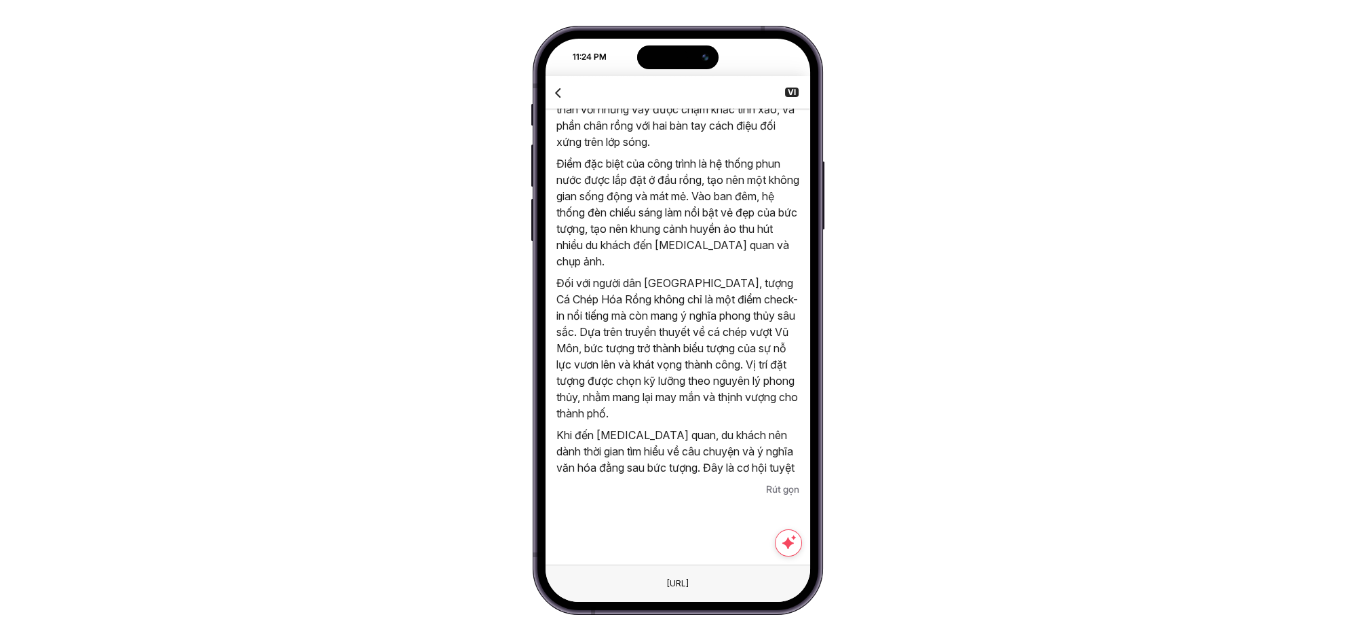
click at [783, 489] on span "Rút gọn" at bounding box center [782, 489] width 33 height 16
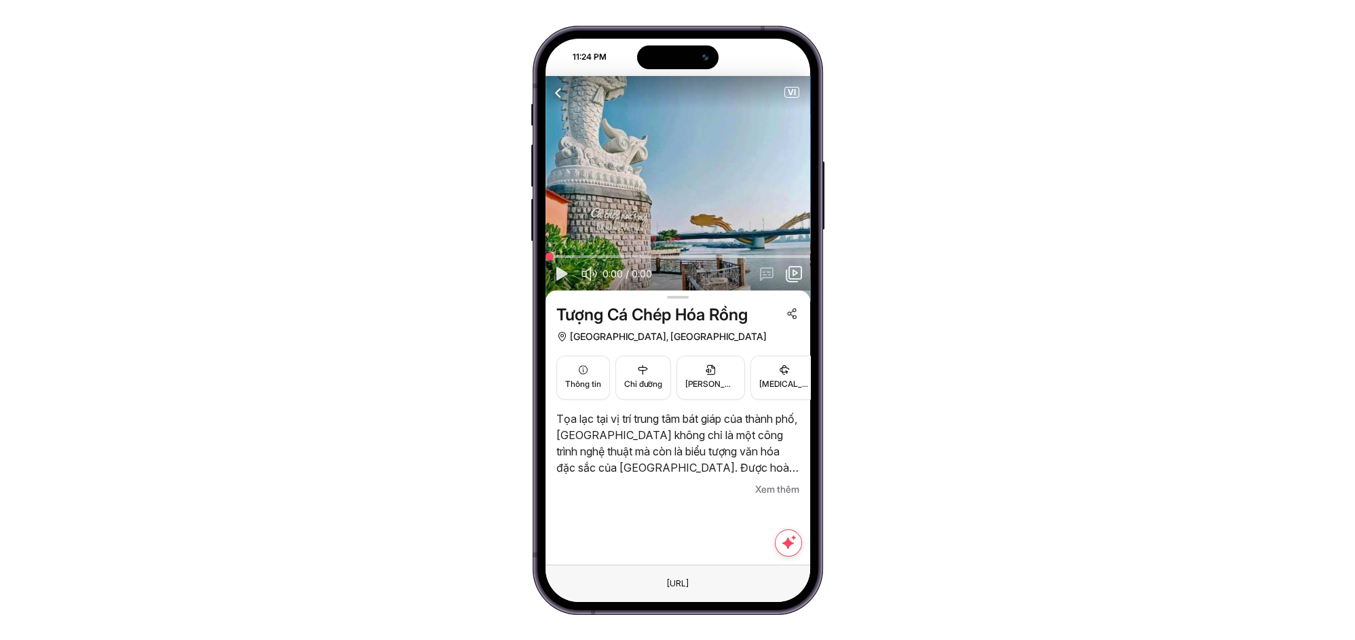
click at [780, 481] on span "Xem thêm" at bounding box center [777, 489] width 44 height 16
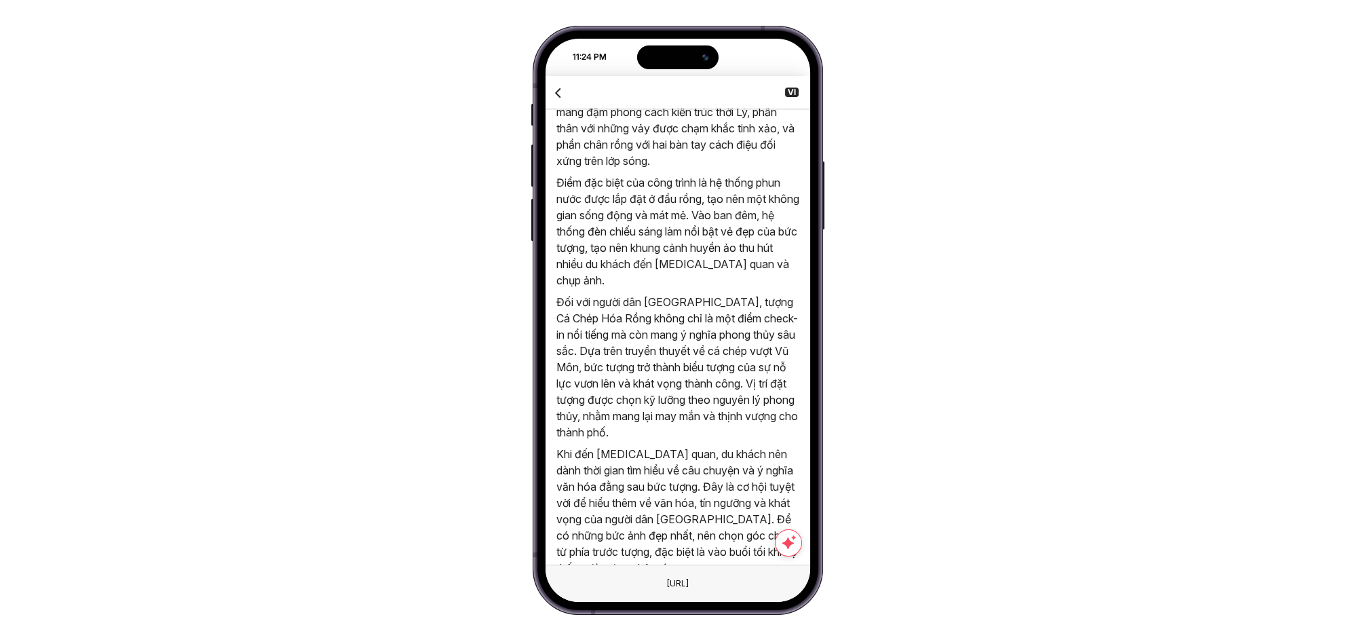
scroll to position [640, 0]
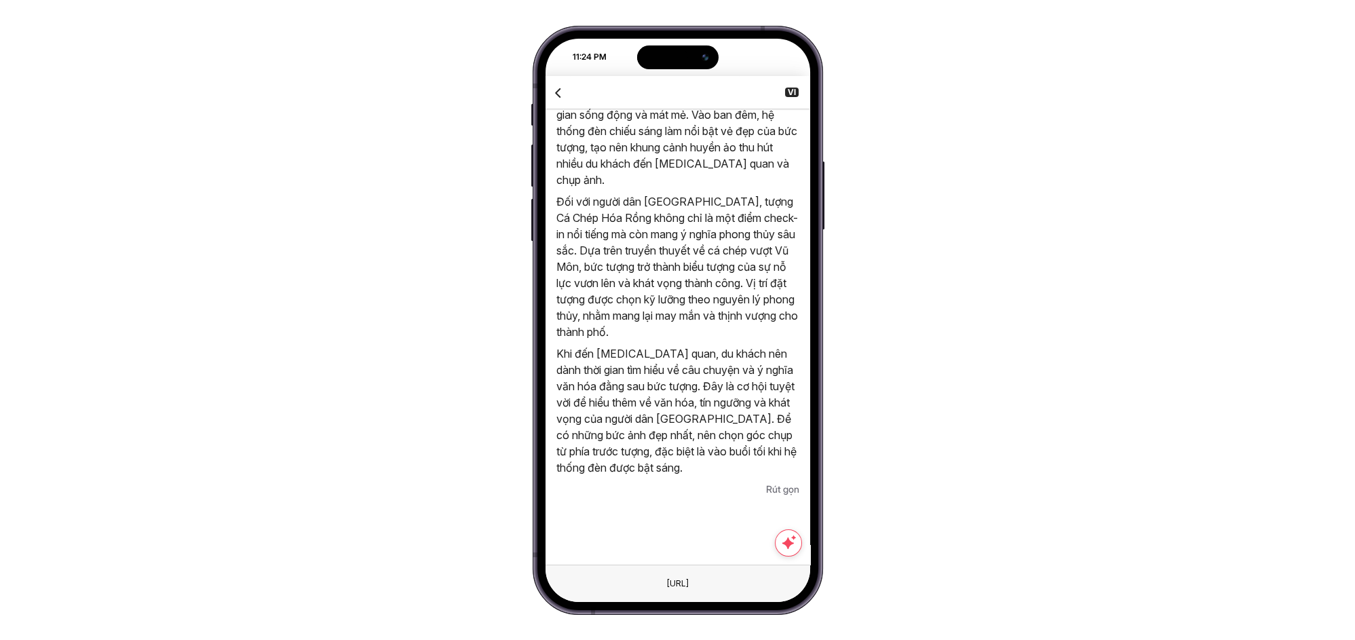
click at [552, 96] on icon "button" at bounding box center [558, 92] width 17 height 17
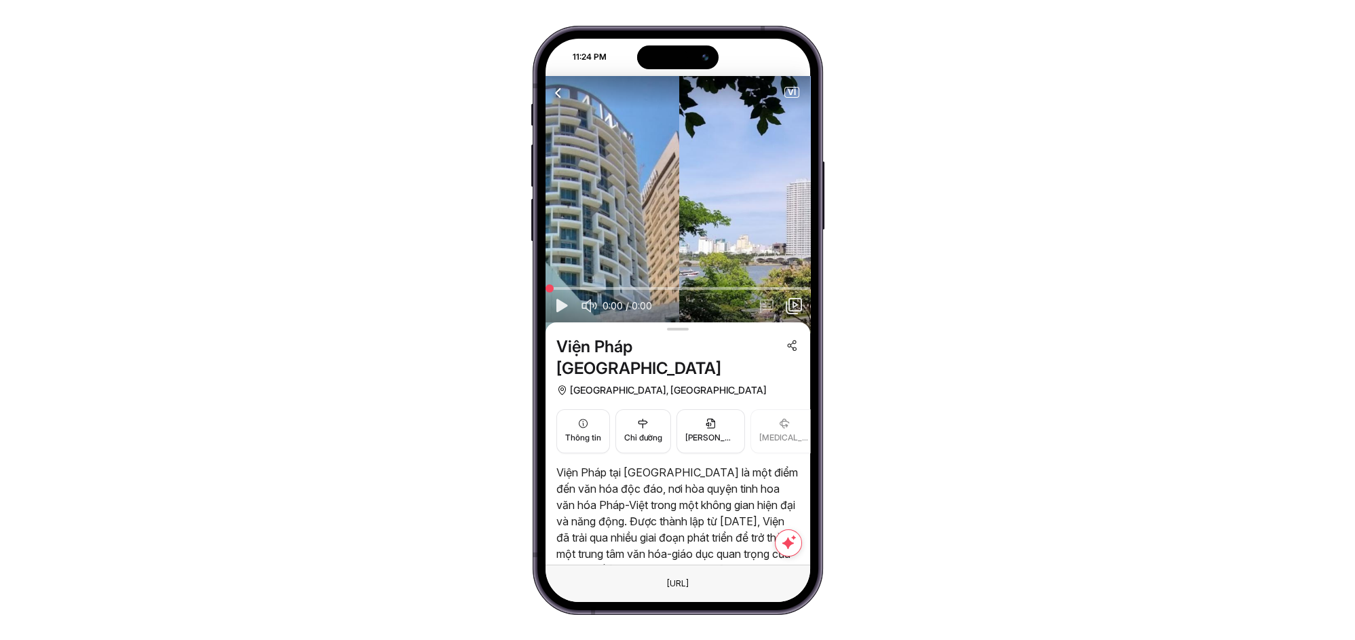
drag, startPoint x: 565, startPoint y: 204, endPoint x: 557, endPoint y: 205, distance: 7.5
click at [557, 205] on img at bounding box center [547, 205] width 265 height 258
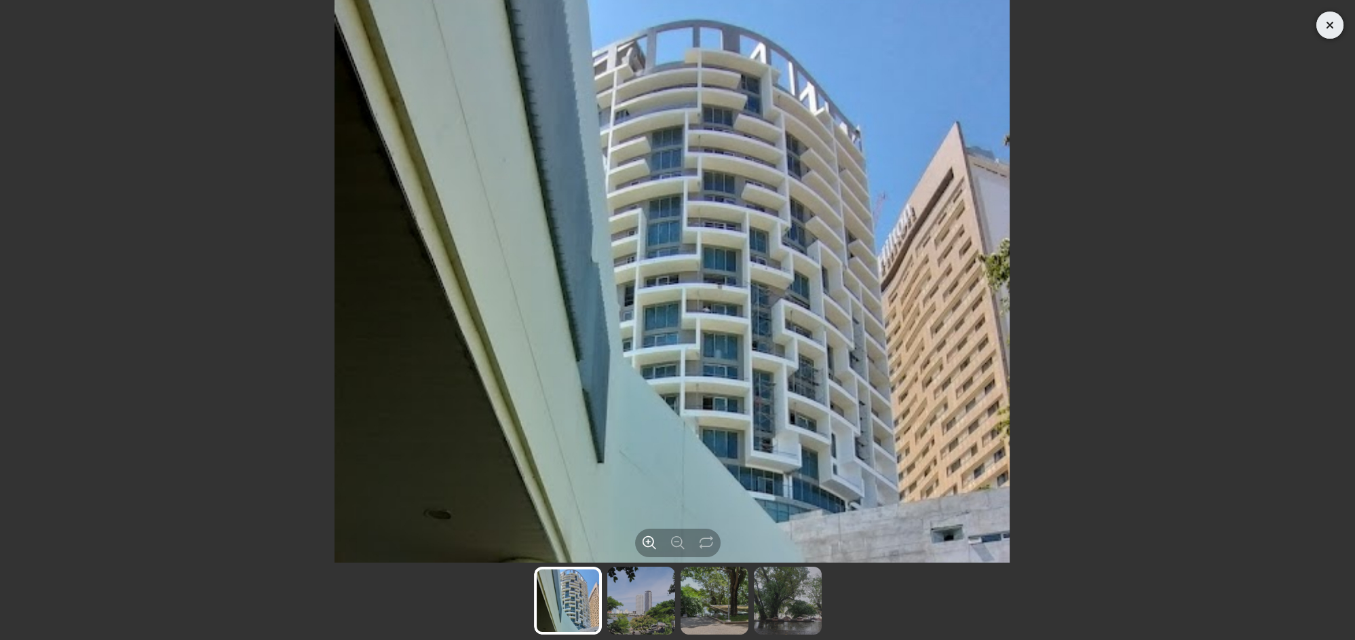
click at [1323, 25] on icon "Close" at bounding box center [1330, 25] width 17 height 16
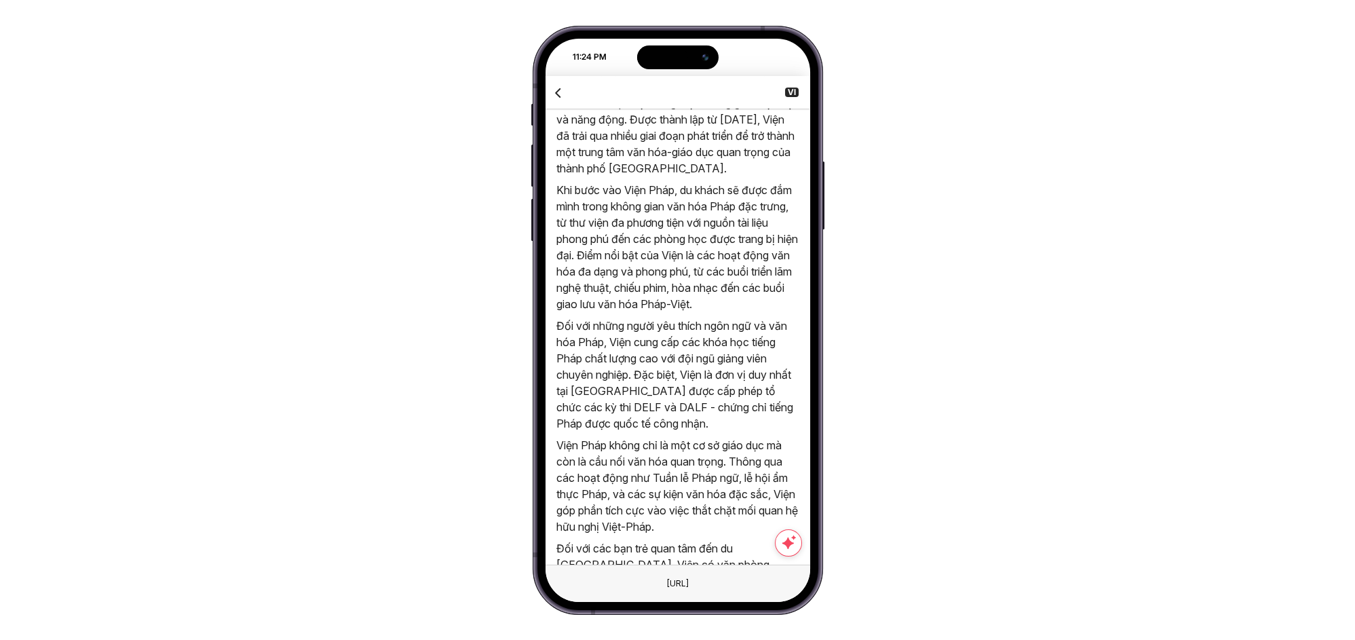
scroll to position [814, 0]
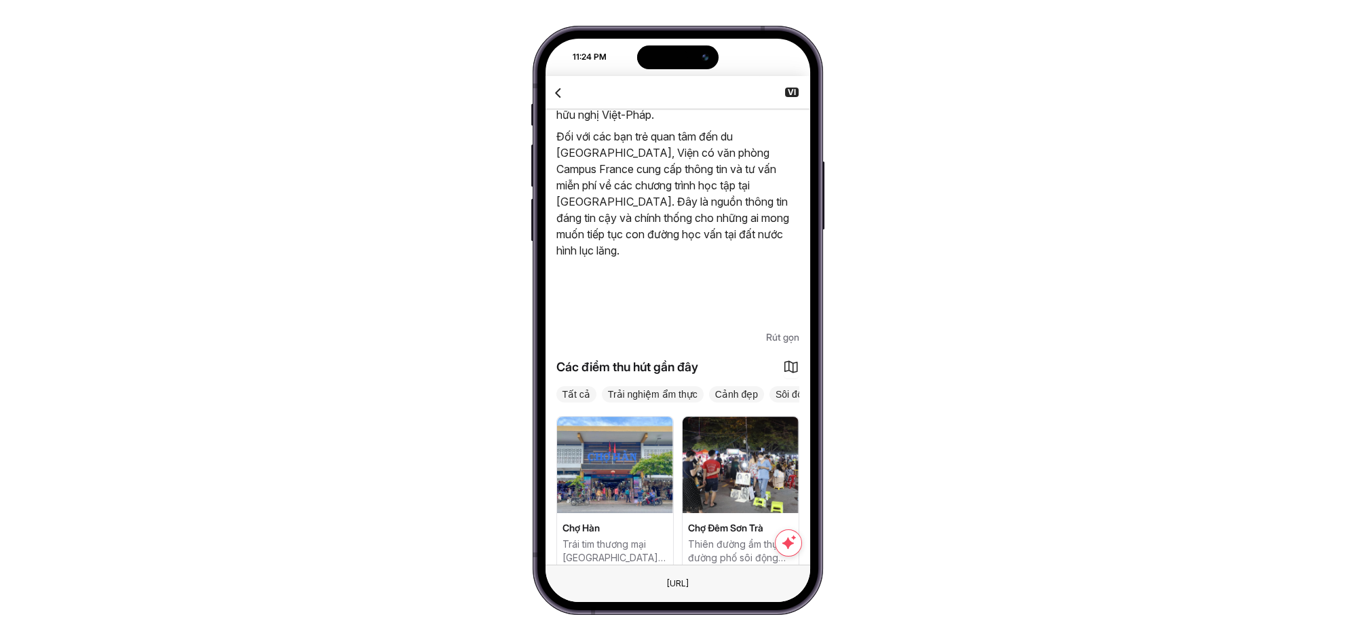
drag, startPoint x: 764, startPoint y: 478, endPoint x: 620, endPoint y: 465, distance: 144.5
click at [603, 476] on div "Chợ Hàn Trái tim thương mại Đà Nẵng, thiên đường đặc sản và ẩm thực. Chợ Đêm Sơ…" at bounding box center [677, 493] width 243 height 155
click at [747, 386] on span "Cảnh đẹp" at bounding box center [736, 394] width 55 height 16
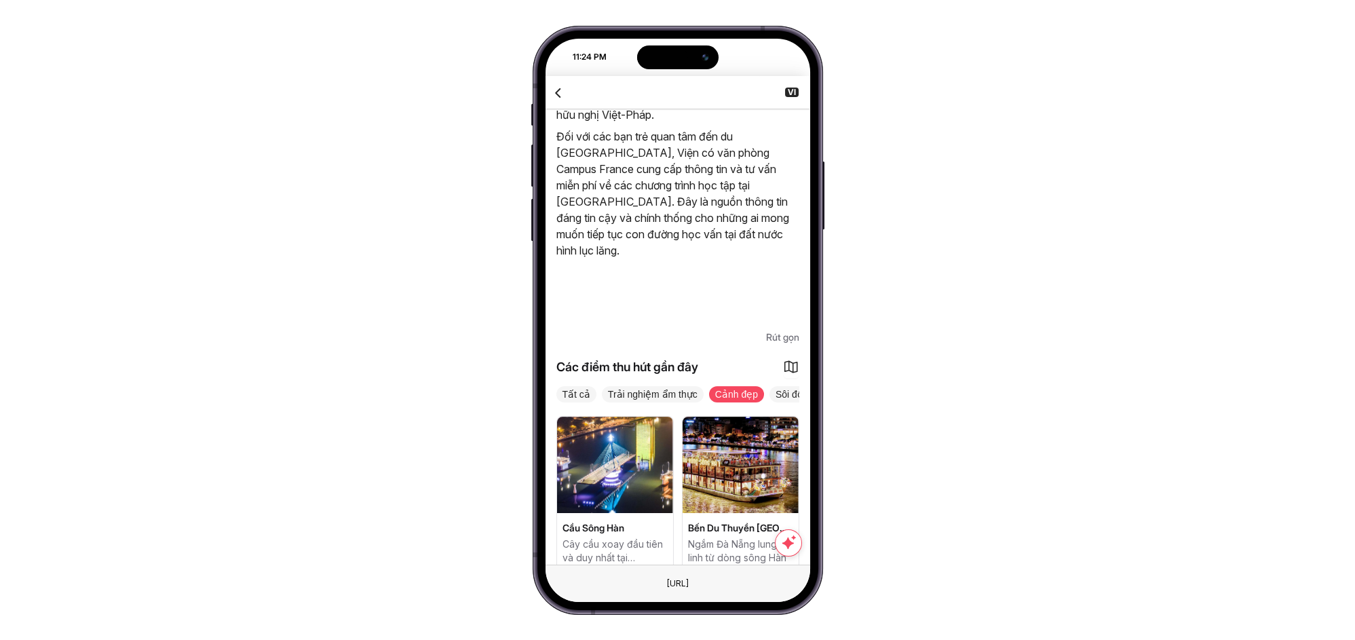
click at [622, 467] on img at bounding box center [615, 465] width 116 height 96
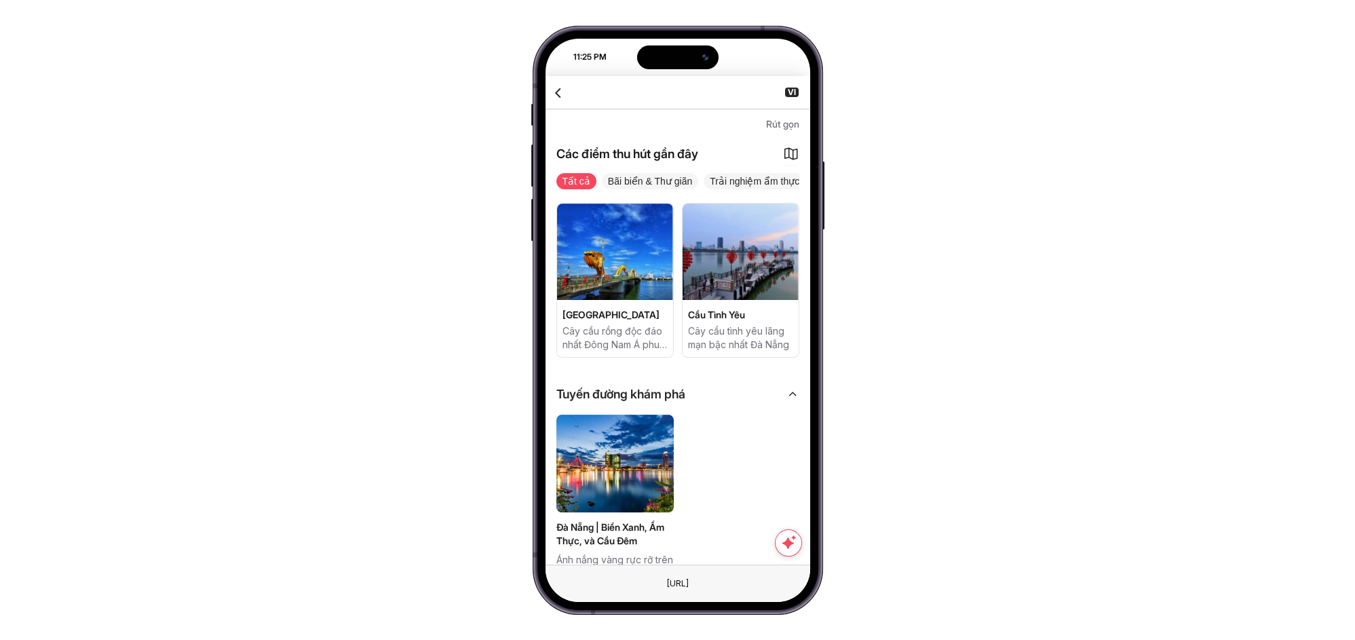
scroll to position [804, 0]
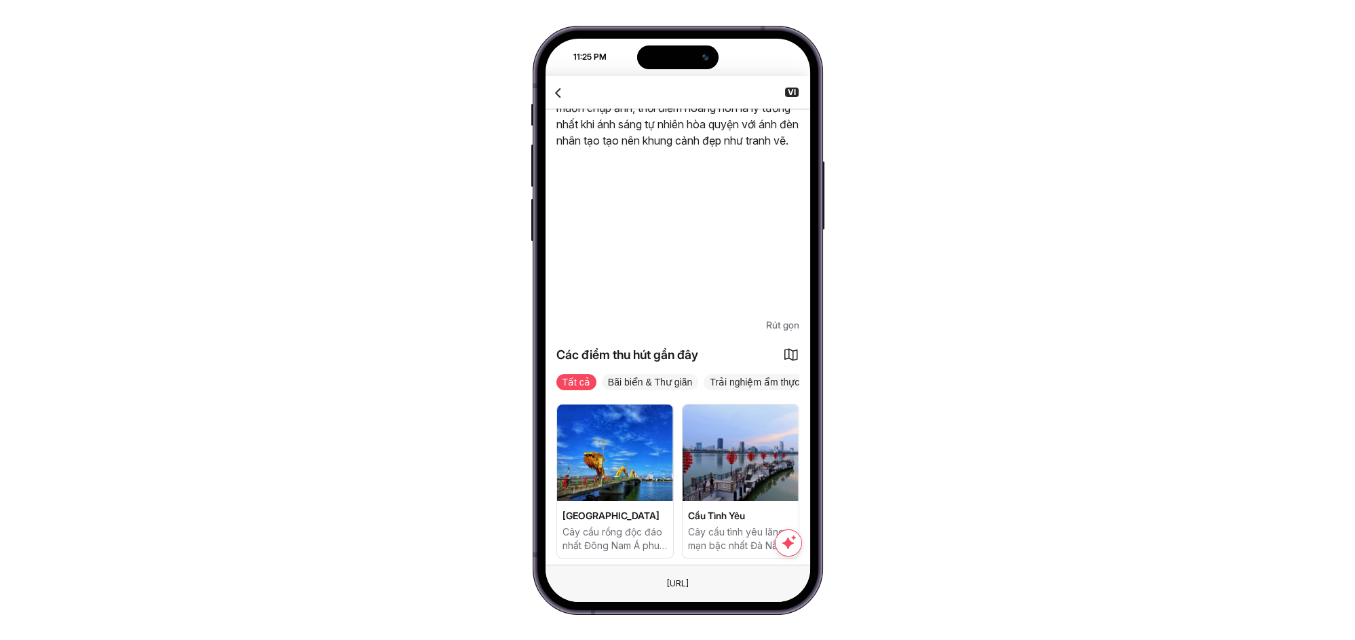
click at [772, 323] on span "Rút gọn" at bounding box center [782, 325] width 33 height 16
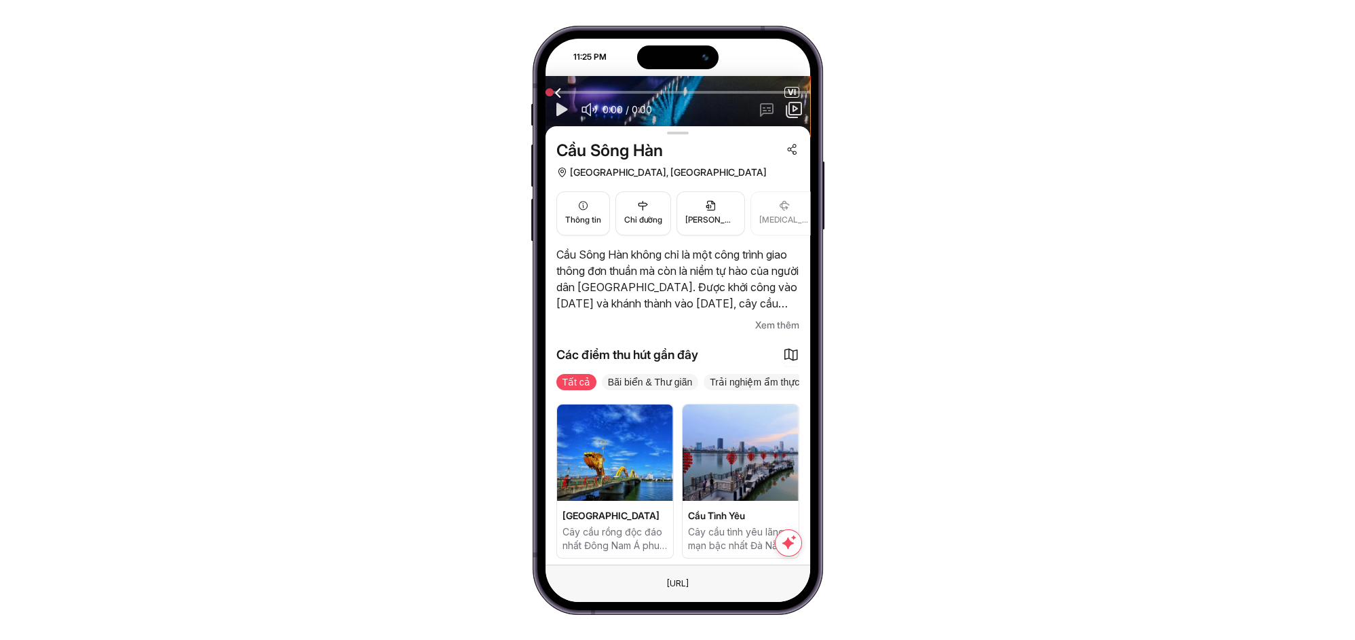
click at [772, 323] on span "Xem thêm" at bounding box center [777, 325] width 44 height 16
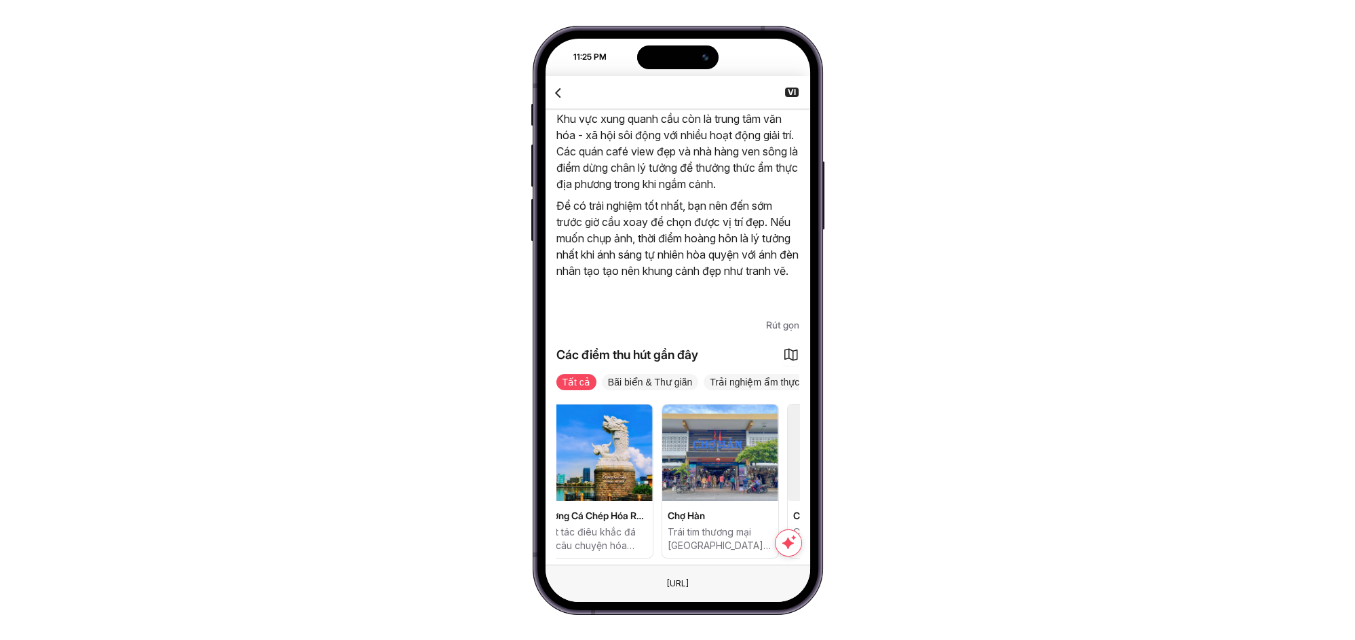
drag, startPoint x: 768, startPoint y: 476, endPoint x: 632, endPoint y: 503, distance: 138.4
click at [528, 503] on div "Cầu Rồng Đà Nẵng Cây cầu rồng độc đáo nhất Đông Nam Á phun lửa, phun nước Cầu T…" at bounding box center [406, 481] width 243 height 155
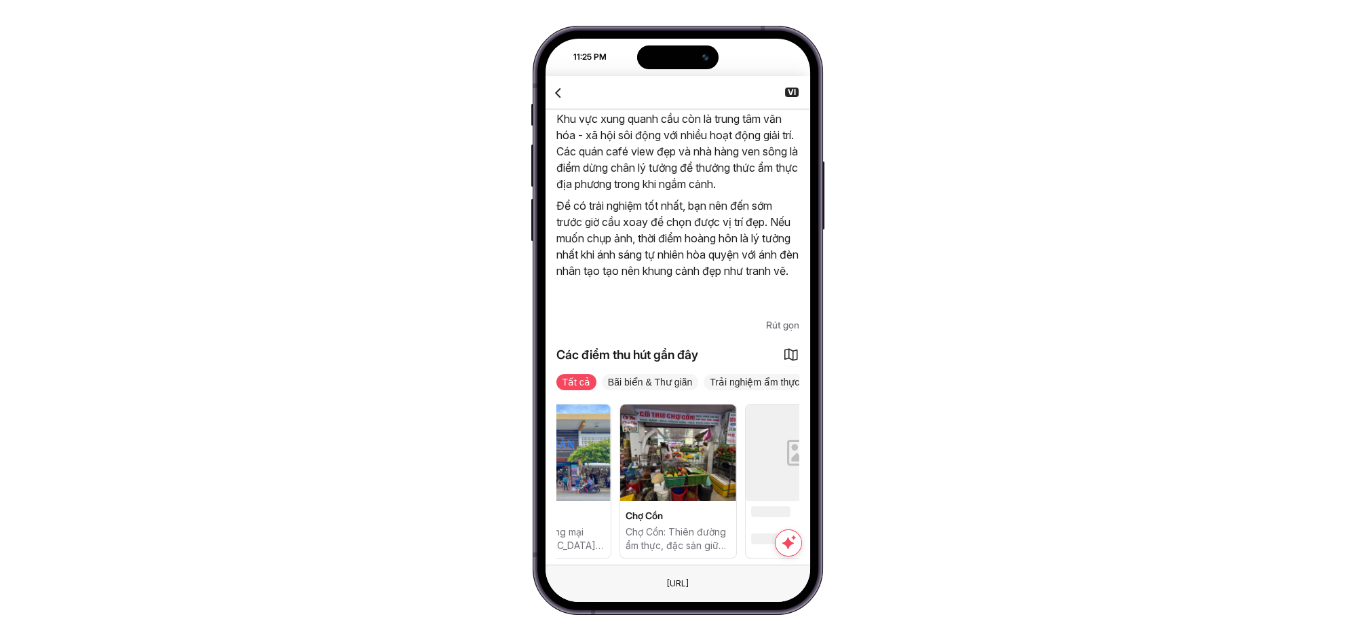
scroll to position [0, 453]
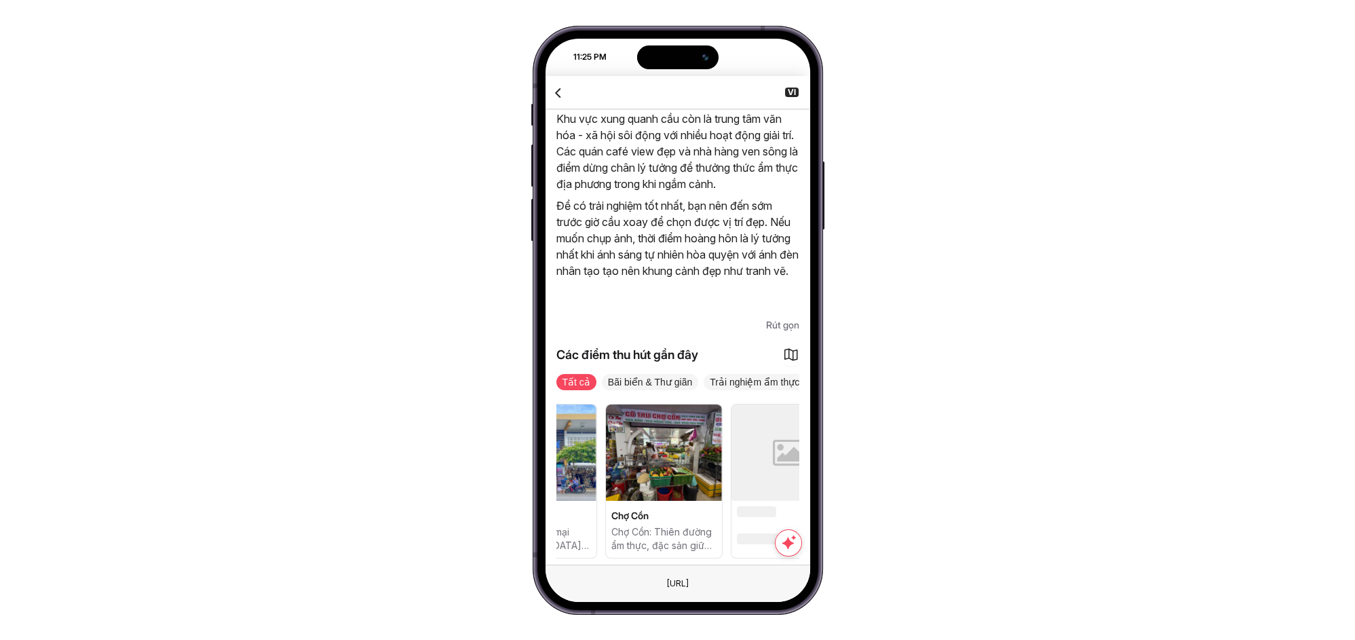
drag, startPoint x: 696, startPoint y: 515, endPoint x: 605, endPoint y: 513, distance: 91.0
click at [346, 513] on div "Cầu Rồng Đà Nẵng Cây cầu rồng độc đáo nhất Đông Nam Á phun lửa, phun nước Cầu T…" at bounding box center [224, 481] width 243 height 155
click at [689, 517] on span "Chợ Cồn" at bounding box center [663, 516] width 105 height 14
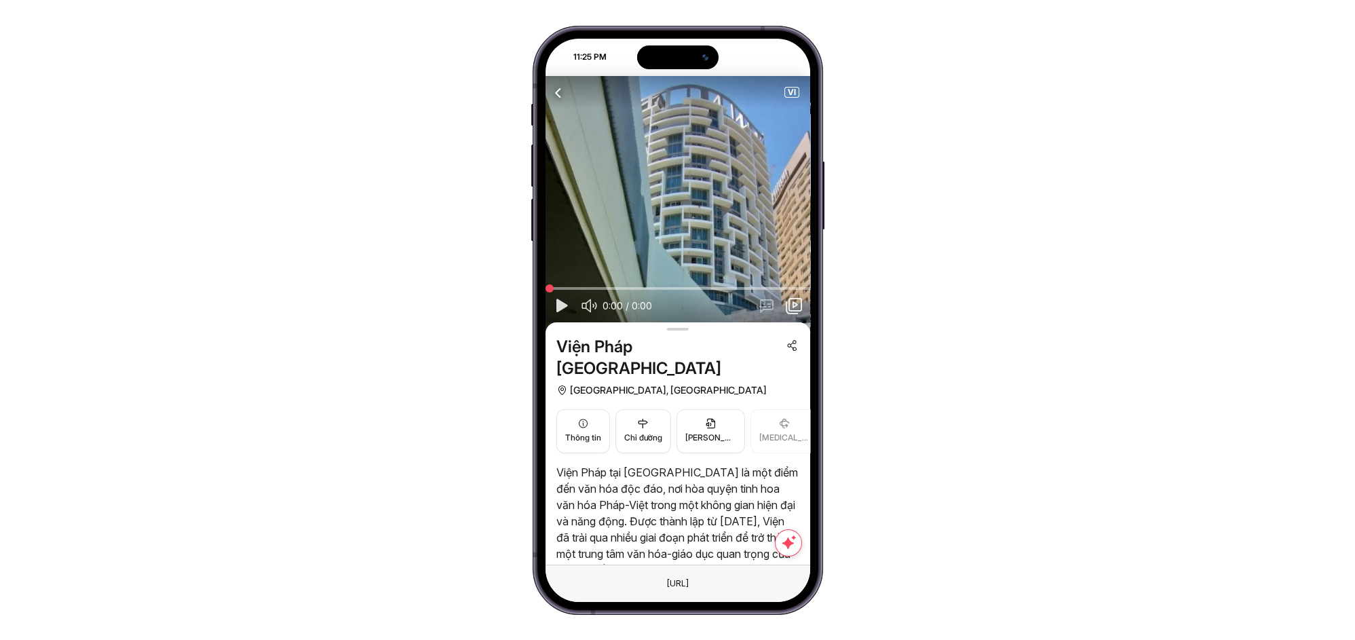
click at [559, 90] on icon "button" at bounding box center [558, 92] width 17 height 17
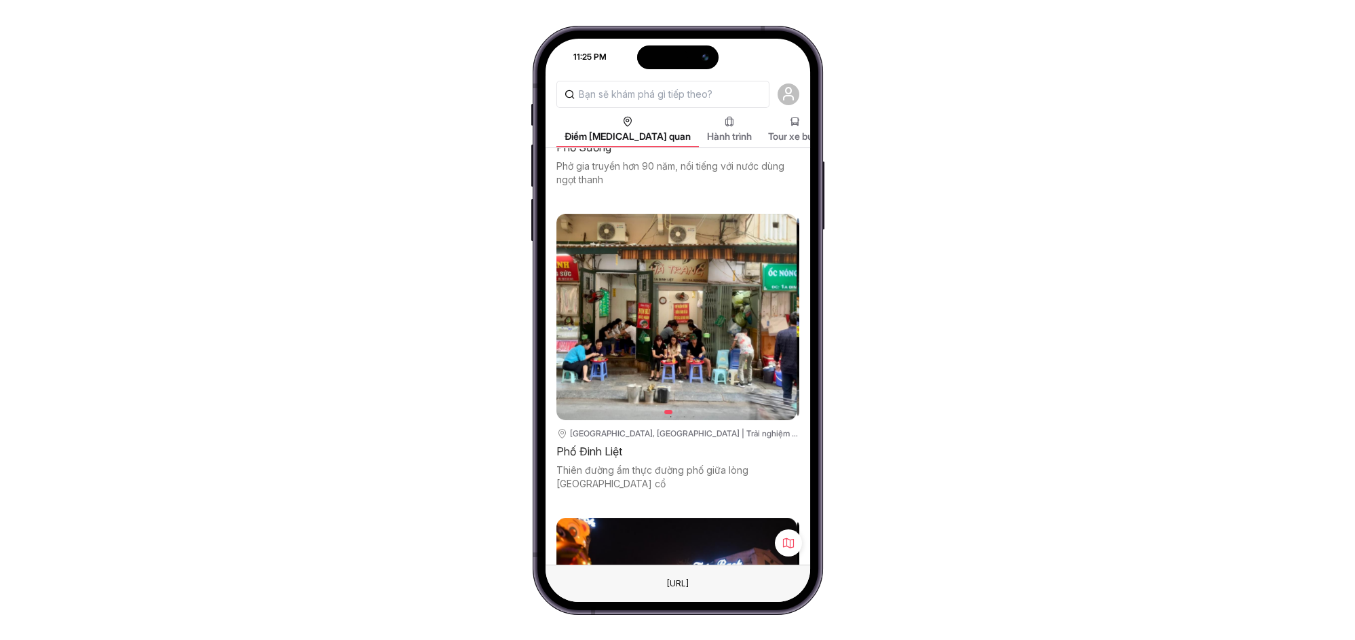
scroll to position [1206, 0]
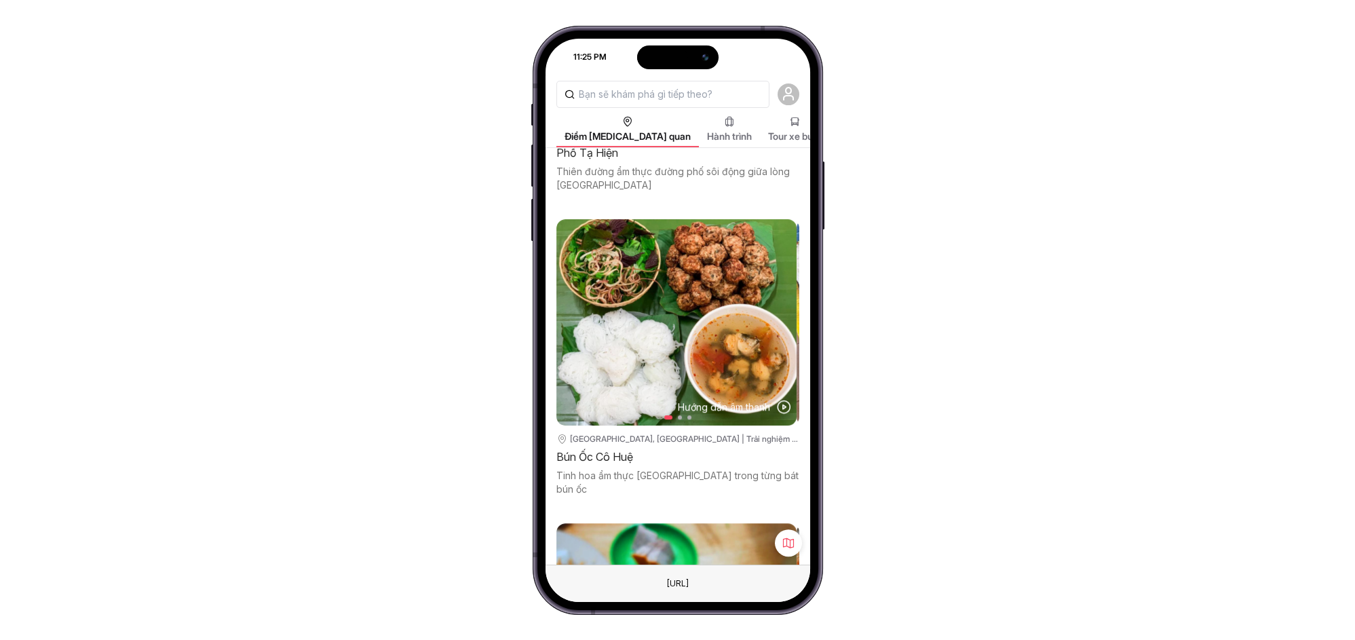
click at [707, 131] on span "Hành trình" at bounding box center [729, 137] width 45 height 14
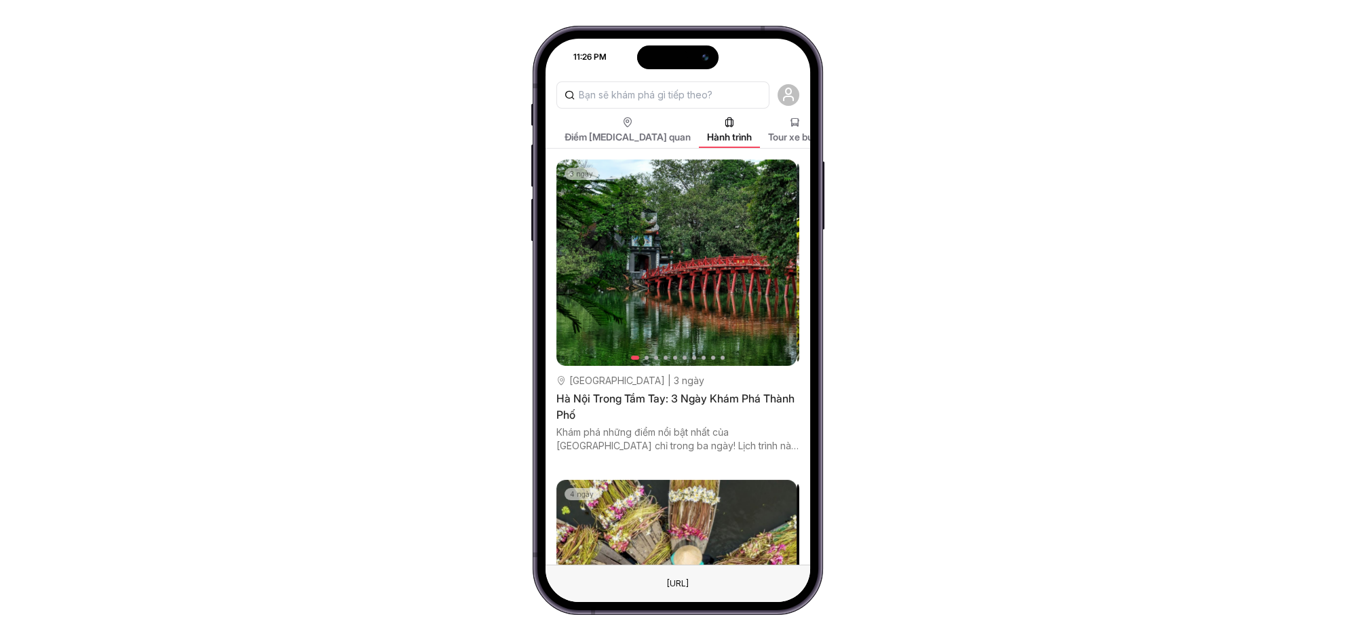
click at [646, 390] on div "Hà Nội Trong Tầm Tay: 3 Ngày Khám Phá Thành Phố" at bounding box center [677, 406] width 243 height 33
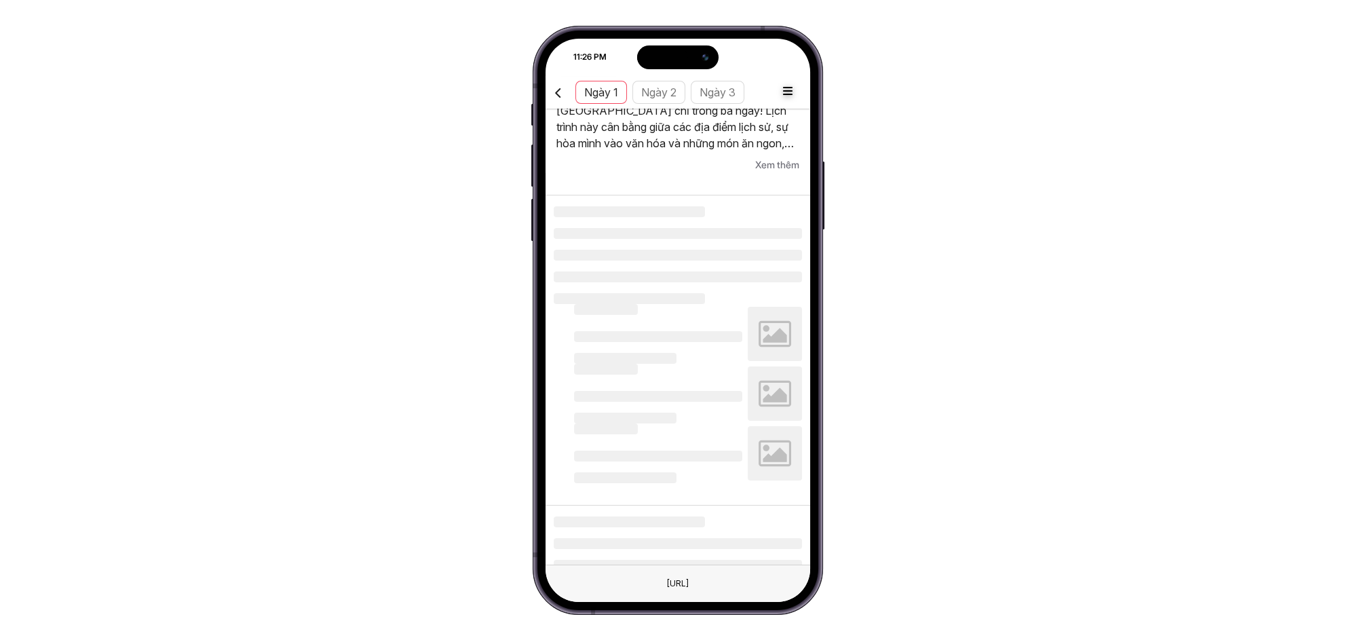
scroll to position [201, 0]
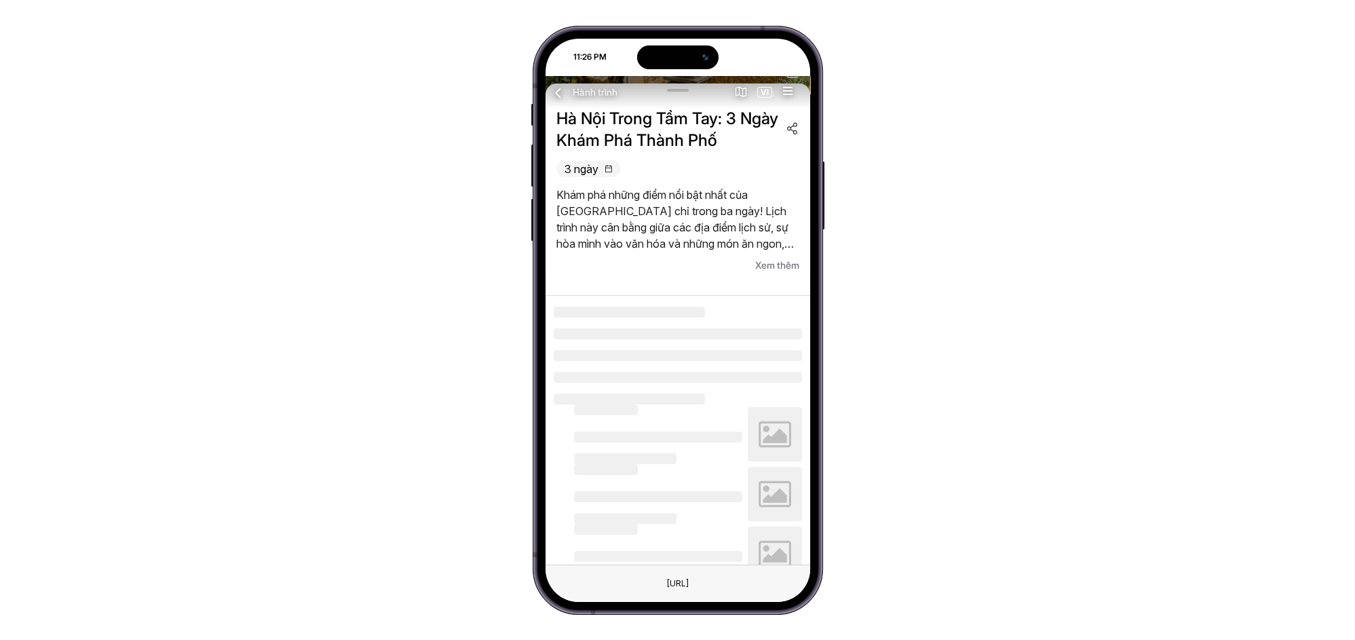
click at [770, 267] on span "Xem thêm" at bounding box center [777, 265] width 44 height 16
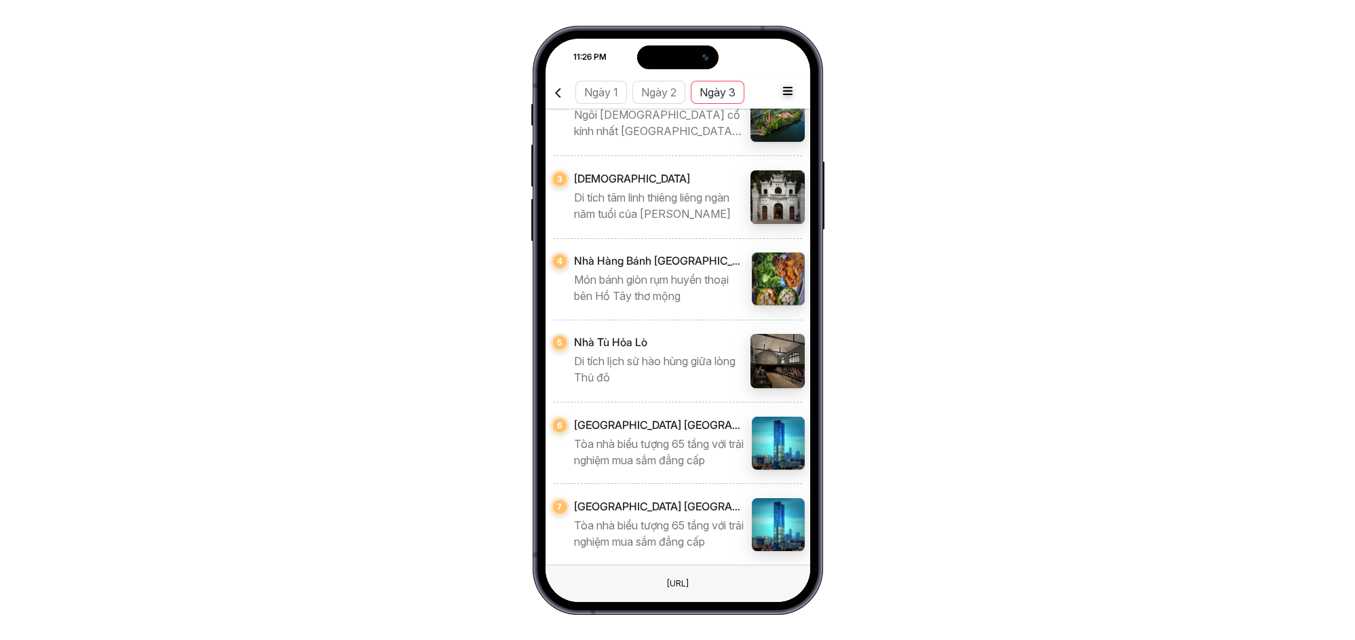
scroll to position [2755, 0]
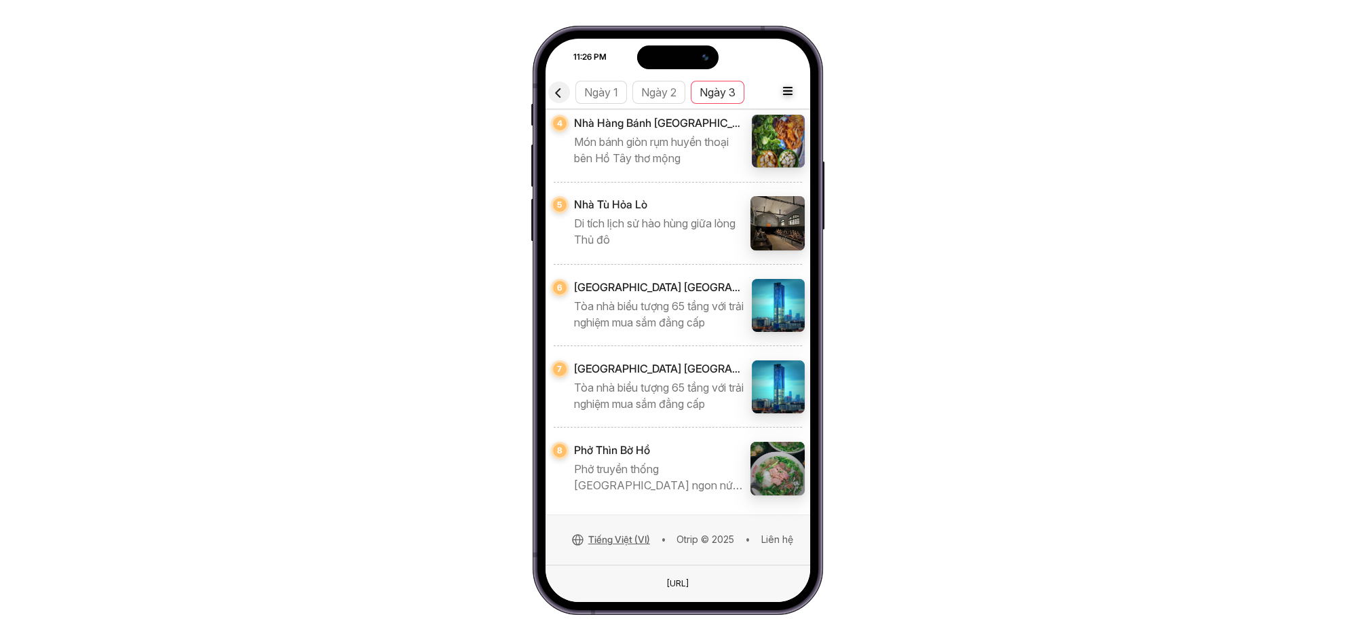
click at [567, 92] on icon "button" at bounding box center [558, 92] width 17 height 17
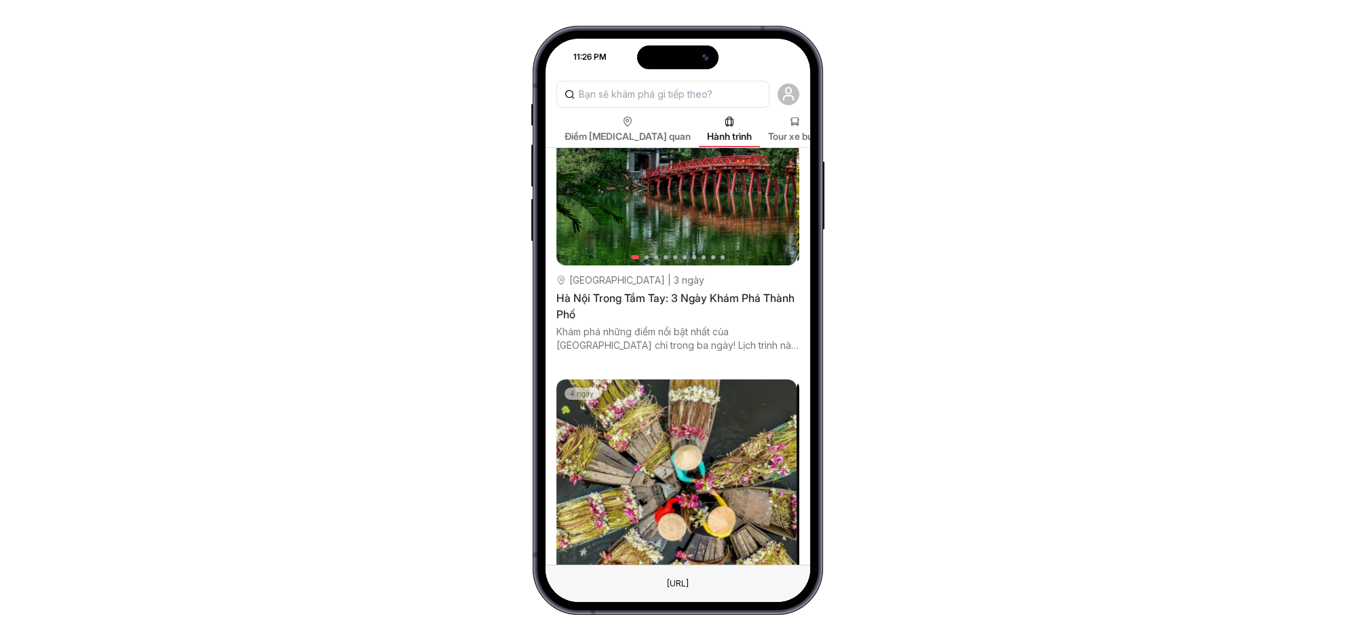
scroll to position [301, 0]
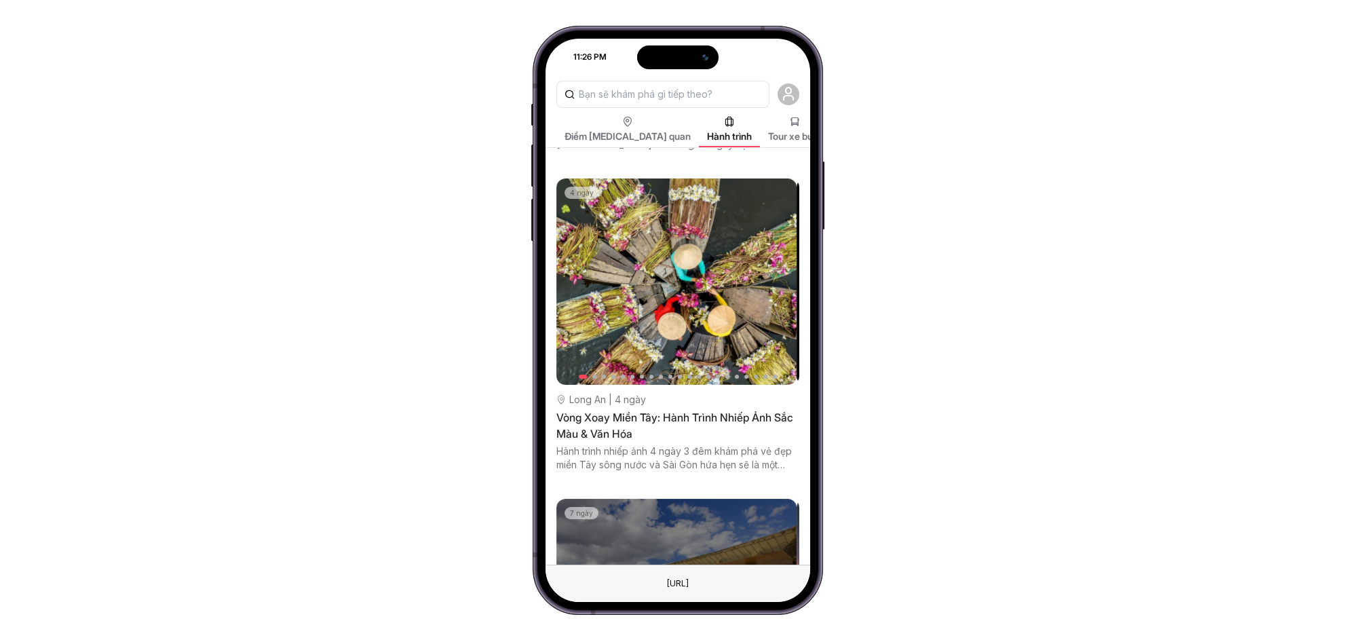
click at [696, 365] on img at bounding box center [676, 281] width 240 height 206
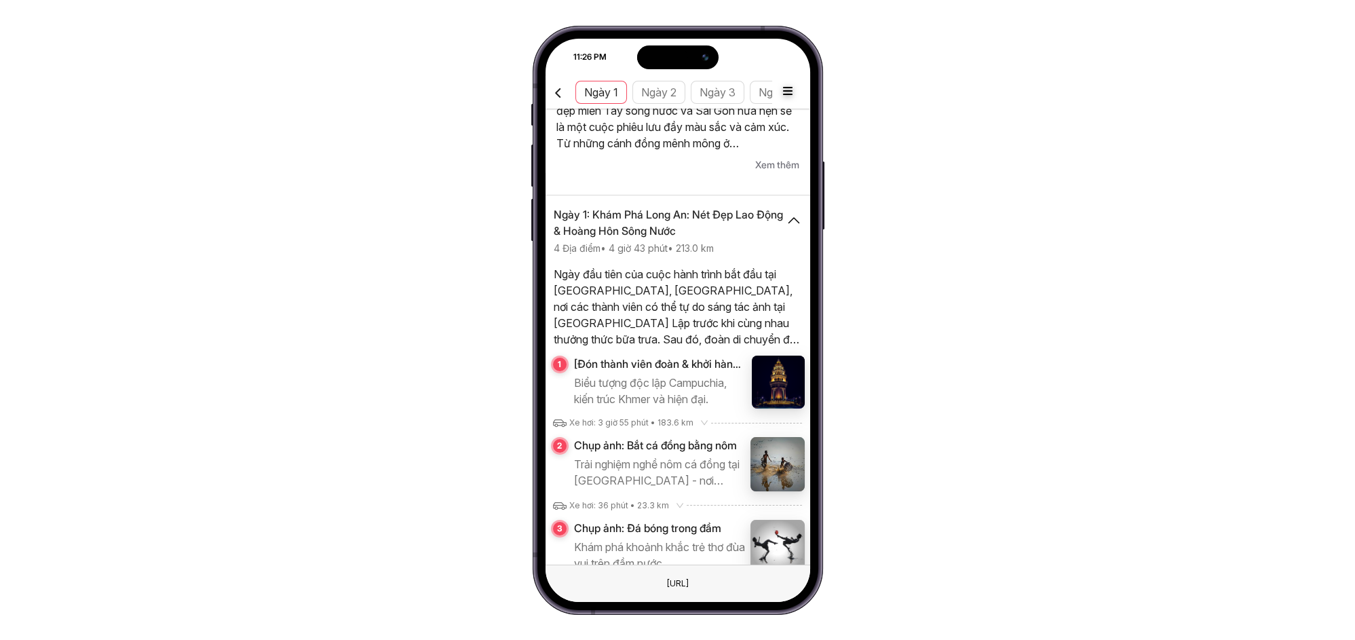
scroll to position [402, 0]
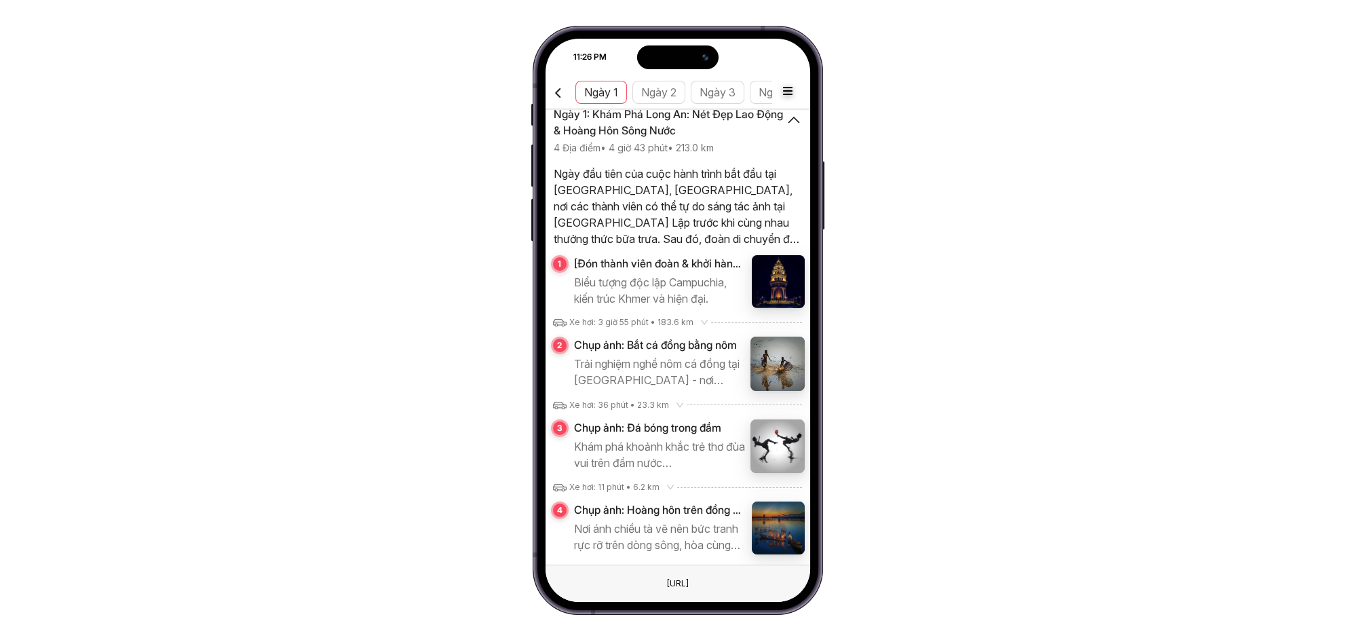
click at [640, 344] on span "Chụp ảnh: Bắt cá đồng bằng nôm" at bounding box center [659, 345] width 171 height 16
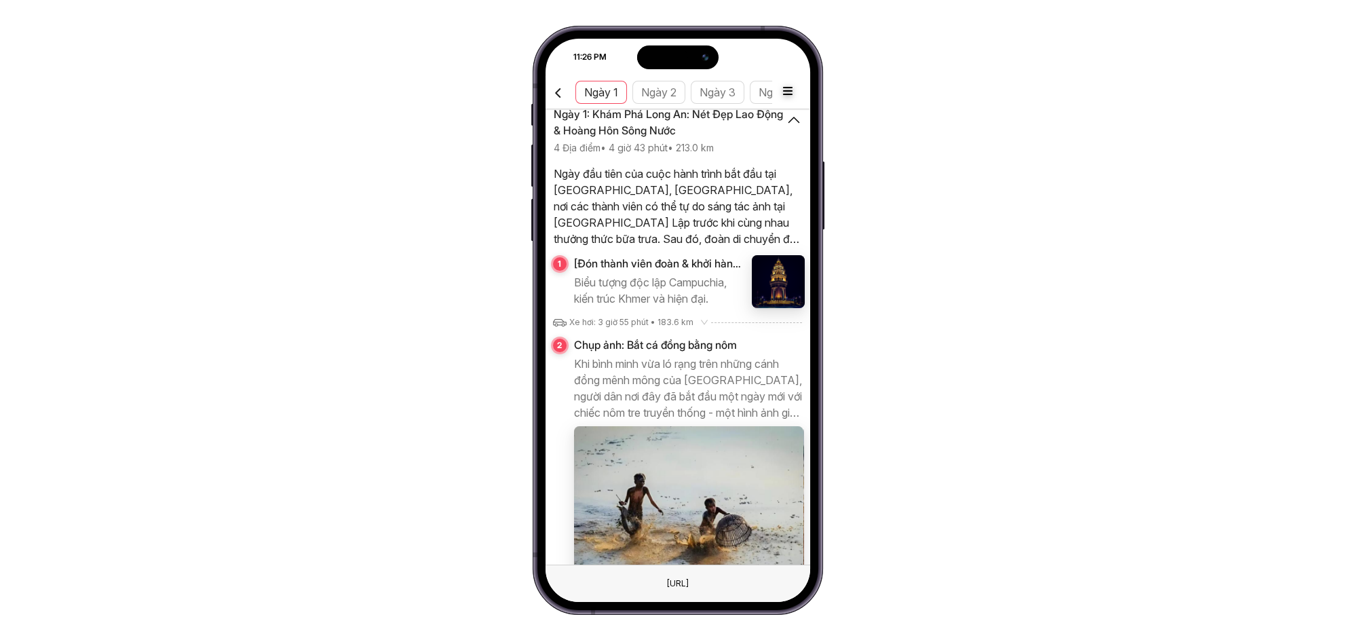
click at [646, 402] on p "Khi bình minh vừa ló rạng trên những cánh đồng mênh mông của Long An, người dân…" at bounding box center [689, 388] width 231 height 65
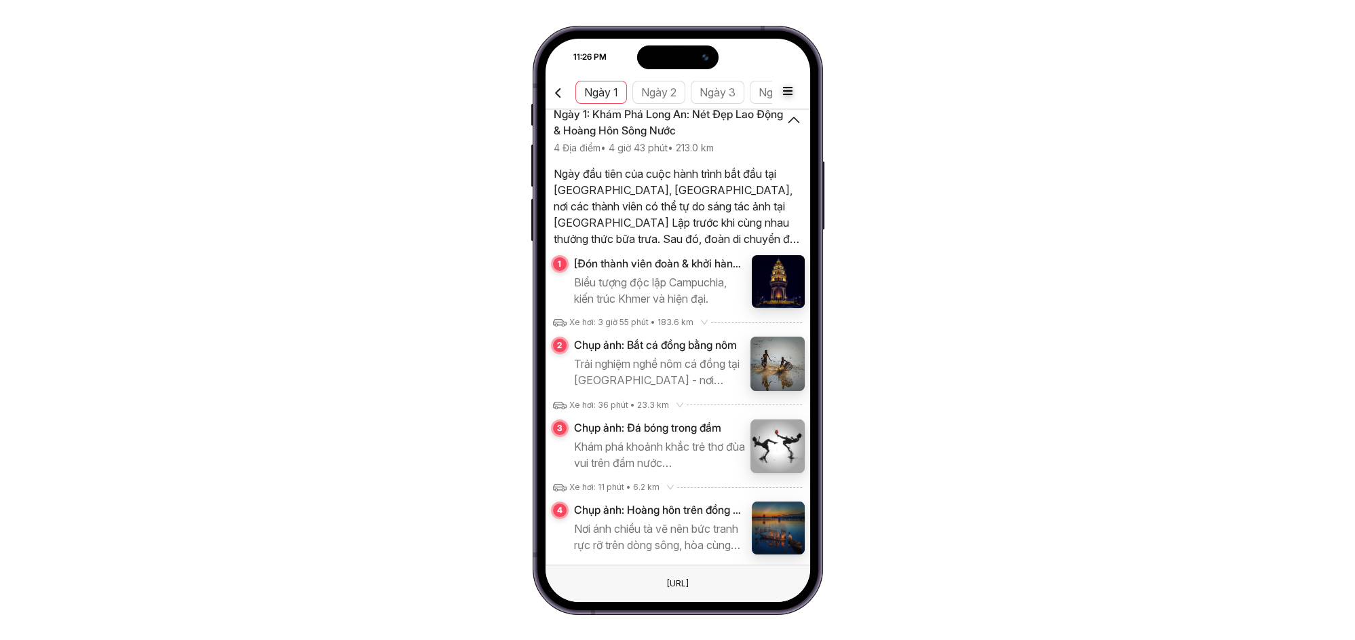
click at [643, 366] on p "Trải nghiệm nghề nôm cá đồng tại Long An - nơi những khoảnh khắc bình dị của ng…" at bounding box center [659, 372] width 171 height 33
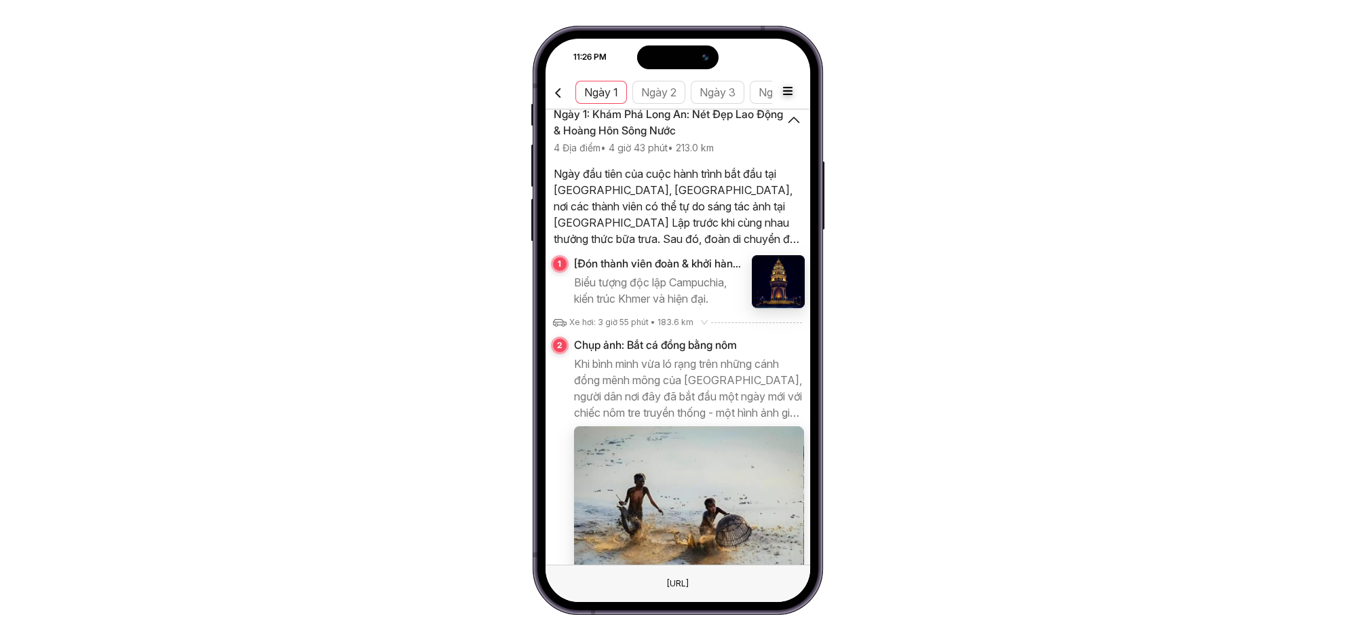
scroll to position [603, 0]
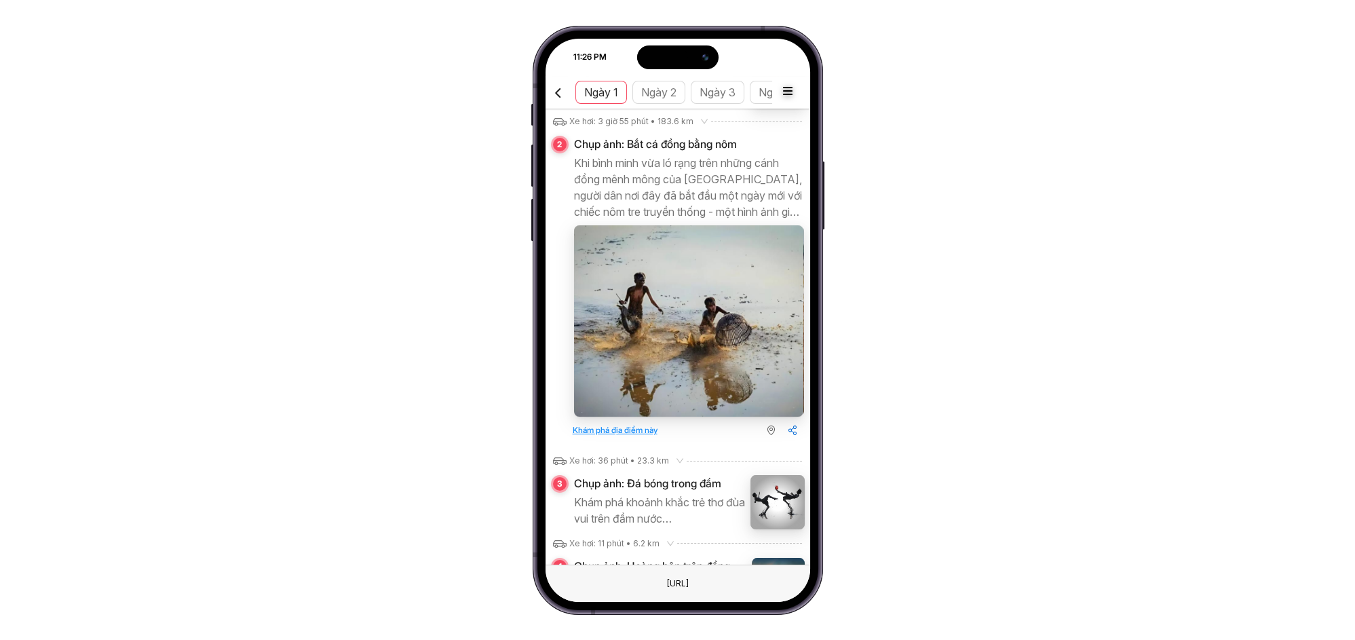
click at [679, 353] on img at bounding box center [688, 320] width 229 height 191
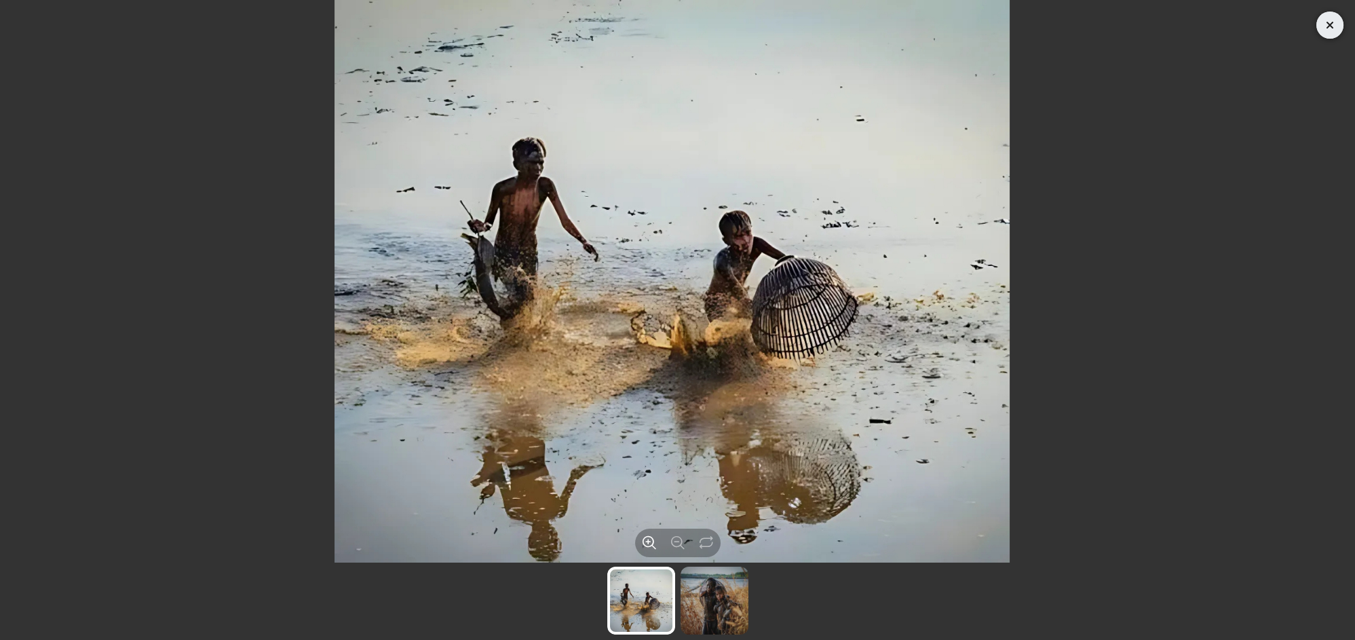
click at [1322, 26] on icon "Close" at bounding box center [1330, 25] width 17 height 16
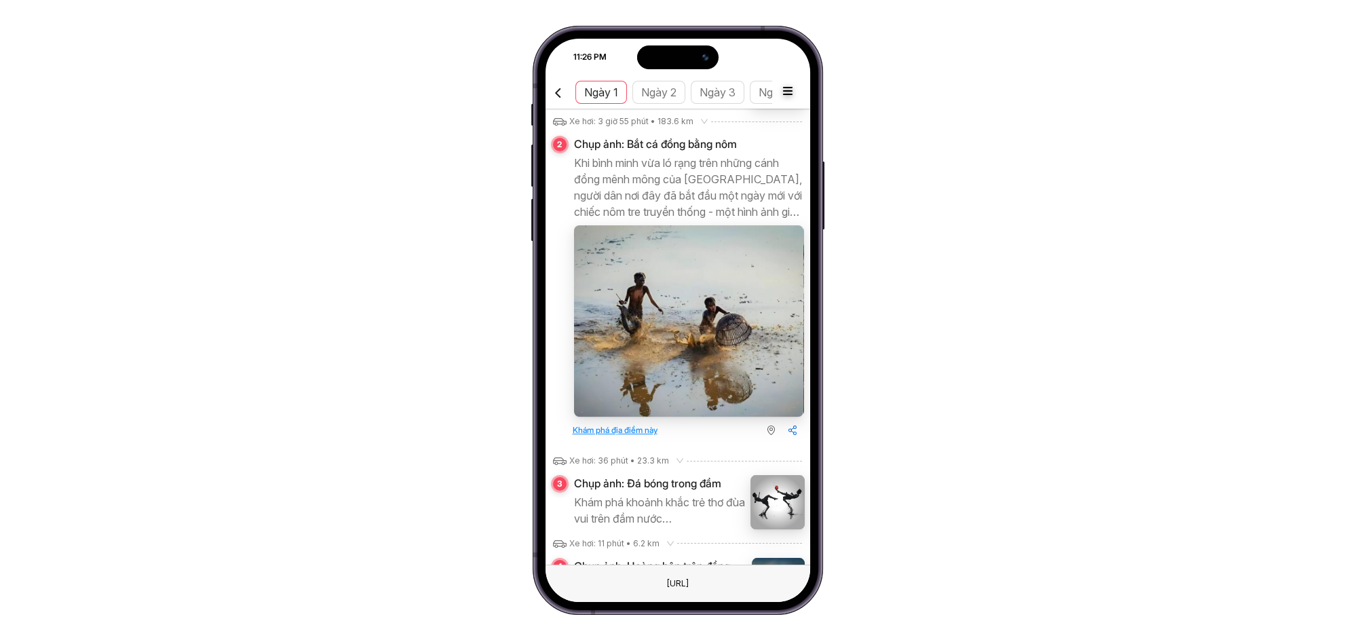
click at [607, 423] on span "Khám phá địa điểm này" at bounding box center [615, 430] width 85 height 16
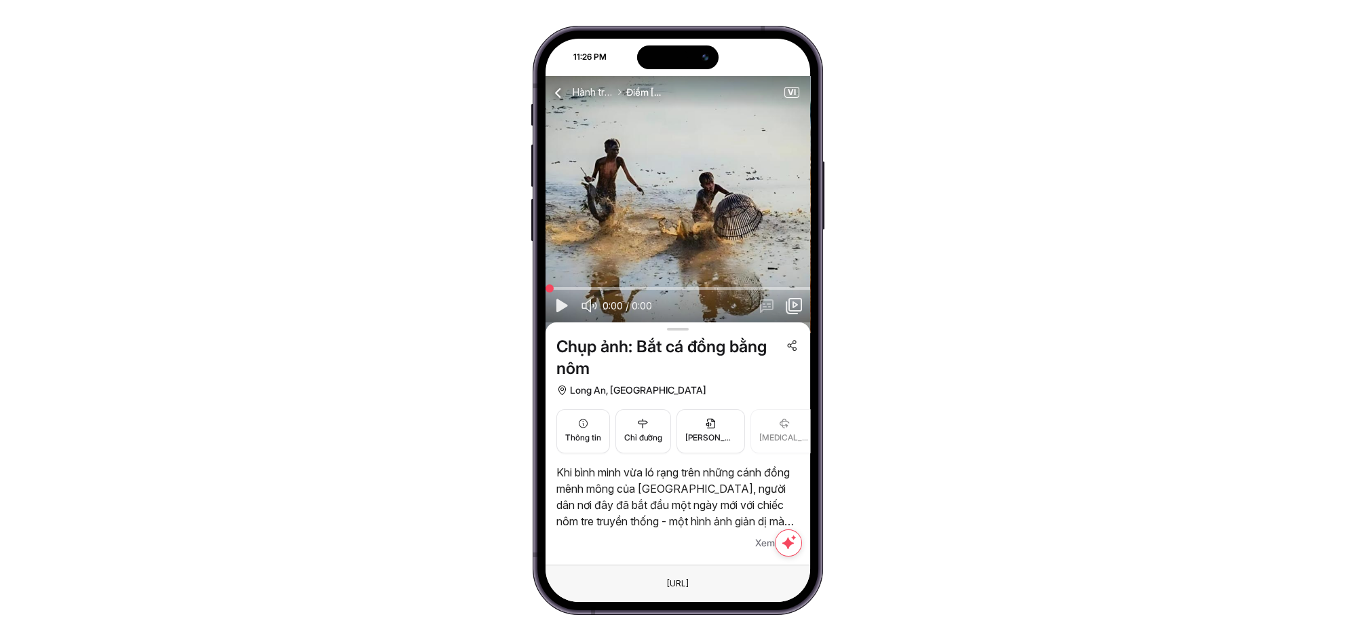
scroll to position [54, 0]
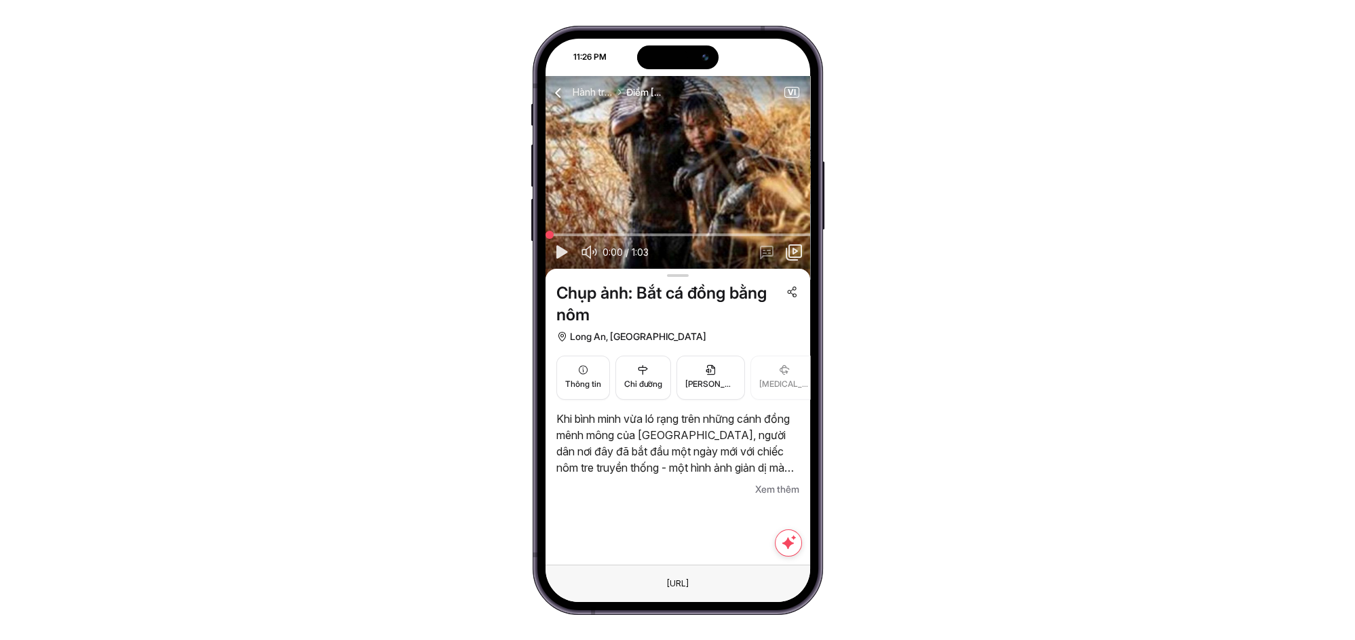
click at [774, 487] on span "Xem thêm" at bounding box center [777, 489] width 44 height 16
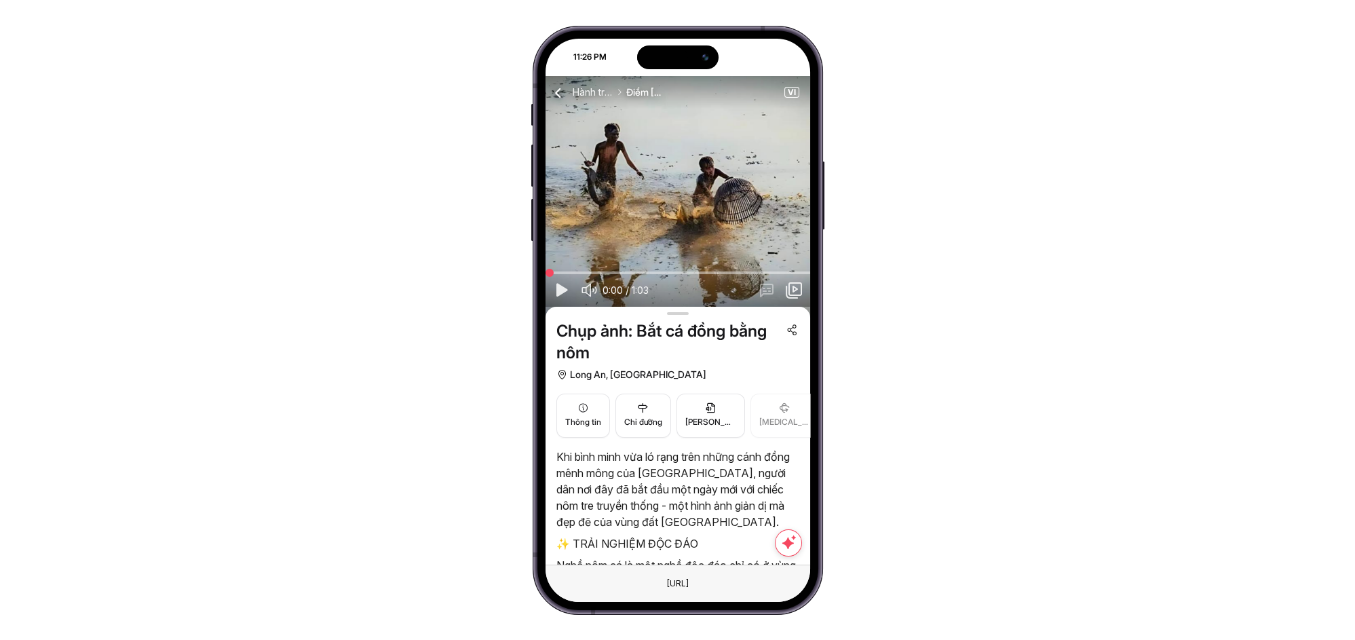
scroll to position [0, 0]
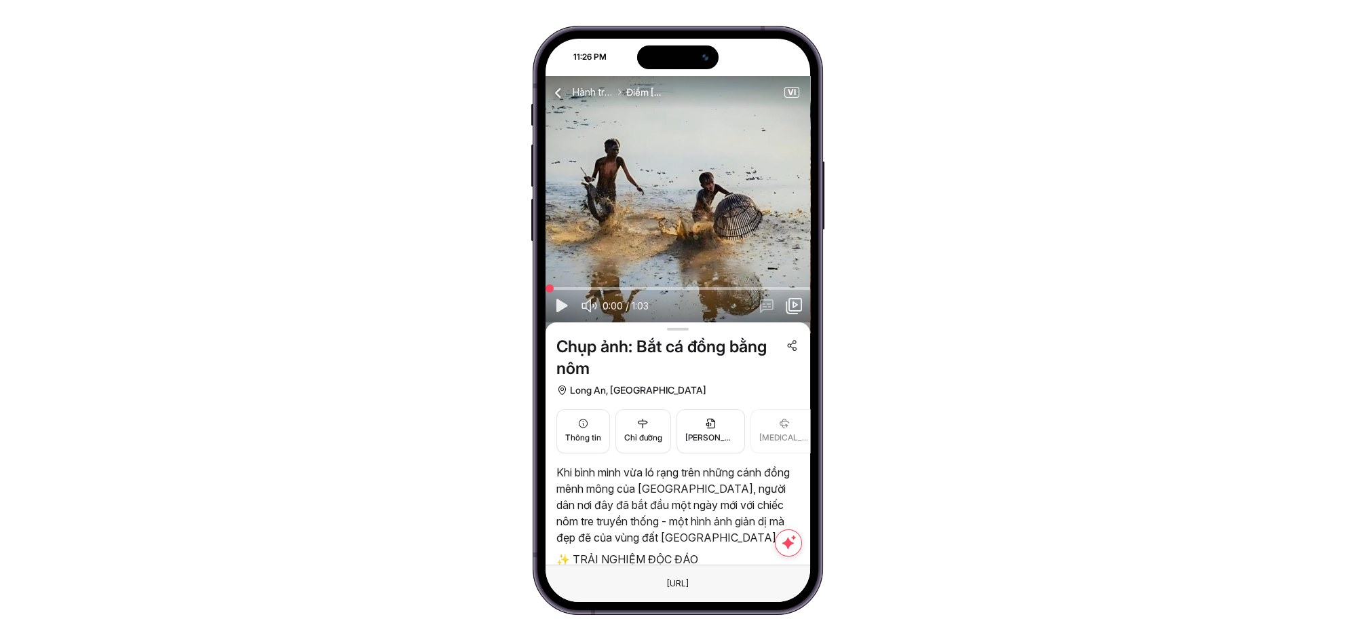
click at [555, 86] on icon "button" at bounding box center [558, 92] width 17 height 17
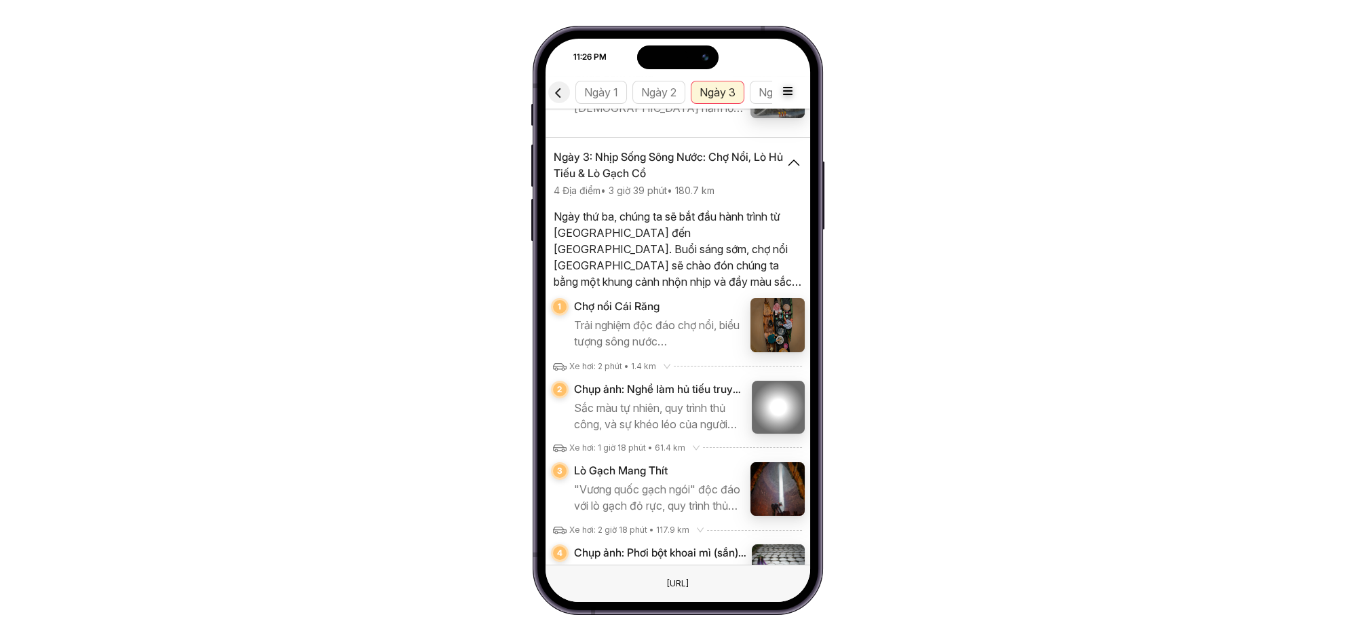
scroll to position [0, 31]
click at [557, 94] on icon "button" at bounding box center [558, 92] width 17 height 17
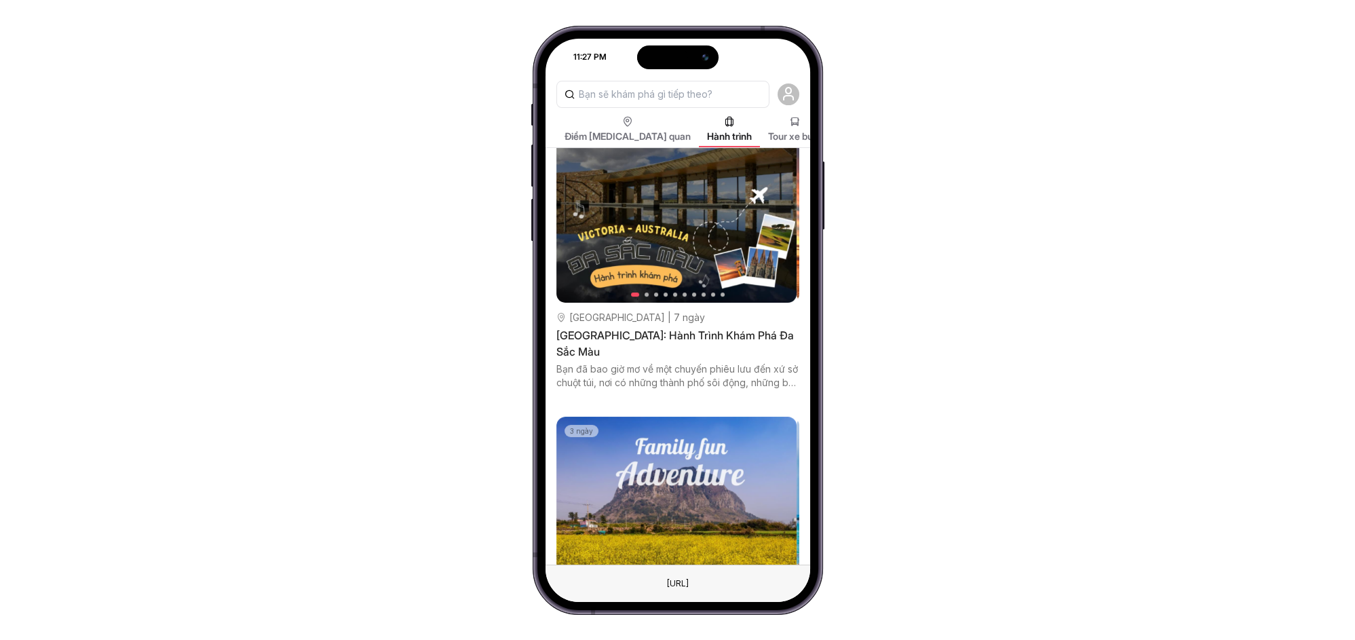
scroll to position [804, 0]
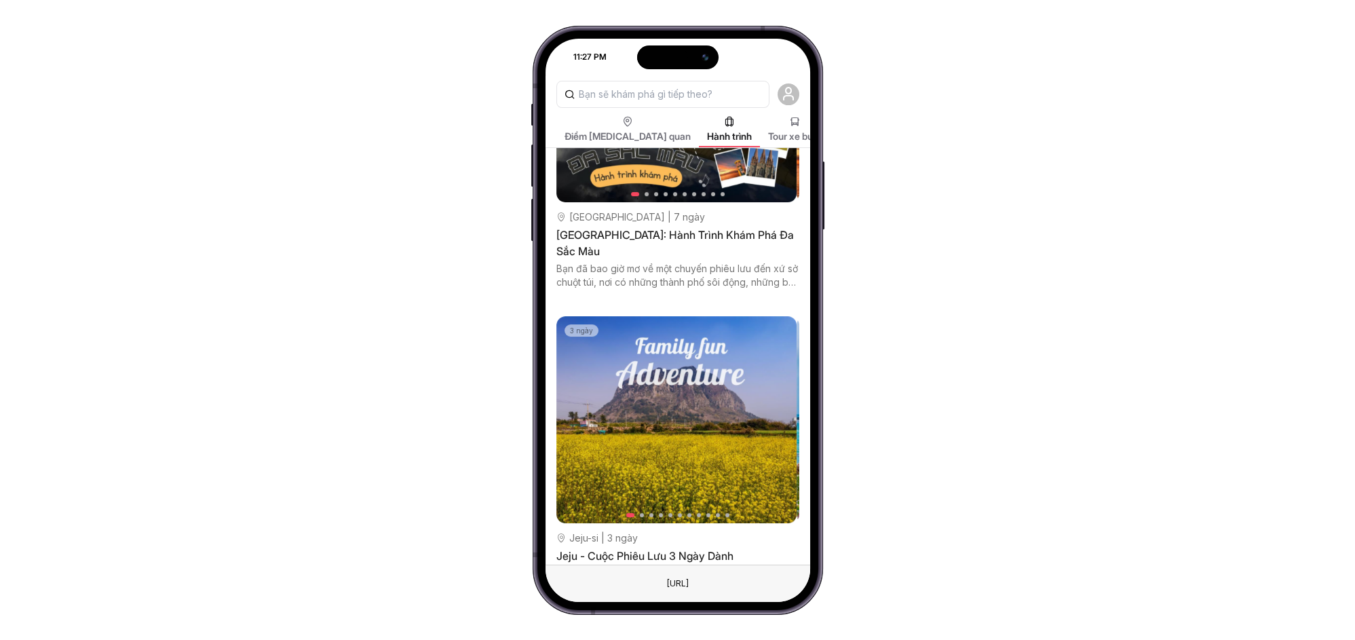
click at [641, 232] on div "Victoria: Hành Trình Khám Phá Đa Sắc Màu" at bounding box center [677, 243] width 243 height 33
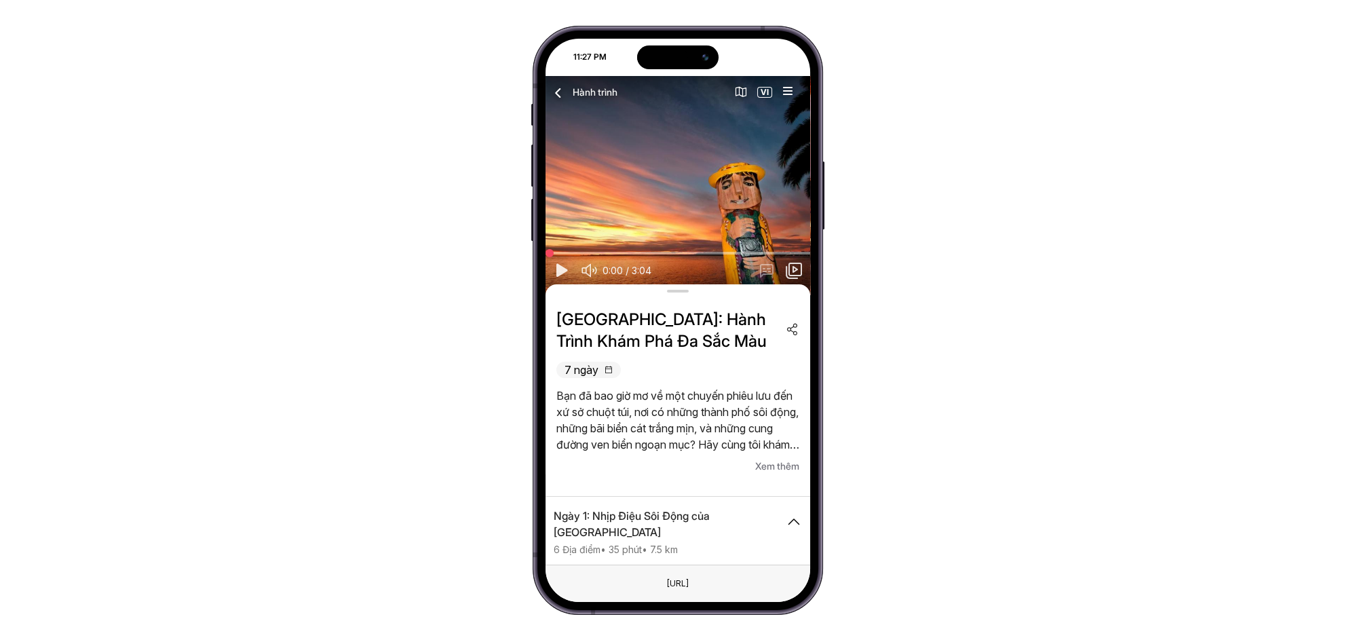
click at [780, 459] on span "Xem thêm" at bounding box center [777, 466] width 44 height 16
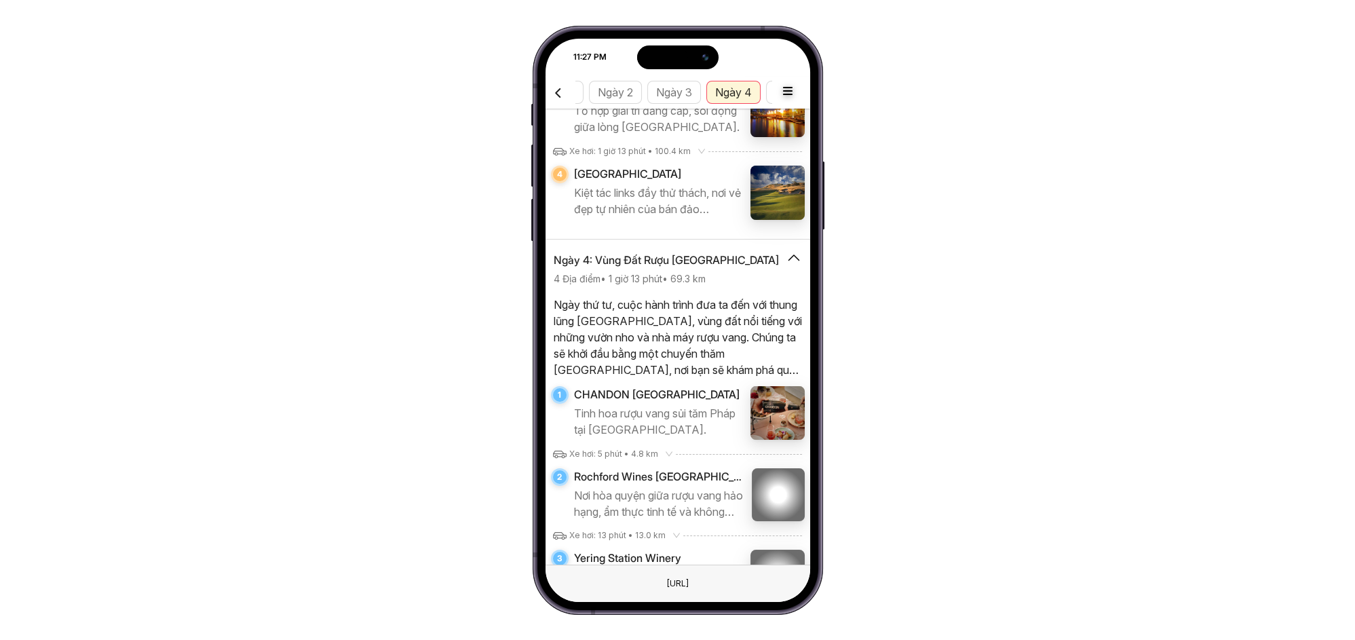
scroll to position [0, 103]
